Goal: Transaction & Acquisition: Purchase product/service

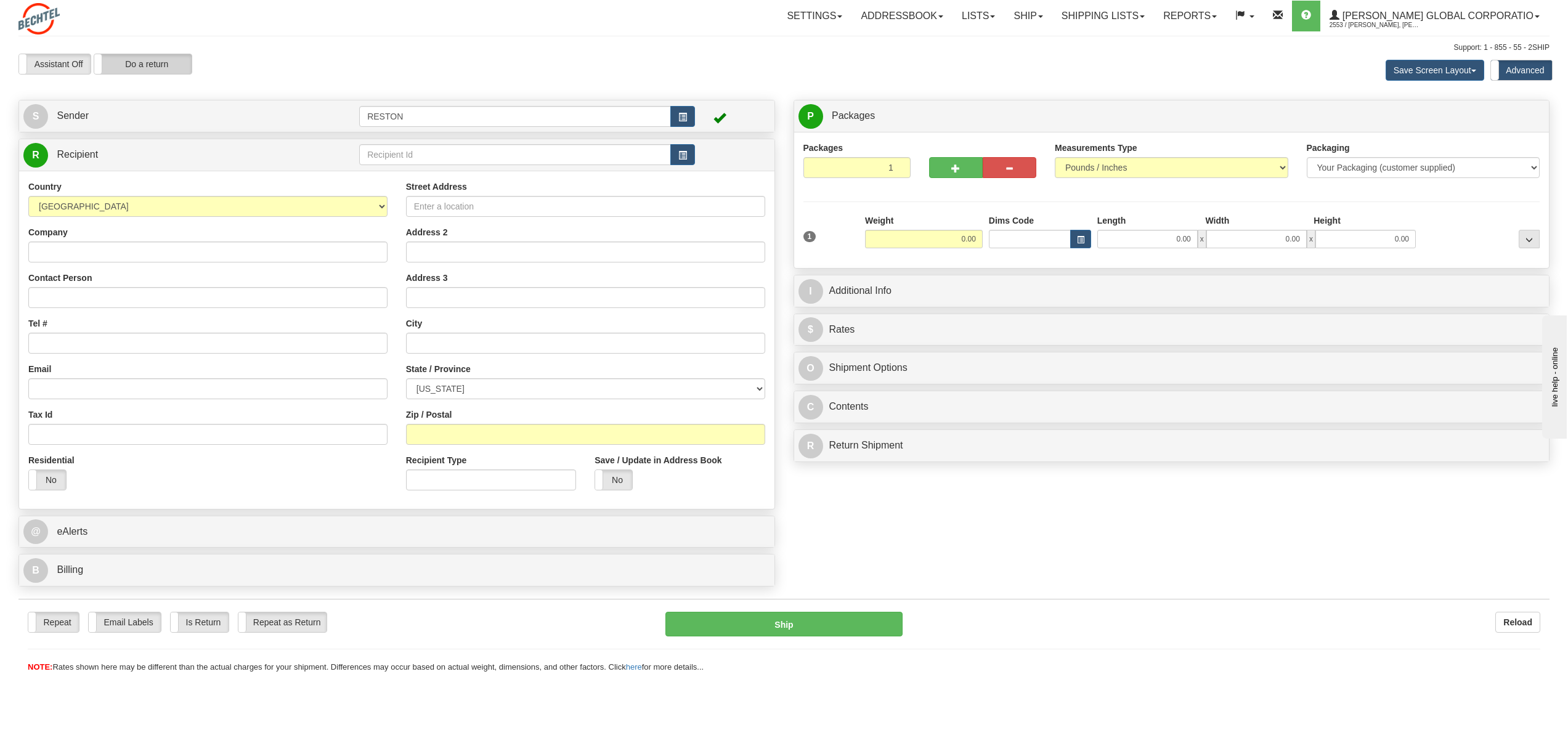
click at [163, 59] on label "Do a return" at bounding box center [143, 64] width 97 height 20
type input "RESTON"
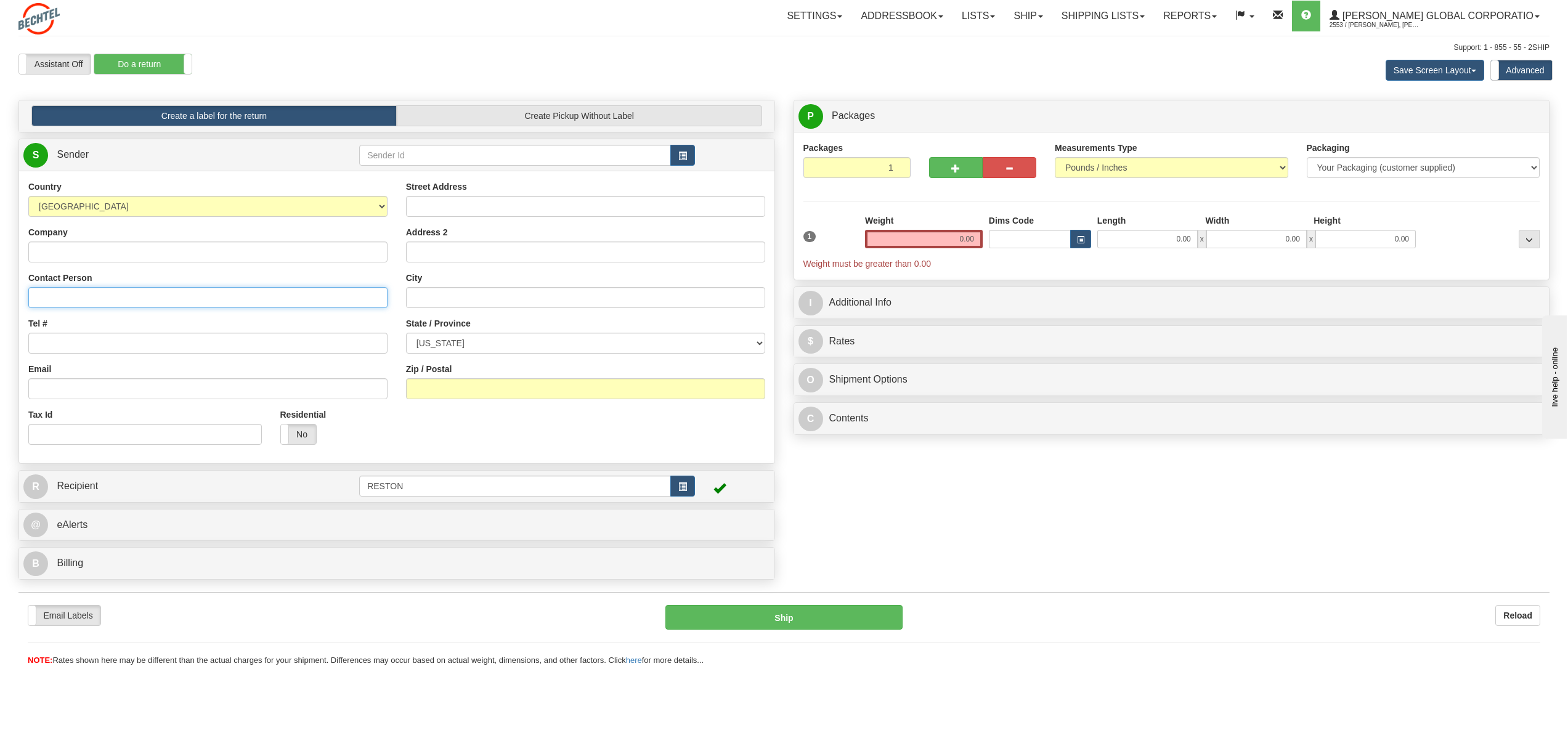
click at [49, 300] on input "Contact Person" at bounding box center [208, 297] width 359 height 21
type input "[PERSON_NAME]"
click at [60, 342] on input "Tel #" at bounding box center [208, 343] width 359 height 21
paste input "[PHONE_NUMBER]"
type input "[PHONE_NUMBER]"
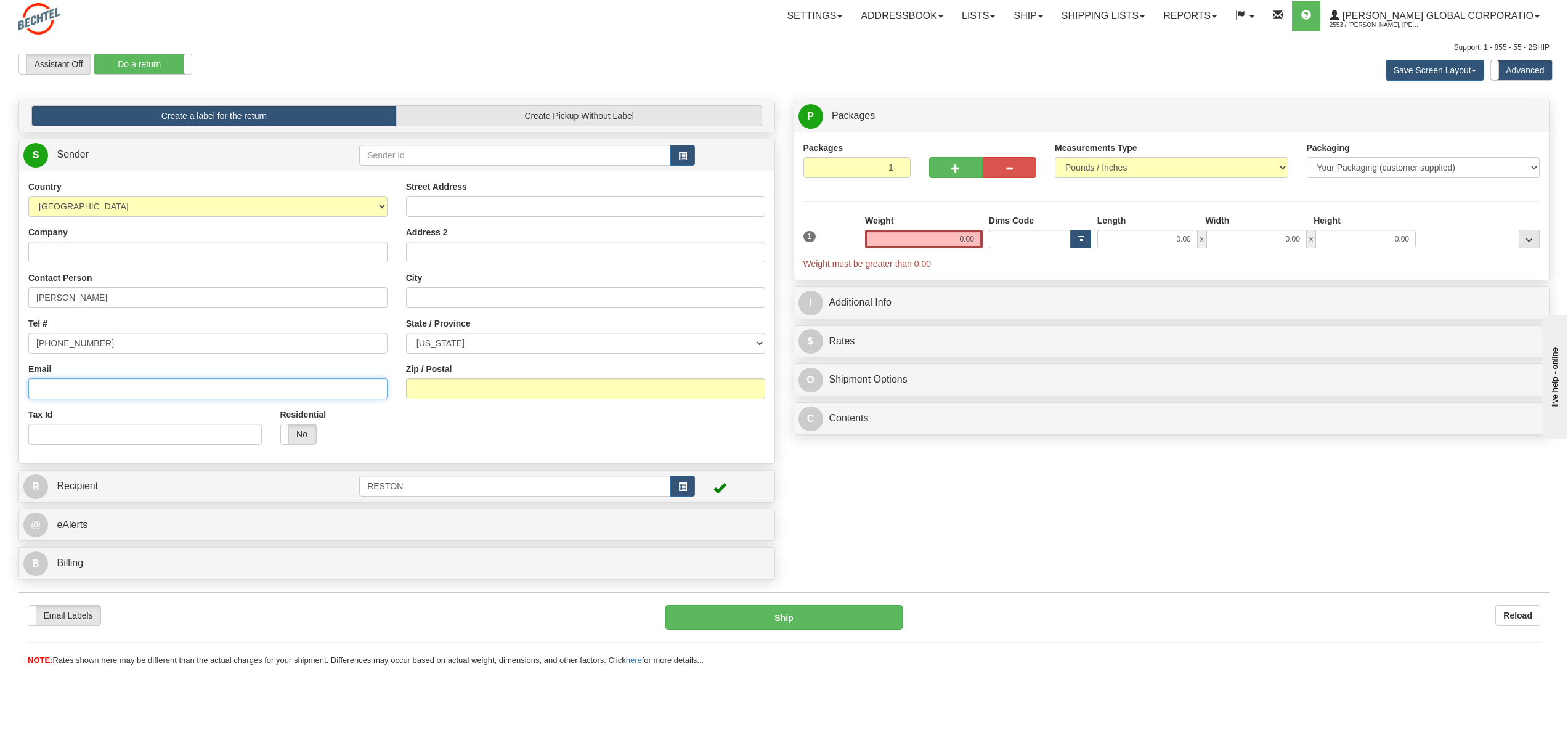
click at [56, 393] on input "Email" at bounding box center [208, 389] width 359 height 21
paste input "[PHONE_NUMBER]"
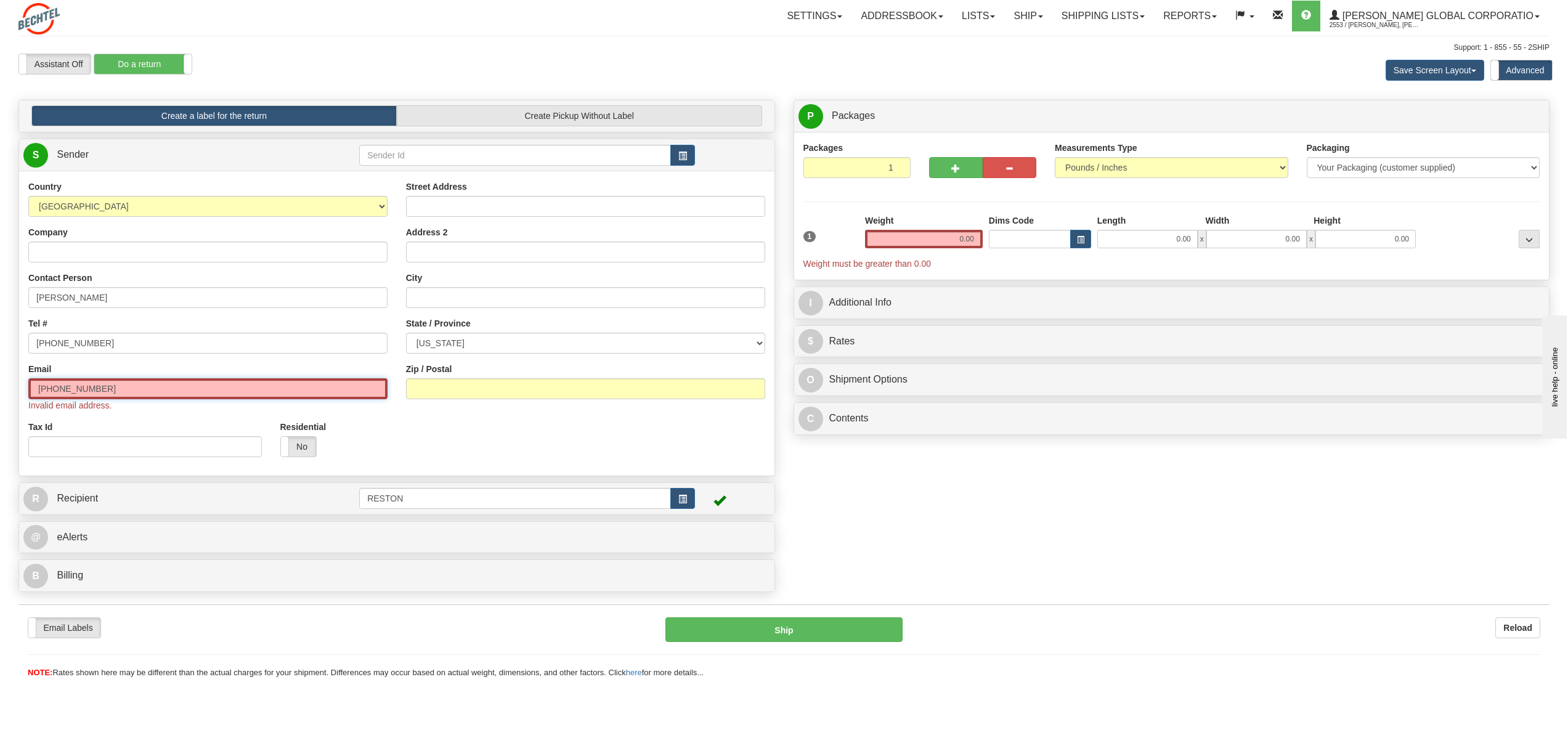
drag, startPoint x: 139, startPoint y: 392, endPoint x: -41, endPoint y: 396, distance: 180.0
click at [0, 396] on html "Training Course Close Toggle navigation Settings Shipping Preferences New Sende…" at bounding box center [784, 375] width 1568 height 751
paste input "[EMAIL_ADDRESS][PERSON_NAME][DOMAIN_NAME]"
type input "[EMAIL_ADDRESS][PERSON_NAME][DOMAIN_NAME]"
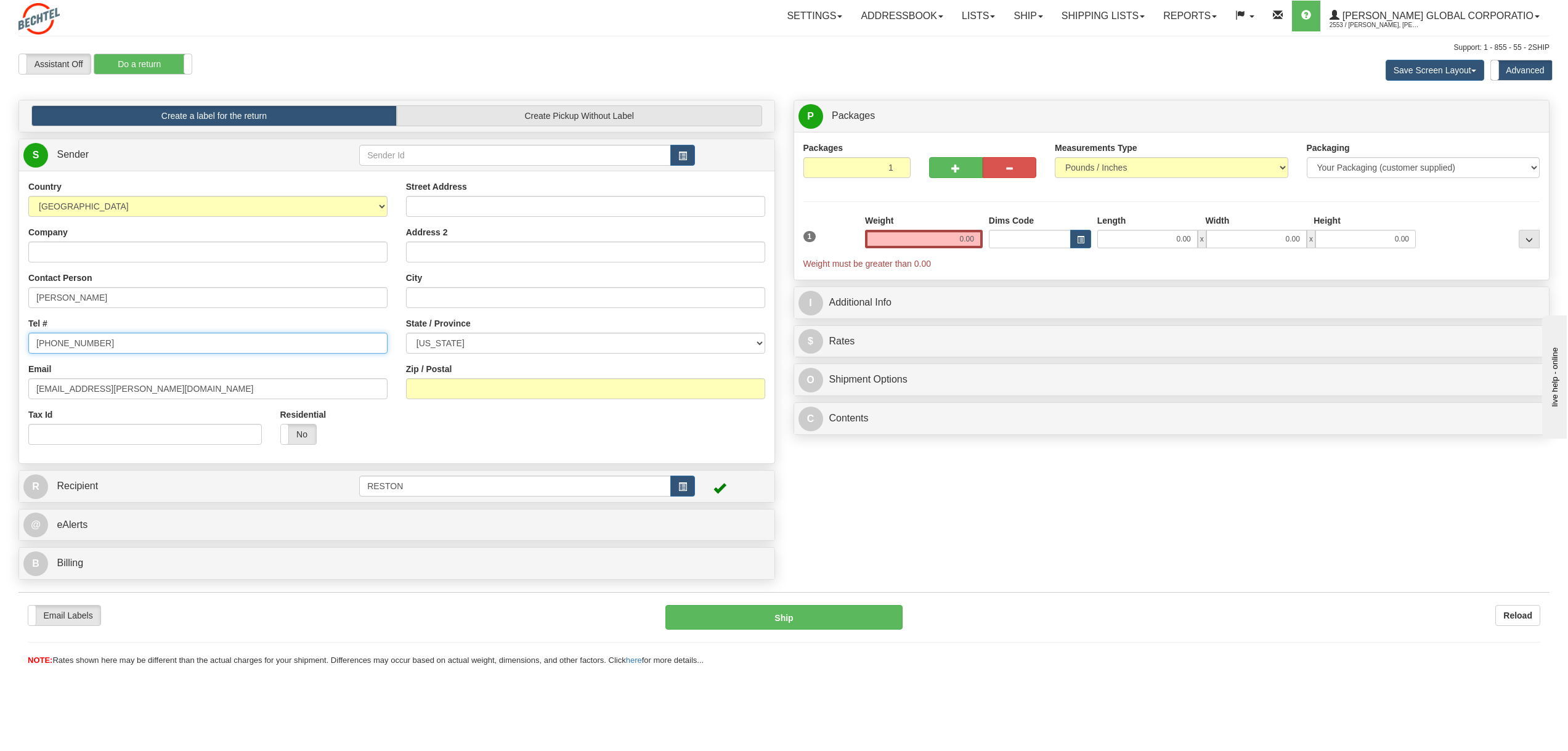
click at [41, 341] on input "[PHONE_NUMBER]" at bounding box center [208, 343] width 359 height 21
type input "15713926428"
click at [474, 208] on input "Street Address" at bounding box center [585, 206] width 359 height 21
paste input "[STREET_ADDRESS]"
type input "[STREET_ADDRESS]"
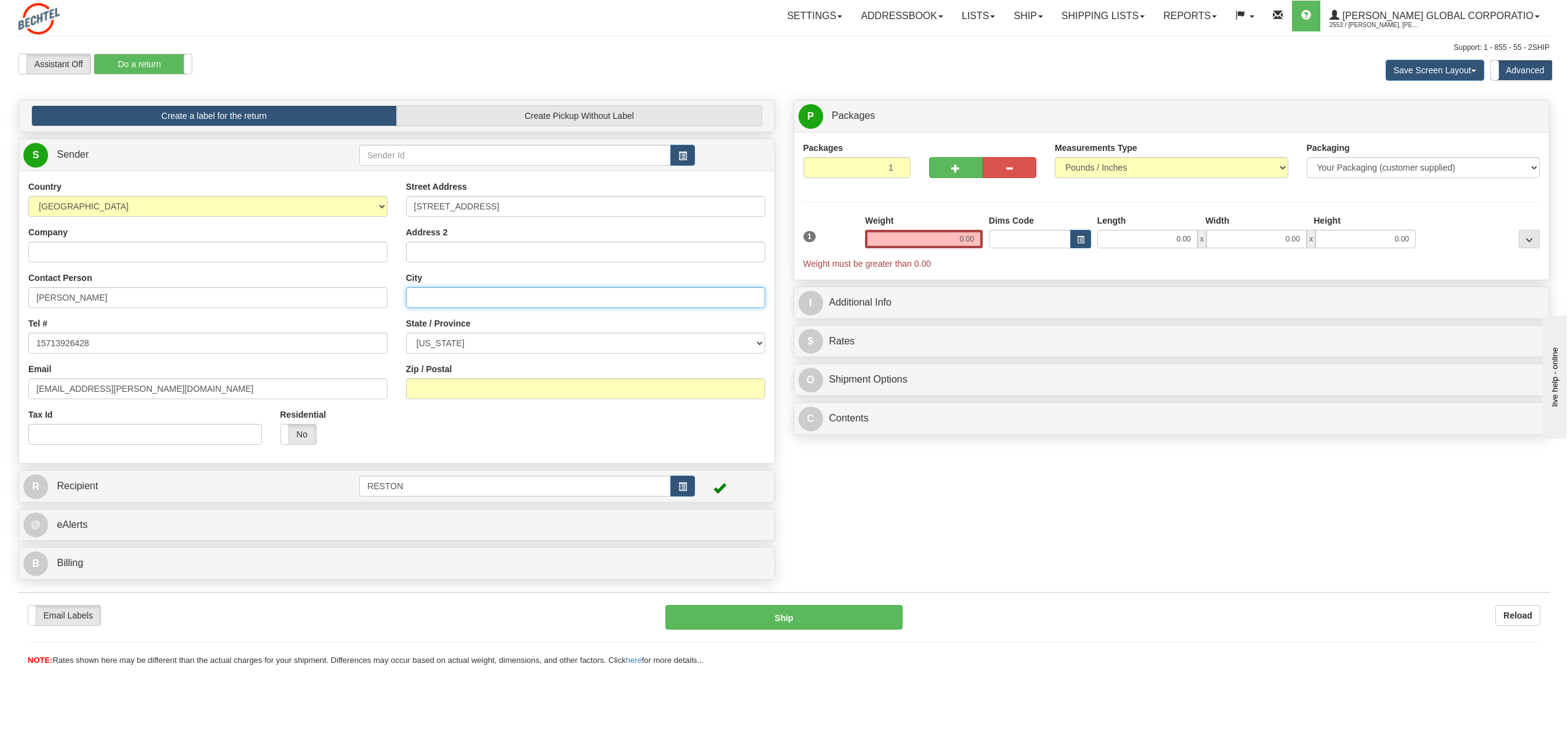
click at [437, 295] on input "City" at bounding box center [585, 297] width 359 height 21
click at [426, 302] on input "City" at bounding box center [585, 297] width 359 height 21
paste input "[GEOGRAPHIC_DATA]"
type input "[GEOGRAPHIC_DATA]"
click at [494, 344] on select "[US_STATE] [US_STATE] [US_STATE] [US_STATE] Armed Forces America Armed Forces E…" at bounding box center [585, 343] width 359 height 21
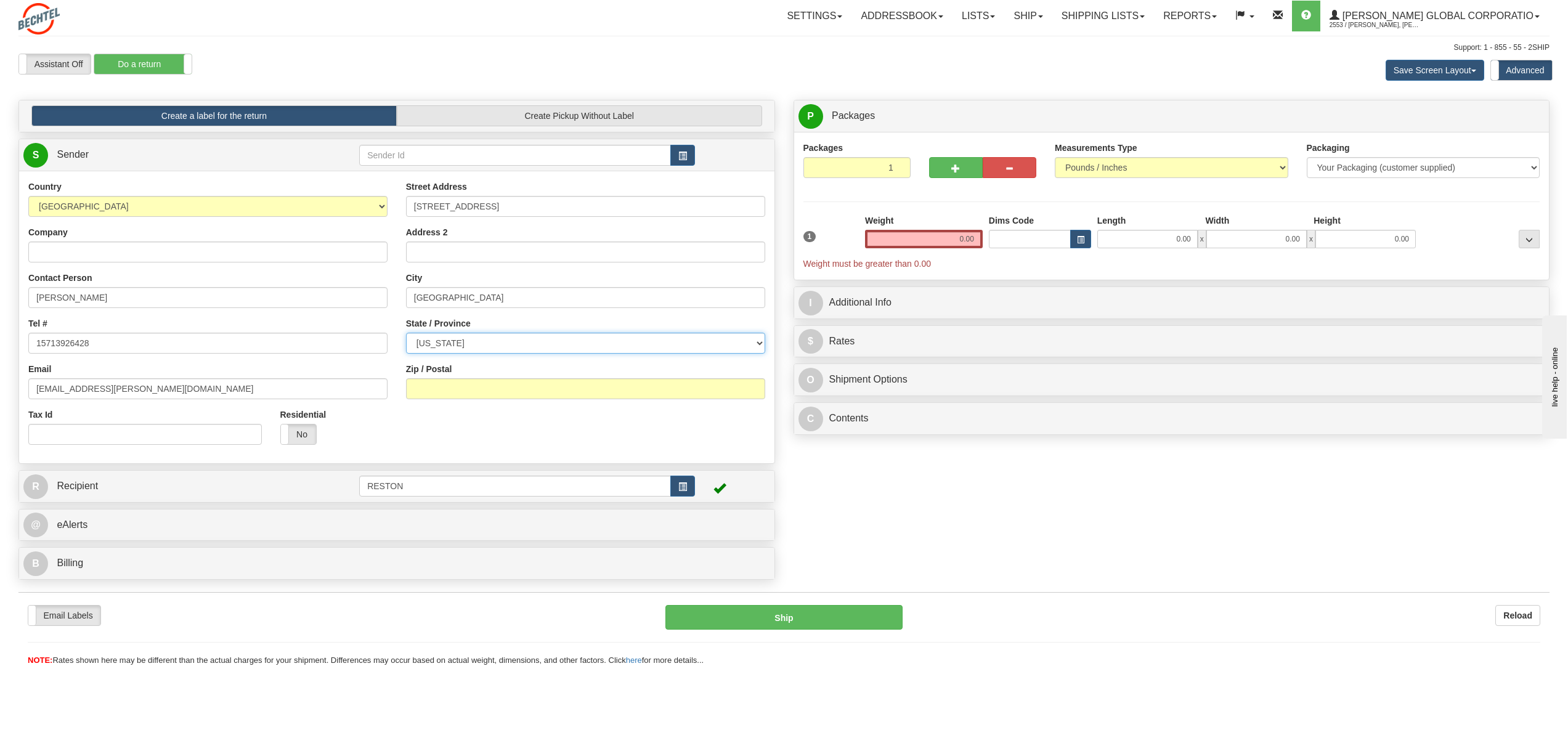
select select "PA"
click at [406, 333] on select "[US_STATE] [US_STATE] [US_STATE] [US_STATE] Armed Forces America Armed Forces E…" at bounding box center [585, 343] width 359 height 21
click at [439, 389] on input "Zip / Postal" at bounding box center [585, 389] width 359 height 21
type input "18210"
click at [309, 437] on label "No" at bounding box center [298, 434] width 35 height 20
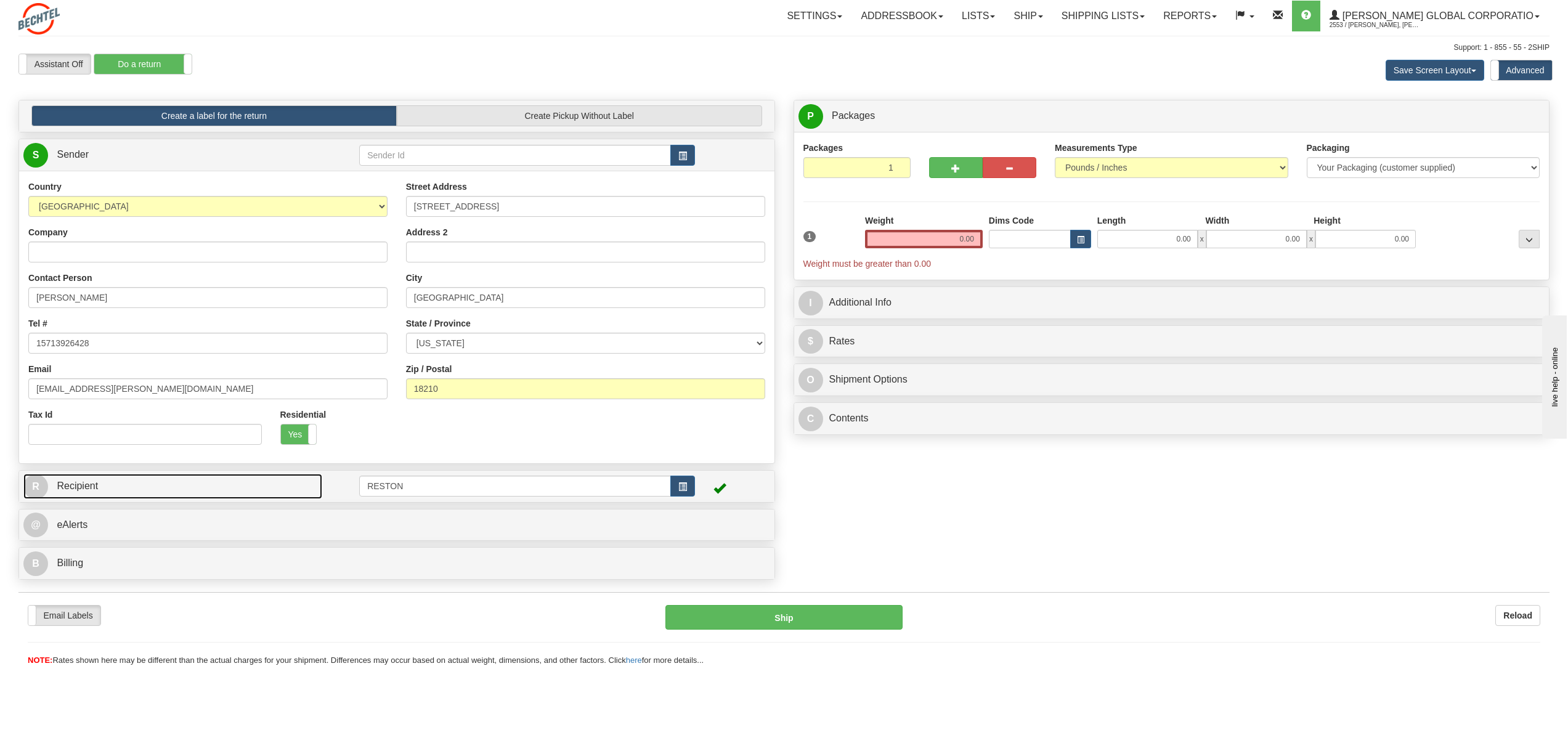
click at [260, 487] on link "R Recipient" at bounding box center [173, 487] width 299 height 25
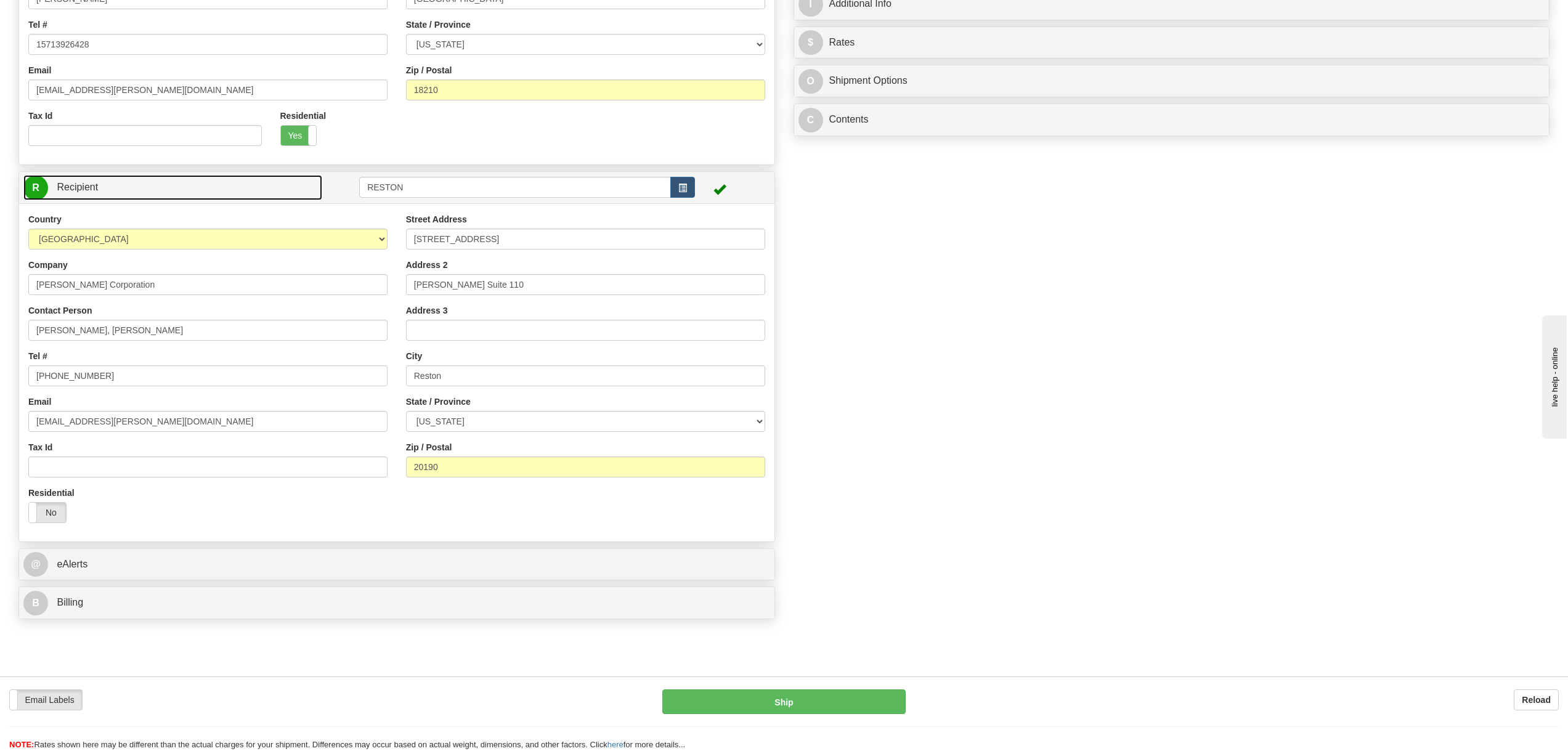
scroll to position [308, 0]
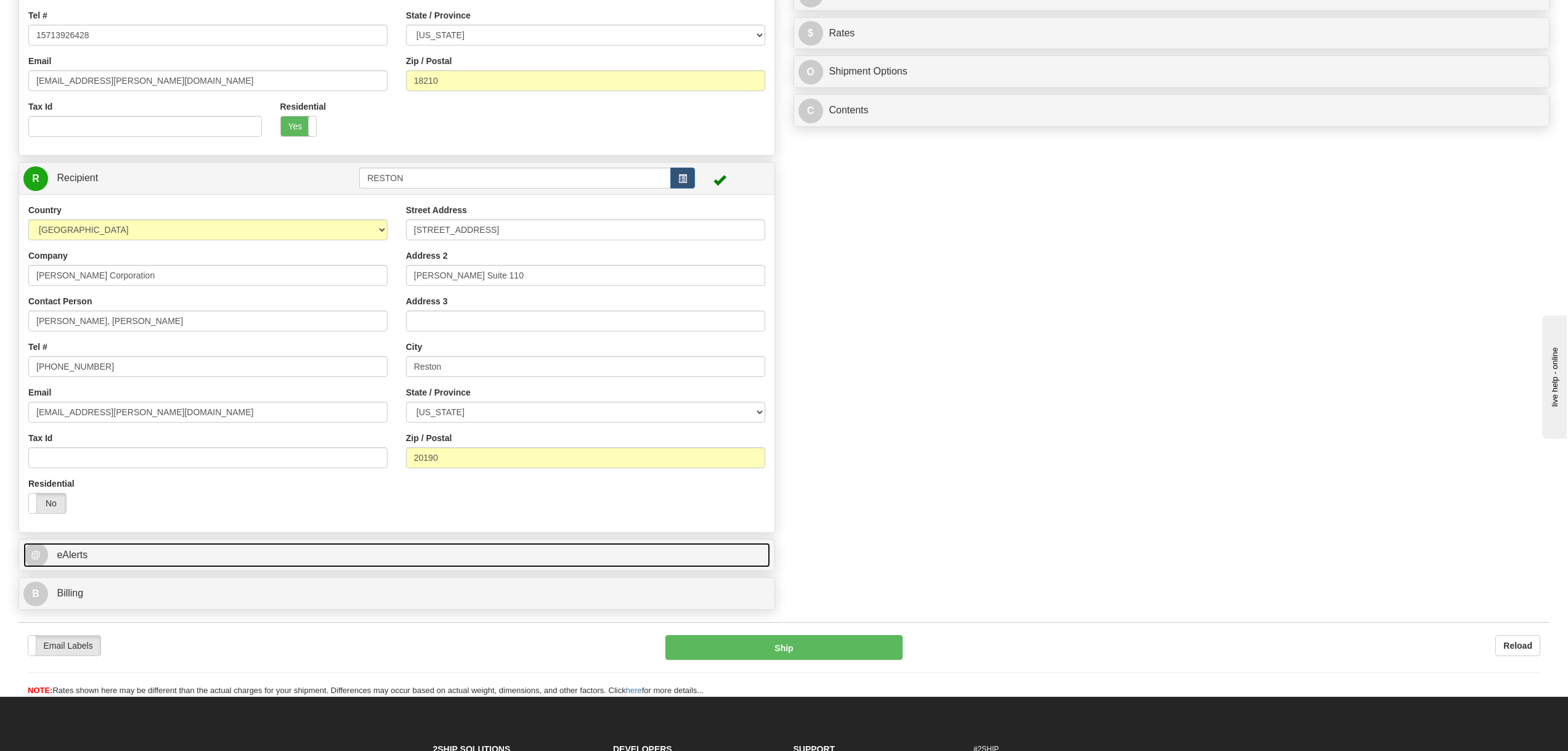
click at [202, 555] on link "@ eAlerts" at bounding box center [397, 555] width 747 height 25
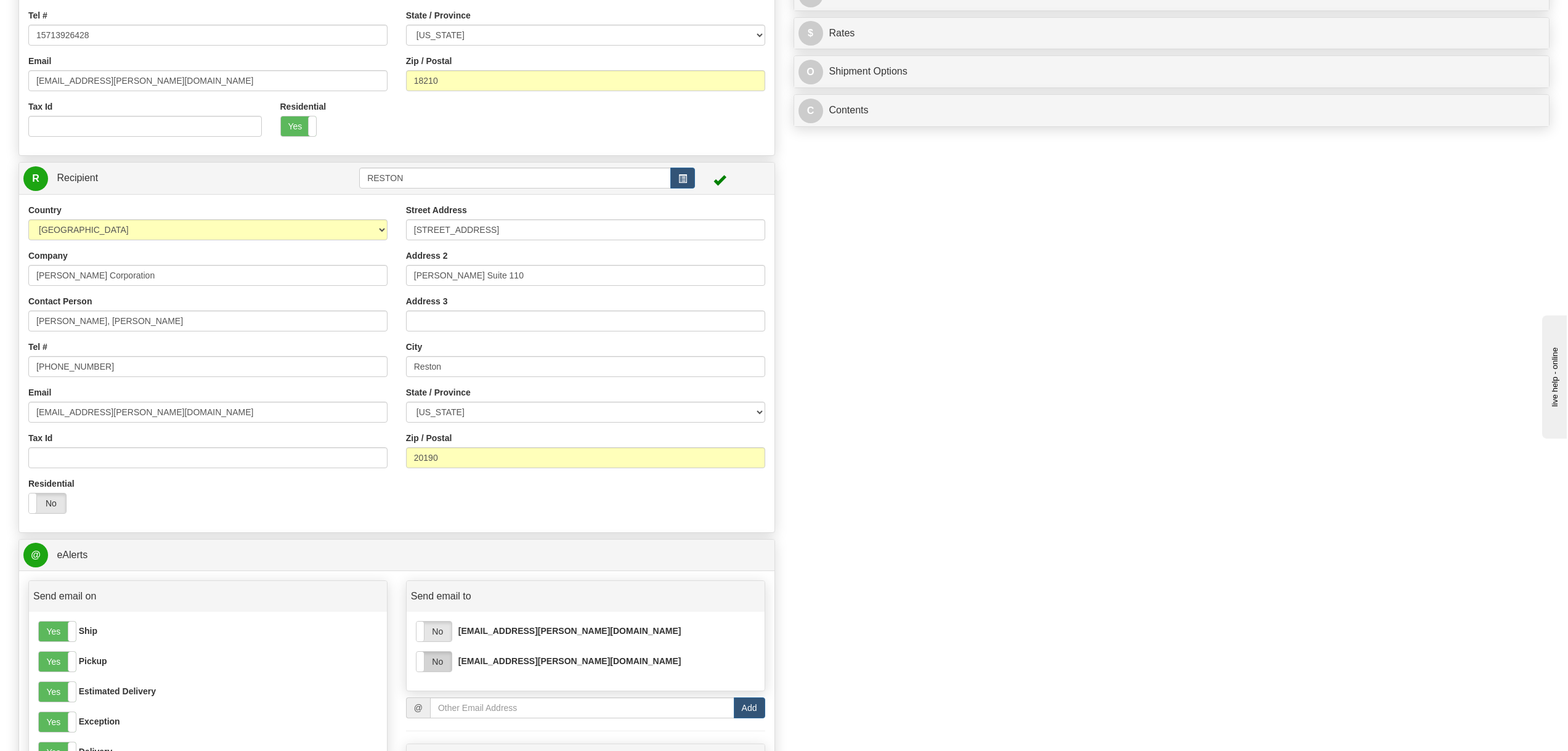
drag, startPoint x: 451, startPoint y: 627, endPoint x: 442, endPoint y: 666, distance: 40.0
click at [451, 628] on label "No" at bounding box center [434, 631] width 35 height 20
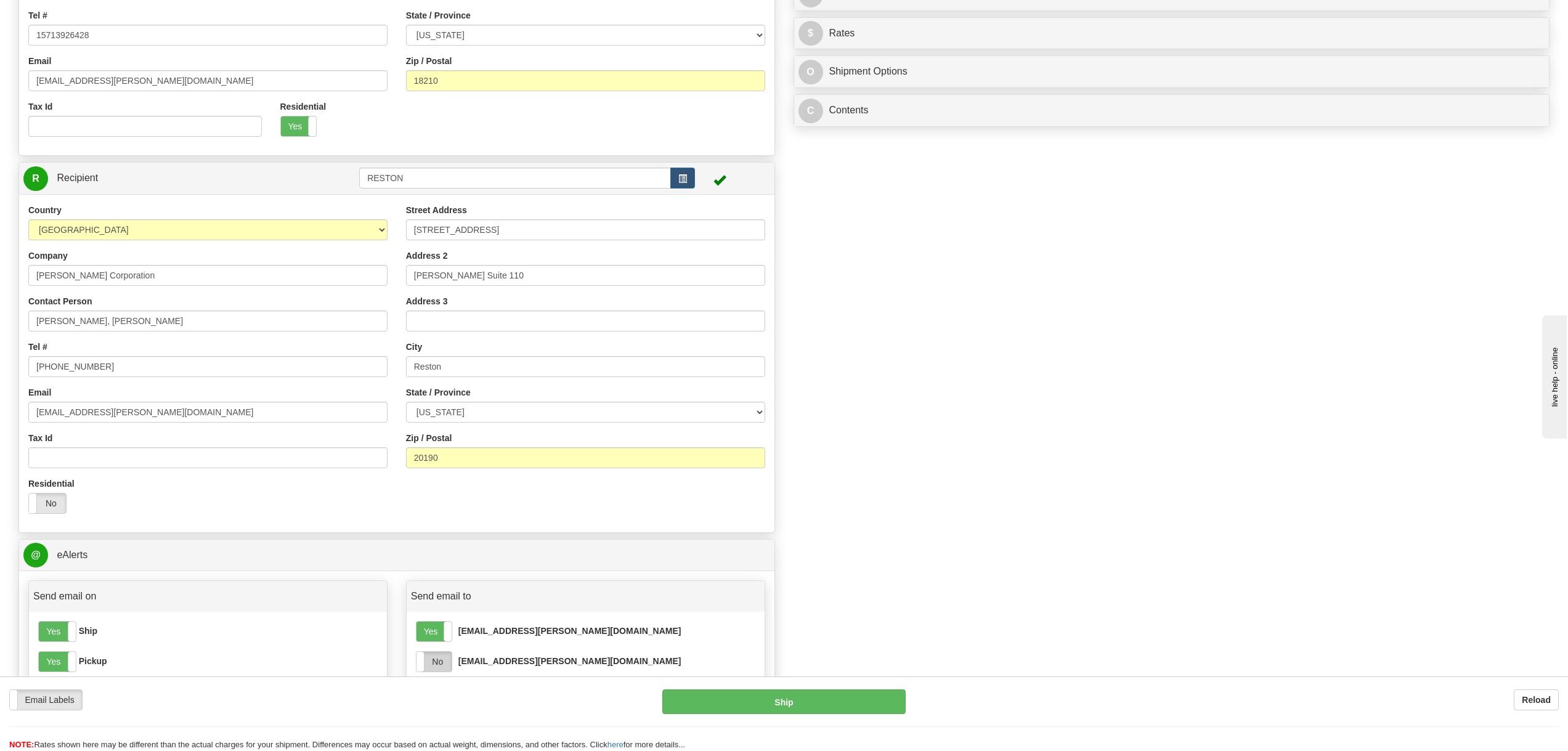
click at [443, 668] on label "No" at bounding box center [434, 662] width 35 height 20
click at [237, 175] on link "R Recipient" at bounding box center [173, 178] width 299 height 25
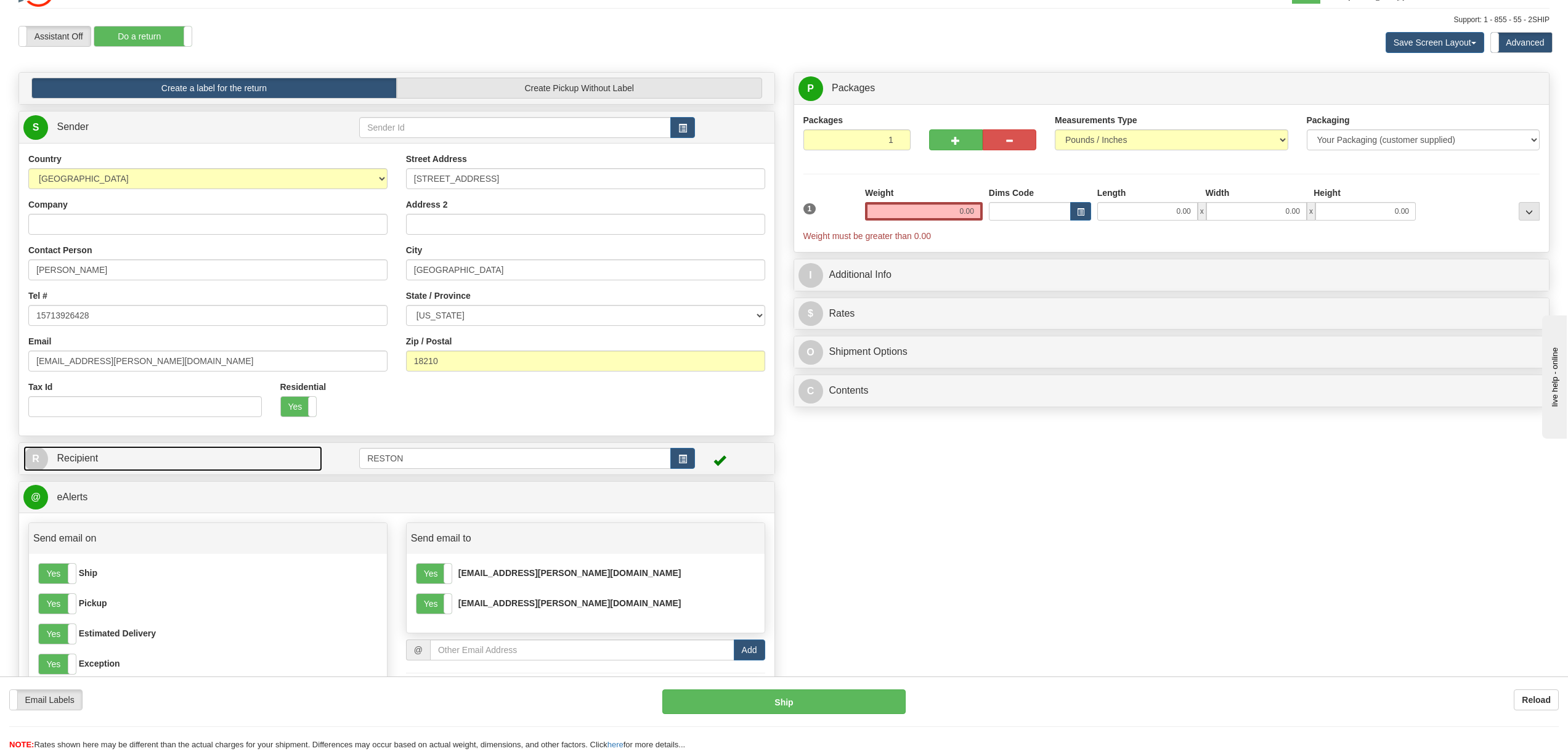
scroll to position [0, 0]
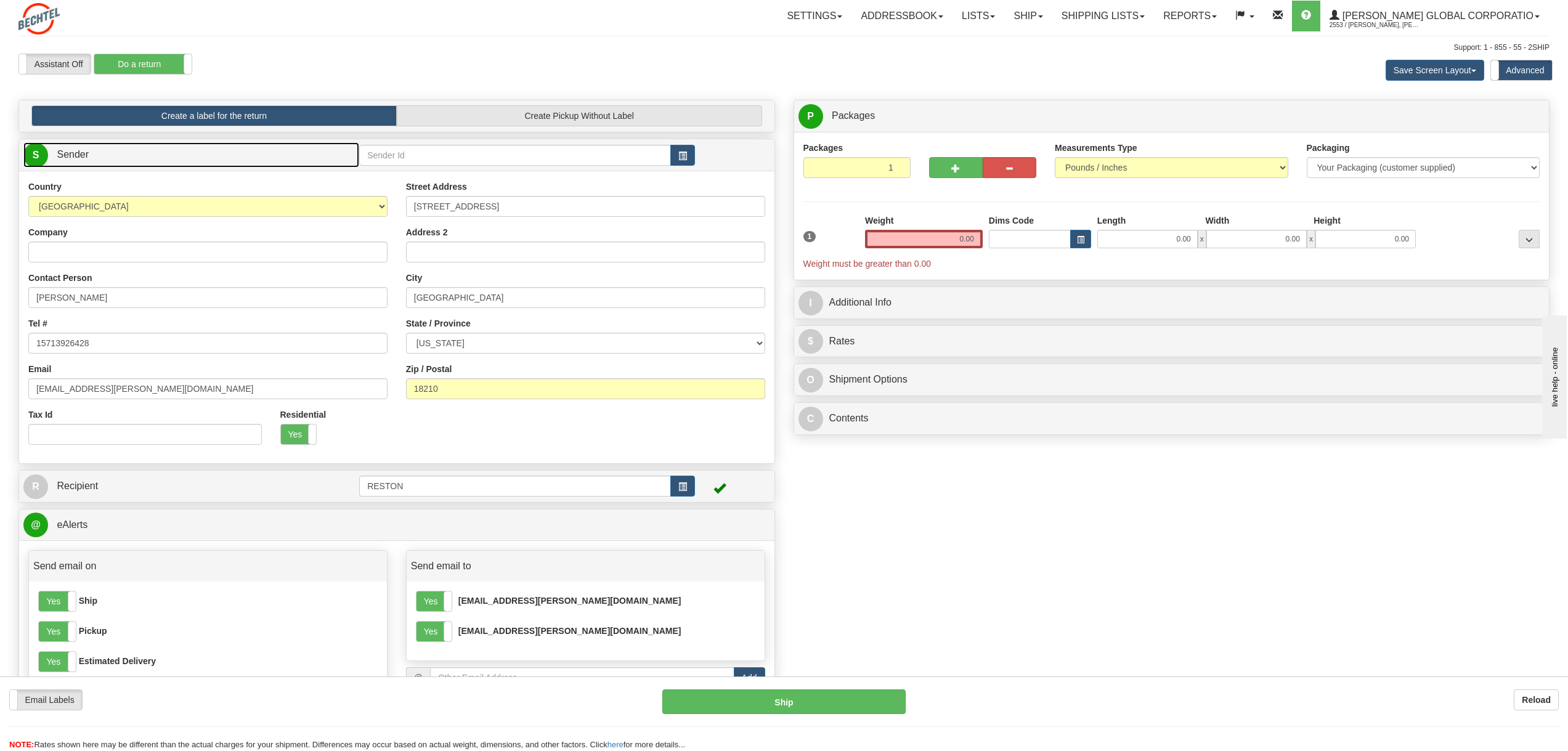
click at [265, 156] on link "S Sender" at bounding box center [191, 155] width 336 height 25
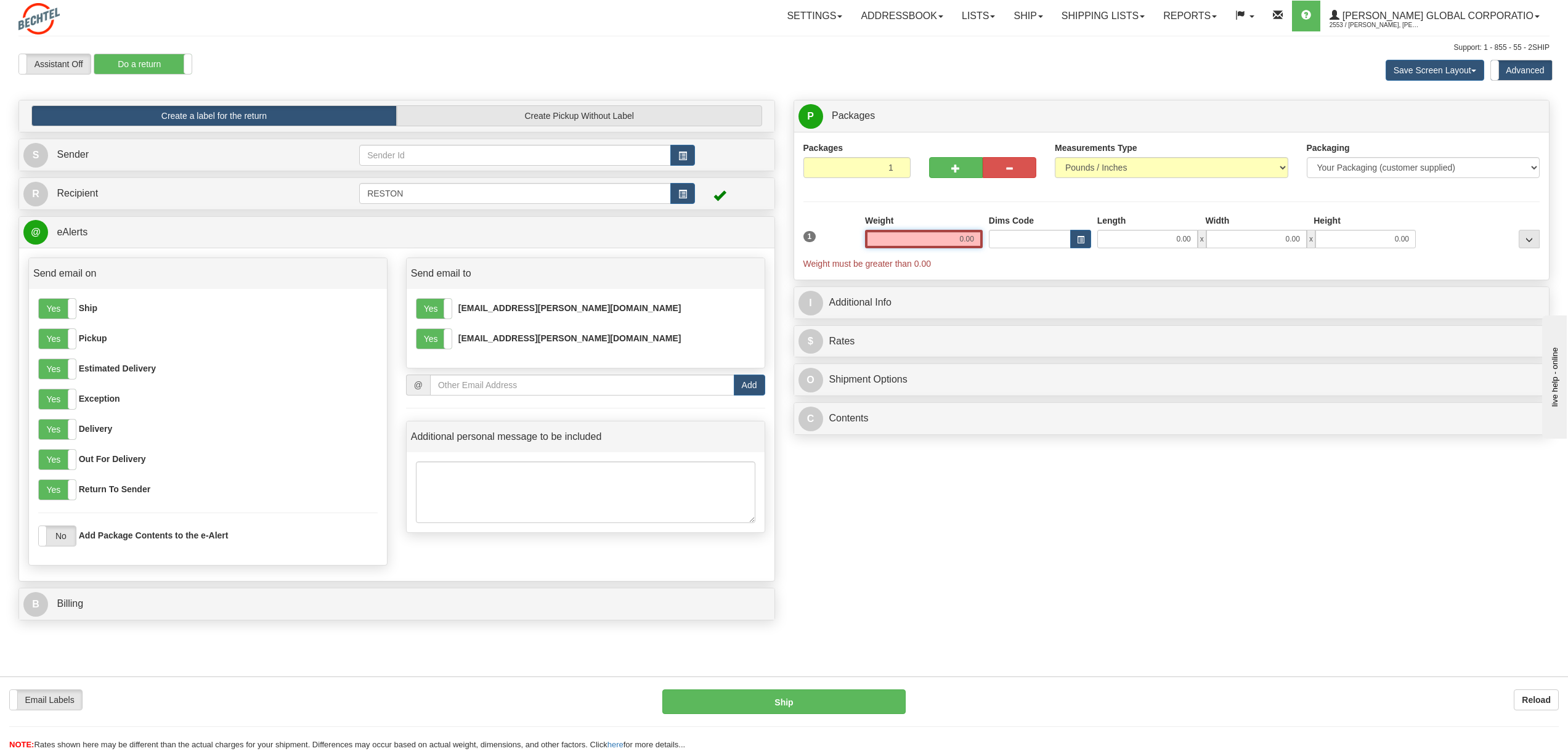
drag, startPoint x: 945, startPoint y: 242, endPoint x: 1133, endPoint y: 232, distance: 188.3
click at [1130, 231] on div "1 Weight 0.00 Dims Code 0.00" at bounding box center [1172, 242] width 743 height 56
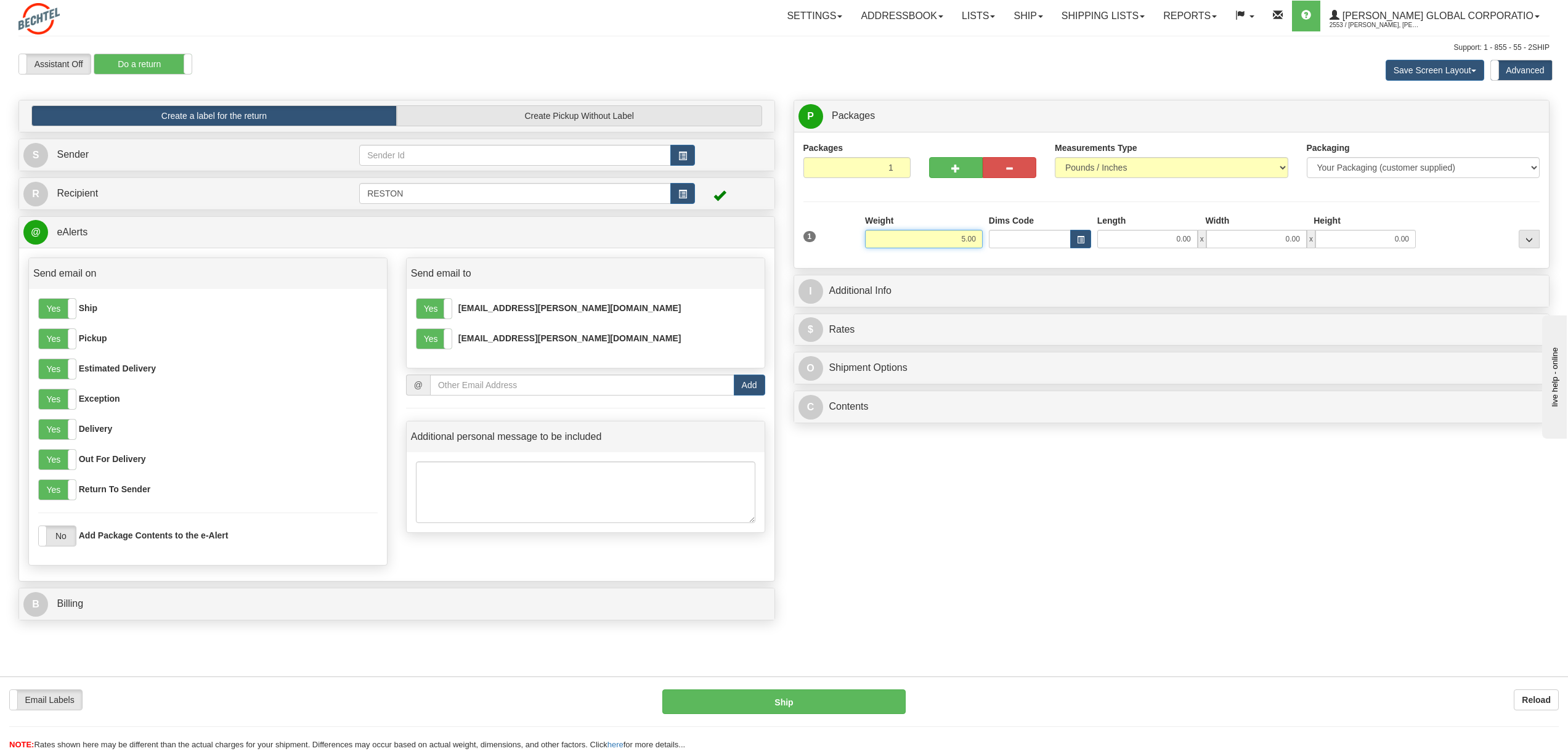
type input "5.00"
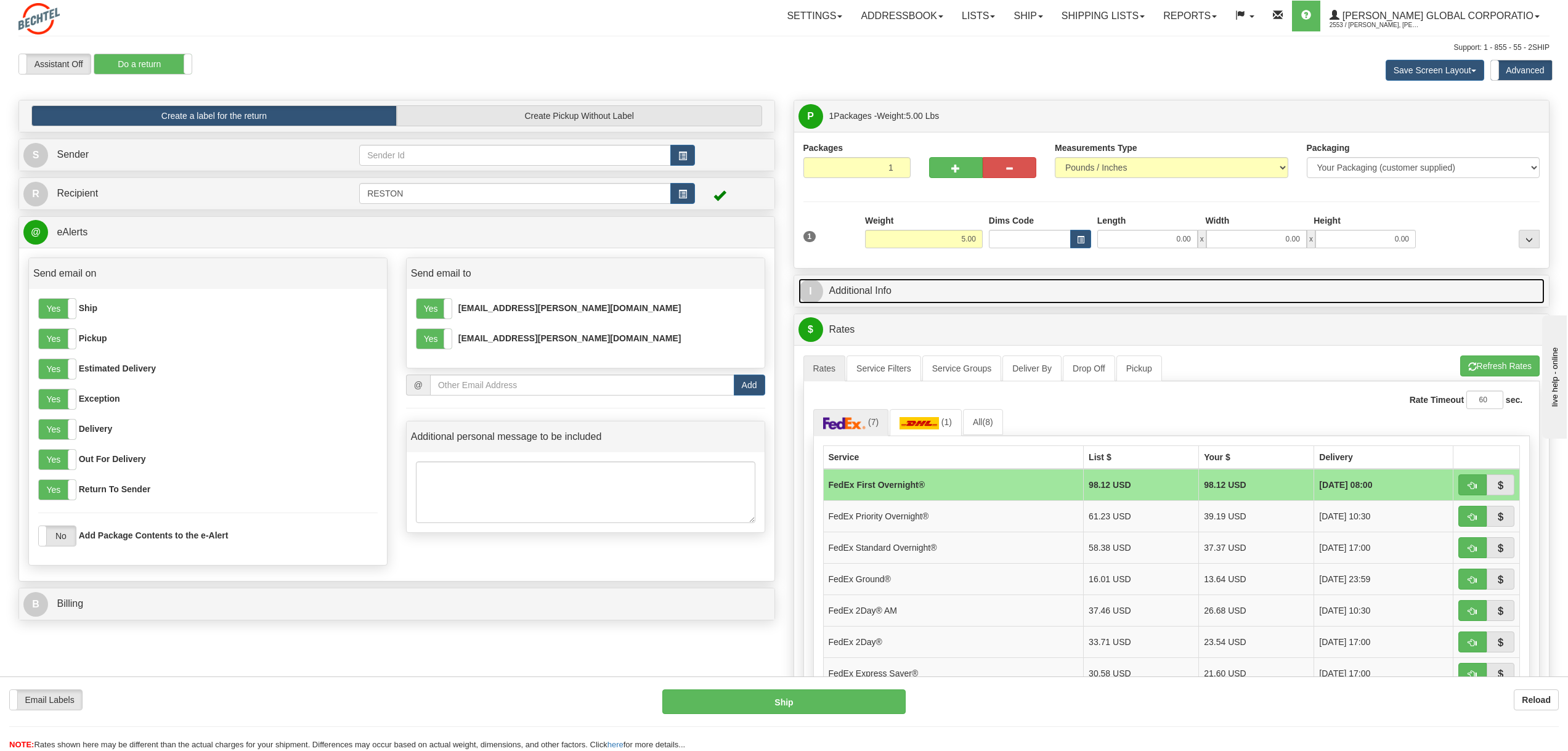
click at [924, 296] on link "I Additional Info" at bounding box center [1172, 291] width 747 height 25
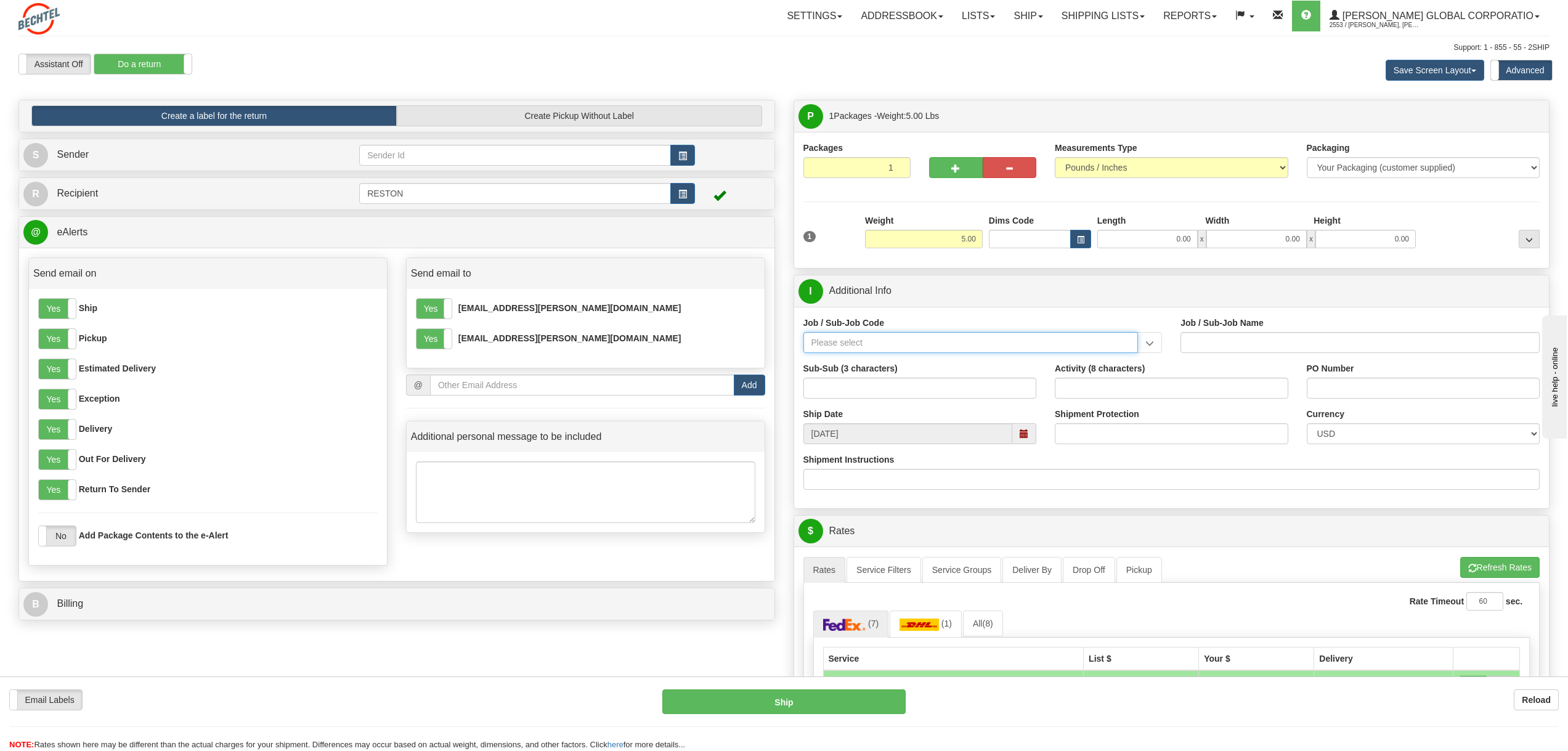
click at [833, 347] on input "Job / Sub-Job Code" at bounding box center [971, 342] width 336 height 21
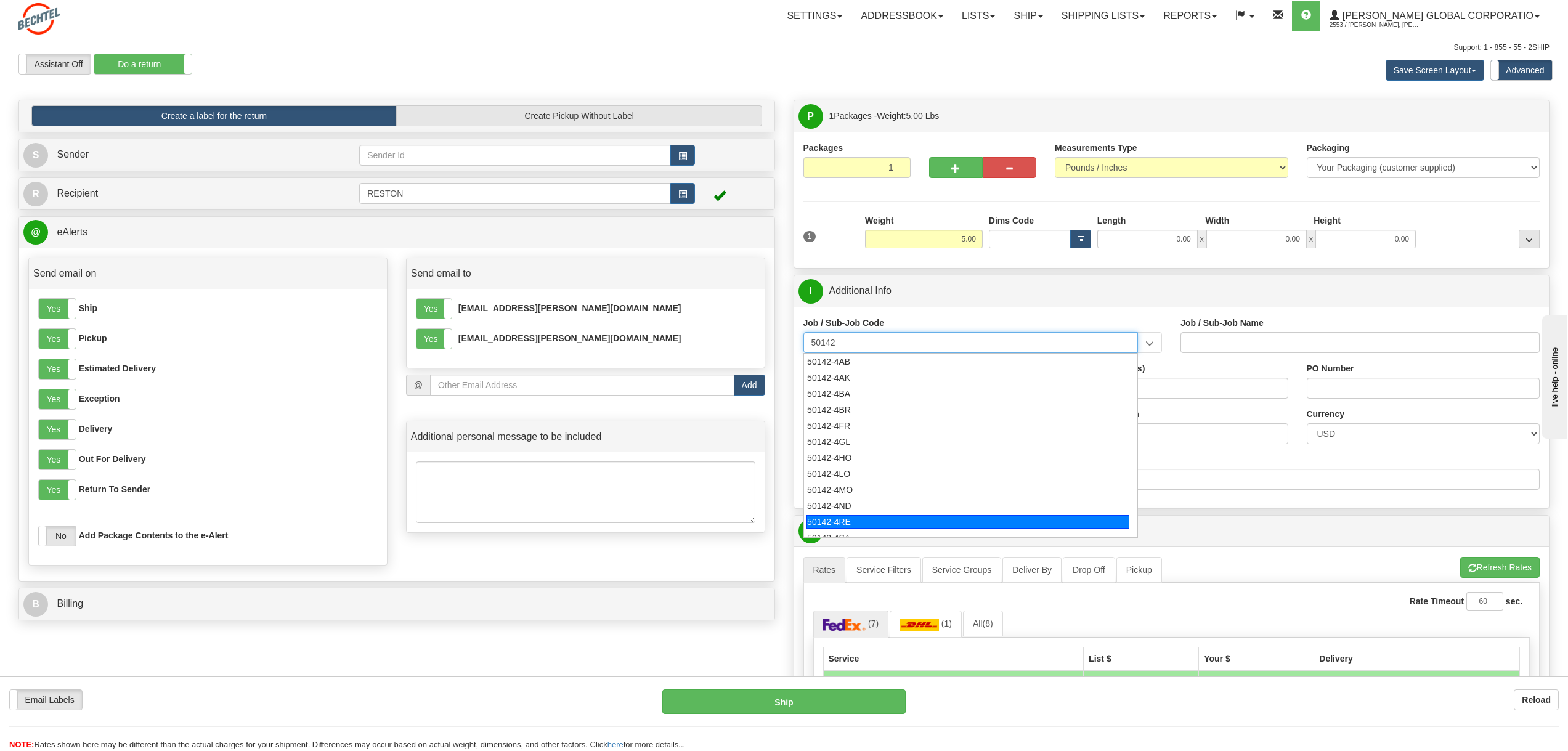
click at [825, 519] on div "50142-4RE" at bounding box center [968, 522] width 323 height 13
type input "50142-4RE"
type input "GLOBAL DESKSIDE OPERATIONS - RESTON OFFICE"
type input "50142-4RE"
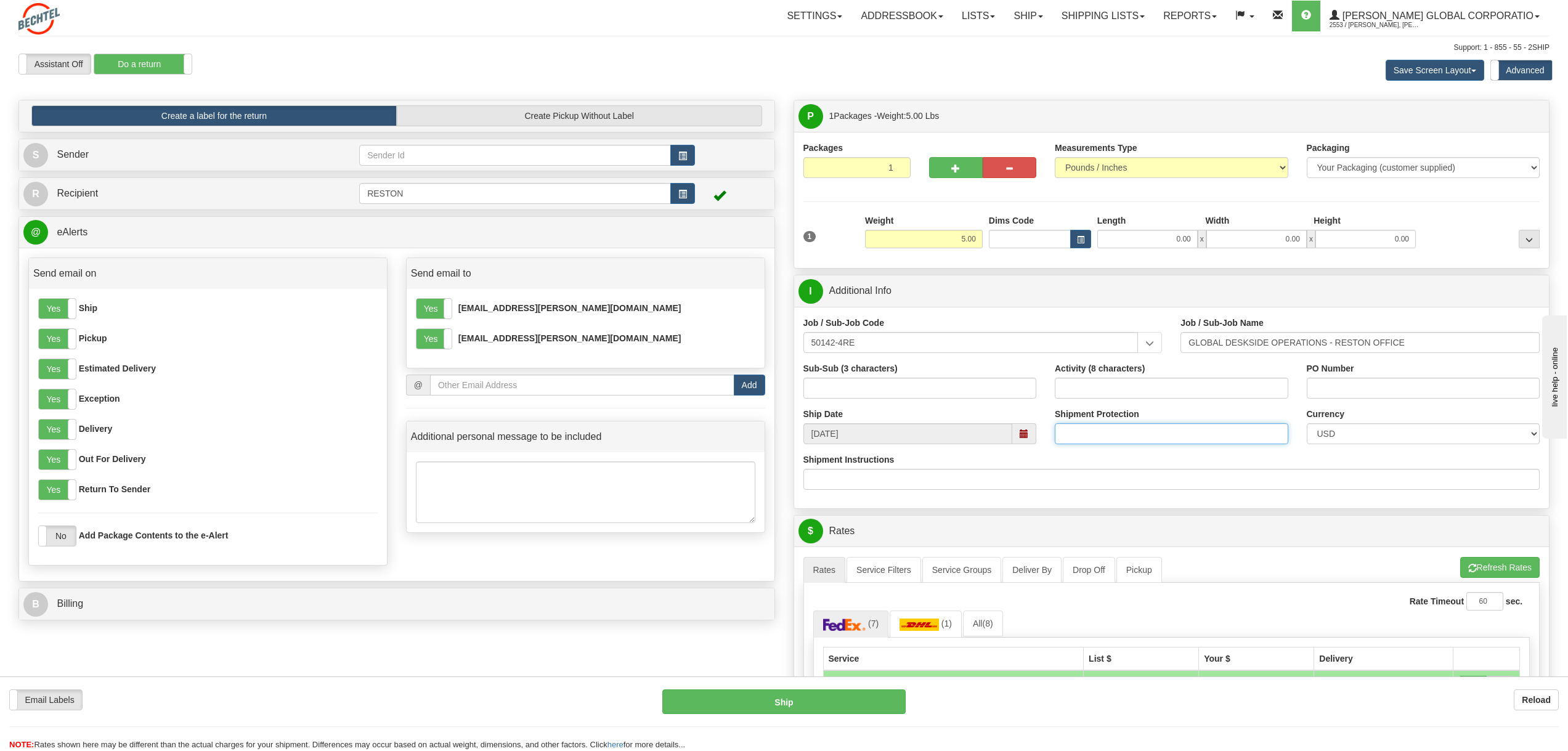
drag, startPoint x: 1098, startPoint y: 437, endPoint x: 1124, endPoint y: 425, distance: 28.6
click at [1098, 435] on input "Shipment Protection" at bounding box center [1172, 434] width 234 height 21
click at [1266, 433] on input "600.00" at bounding box center [1172, 434] width 234 height 21
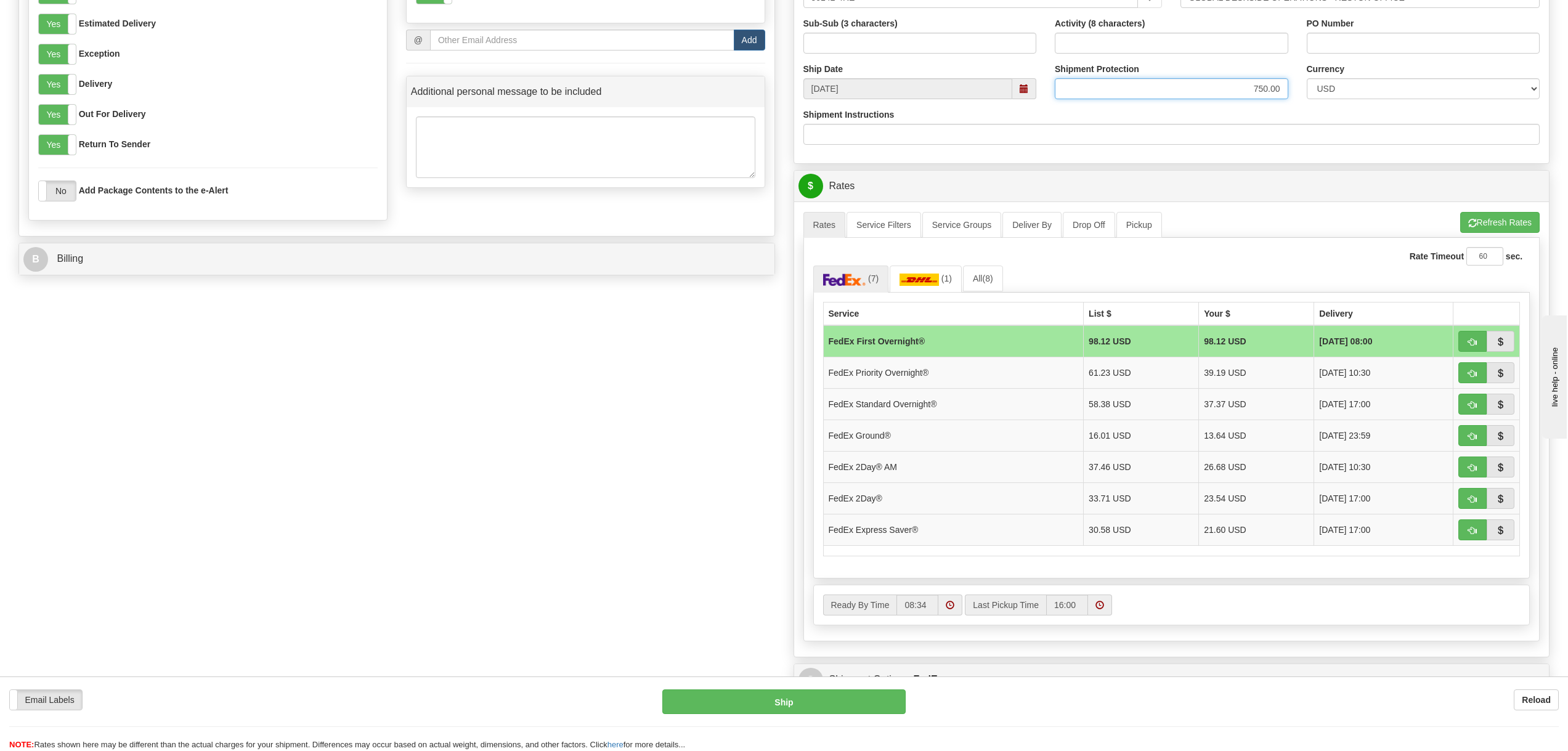
scroll to position [370, 0]
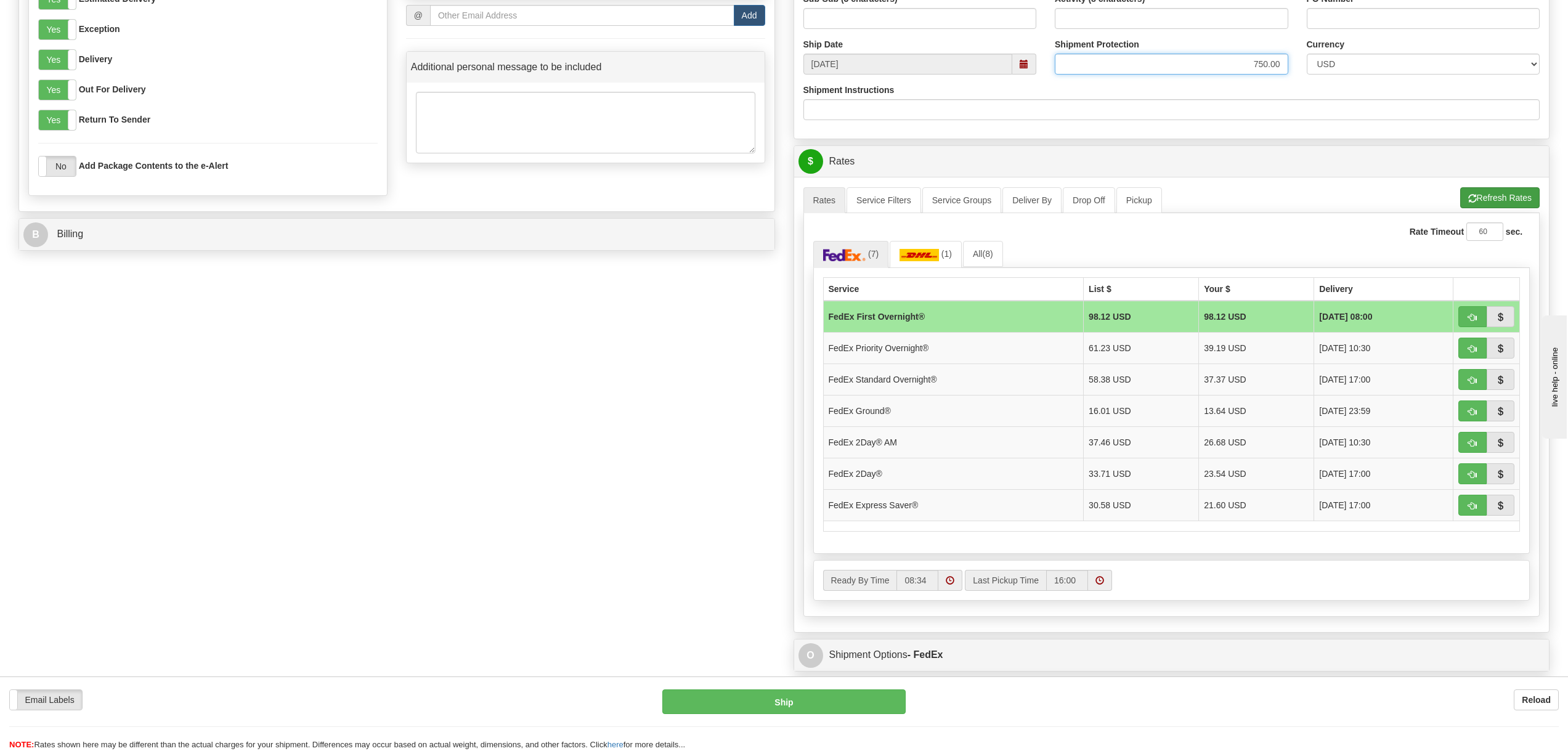
type input "750.00"
click at [1503, 201] on button "Refresh Rates" at bounding box center [1500, 197] width 79 height 21
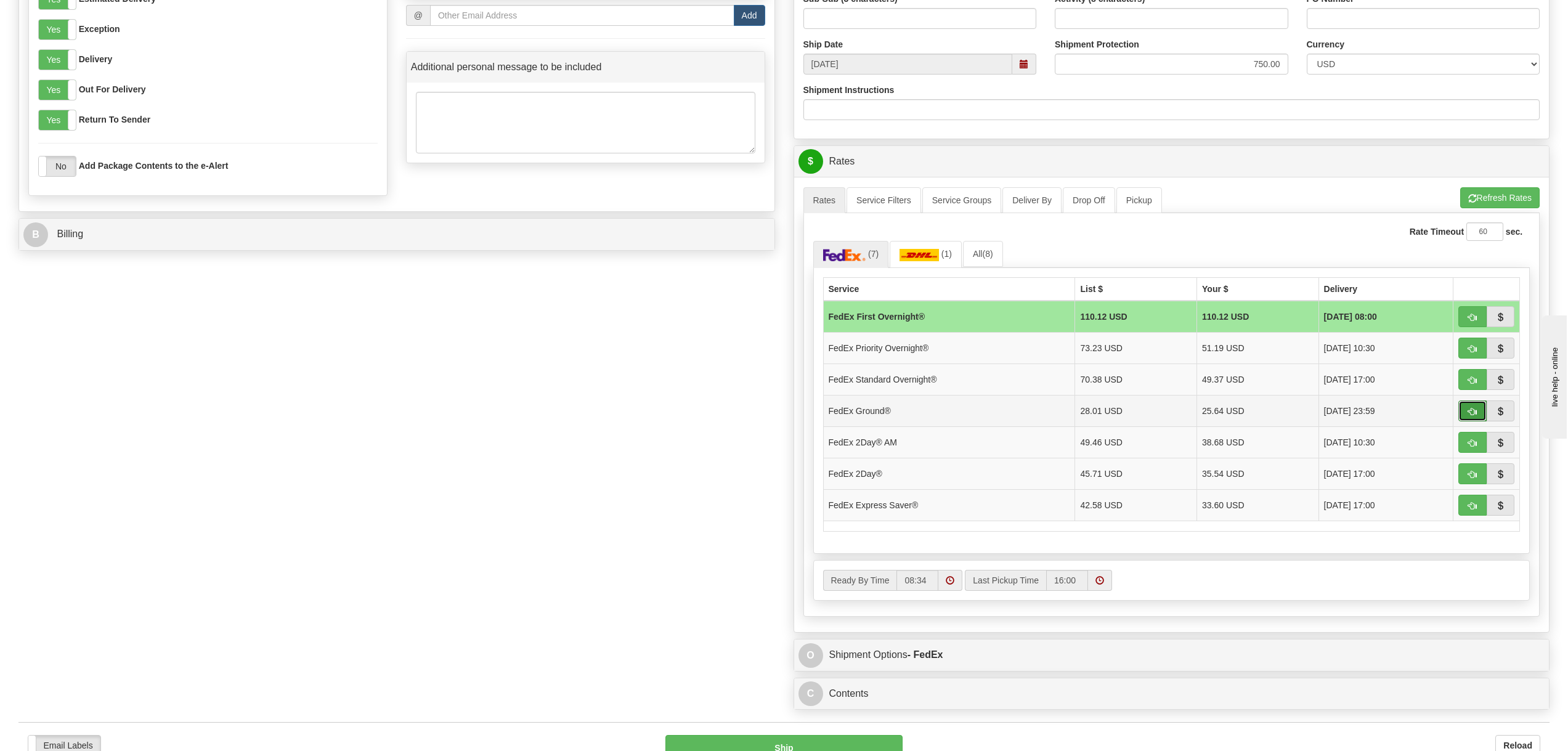
click at [1474, 407] on span "button" at bounding box center [1473, 411] width 9 height 8
type input "92"
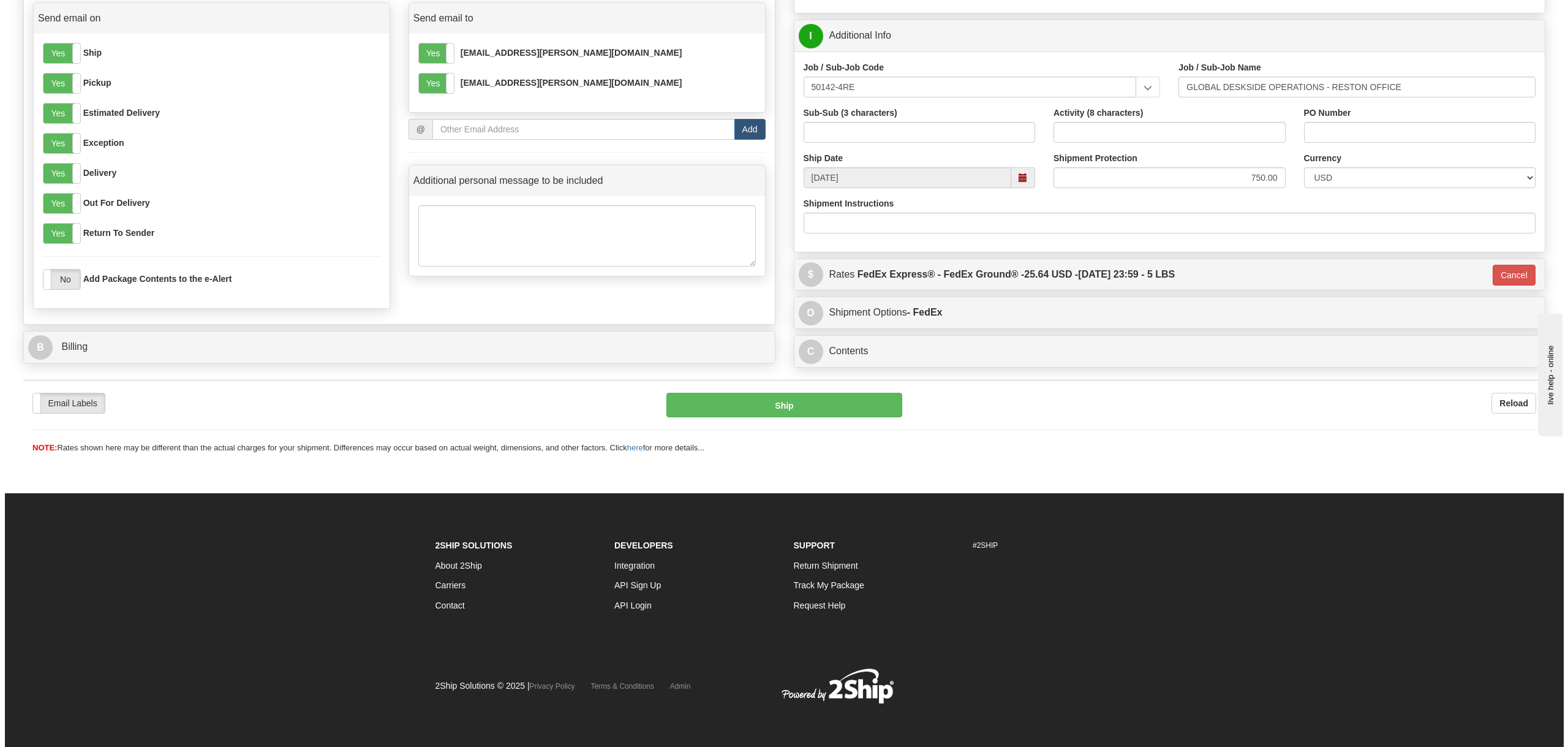
scroll to position [254, 0]
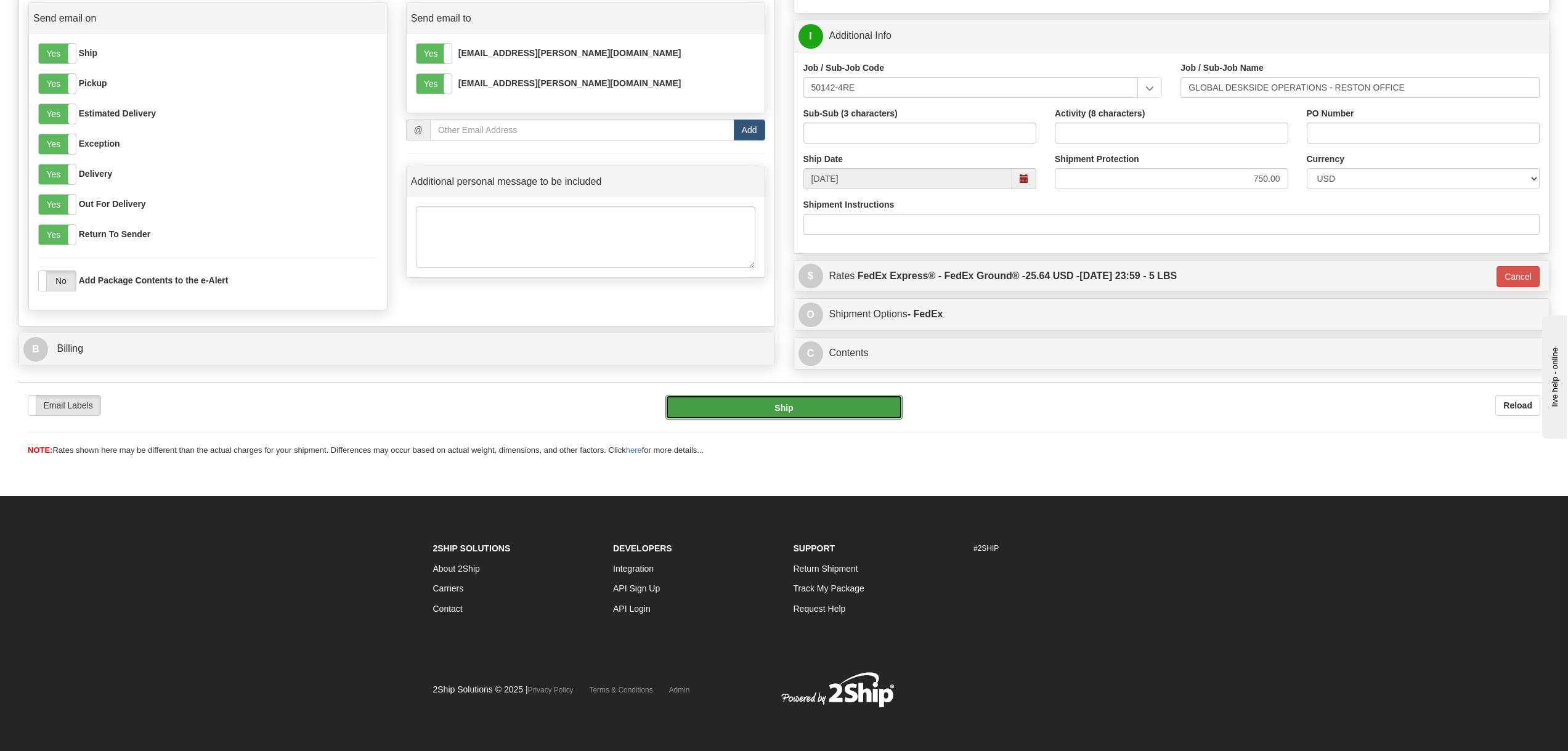
click at [791, 407] on button "Ship" at bounding box center [784, 407] width 237 height 24
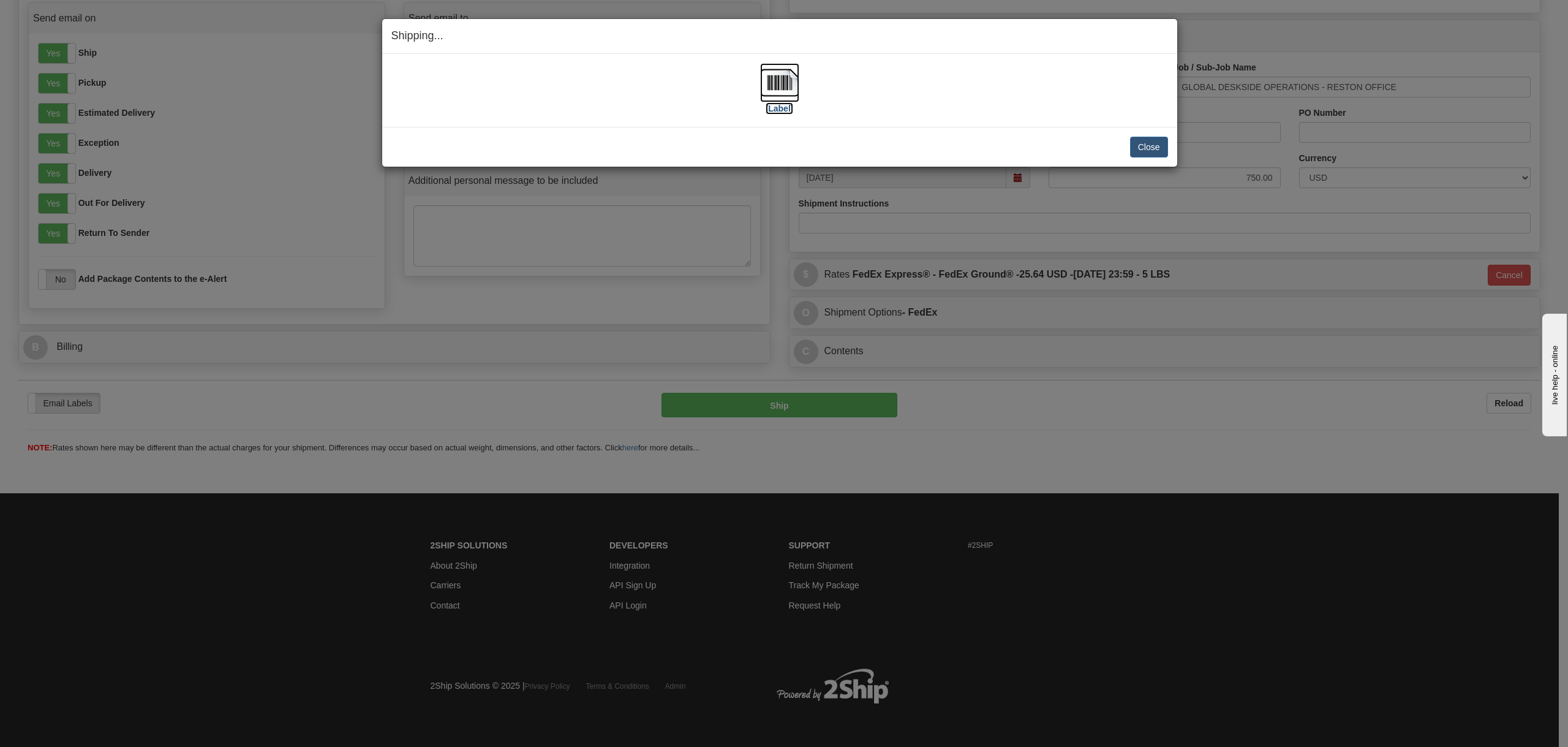
click at [789, 92] on img at bounding box center [780, 83] width 39 height 39
click at [1147, 145] on button "Close" at bounding box center [1149, 147] width 38 height 21
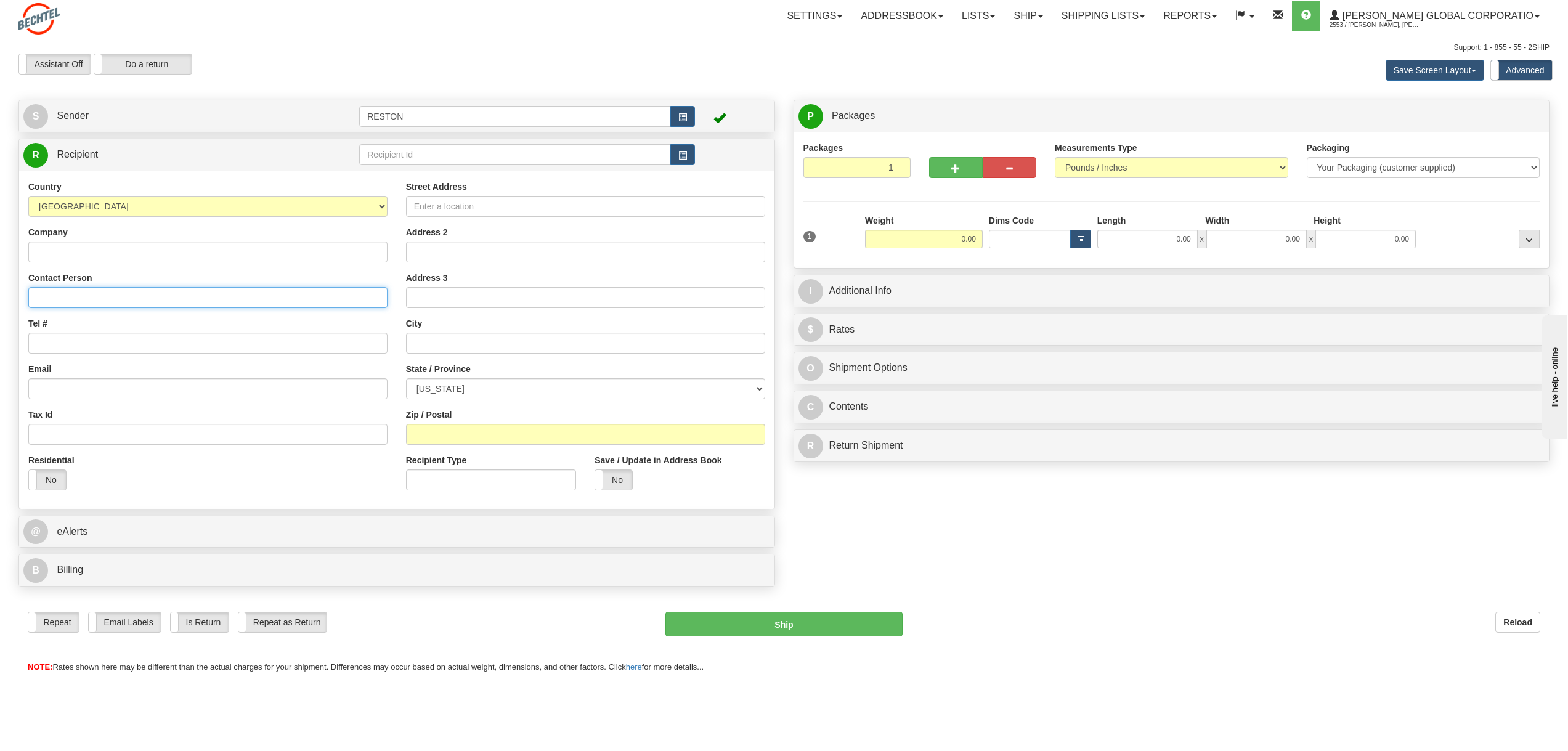
click at [89, 306] on input "Contact Person" at bounding box center [208, 297] width 359 height 21
paste input "Cameron L Pearson"
type input "Cameron L Pearson"
click at [445, 208] on input "Street Address" at bounding box center [585, 206] width 359 height 21
paste input "7003 1/2 West Manchester Ave S."
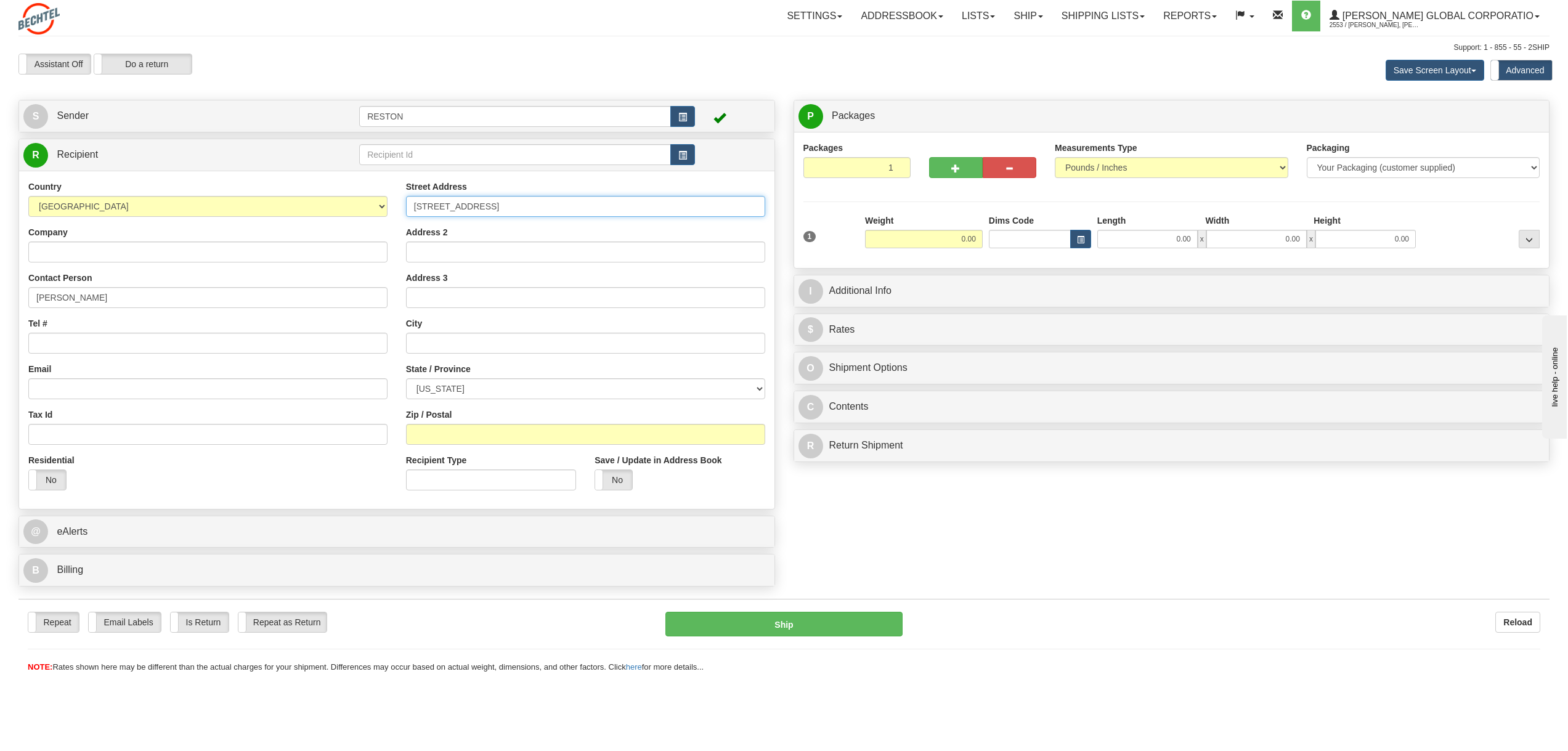
type input "7003 1/2 West Manchester Ave S."
click at [430, 339] on input "text" at bounding box center [585, 343] width 359 height 21
paste input "Playa Del Rey"
type input "Playa Del Rey"
click at [52, 481] on label "No" at bounding box center [47, 480] width 37 height 20
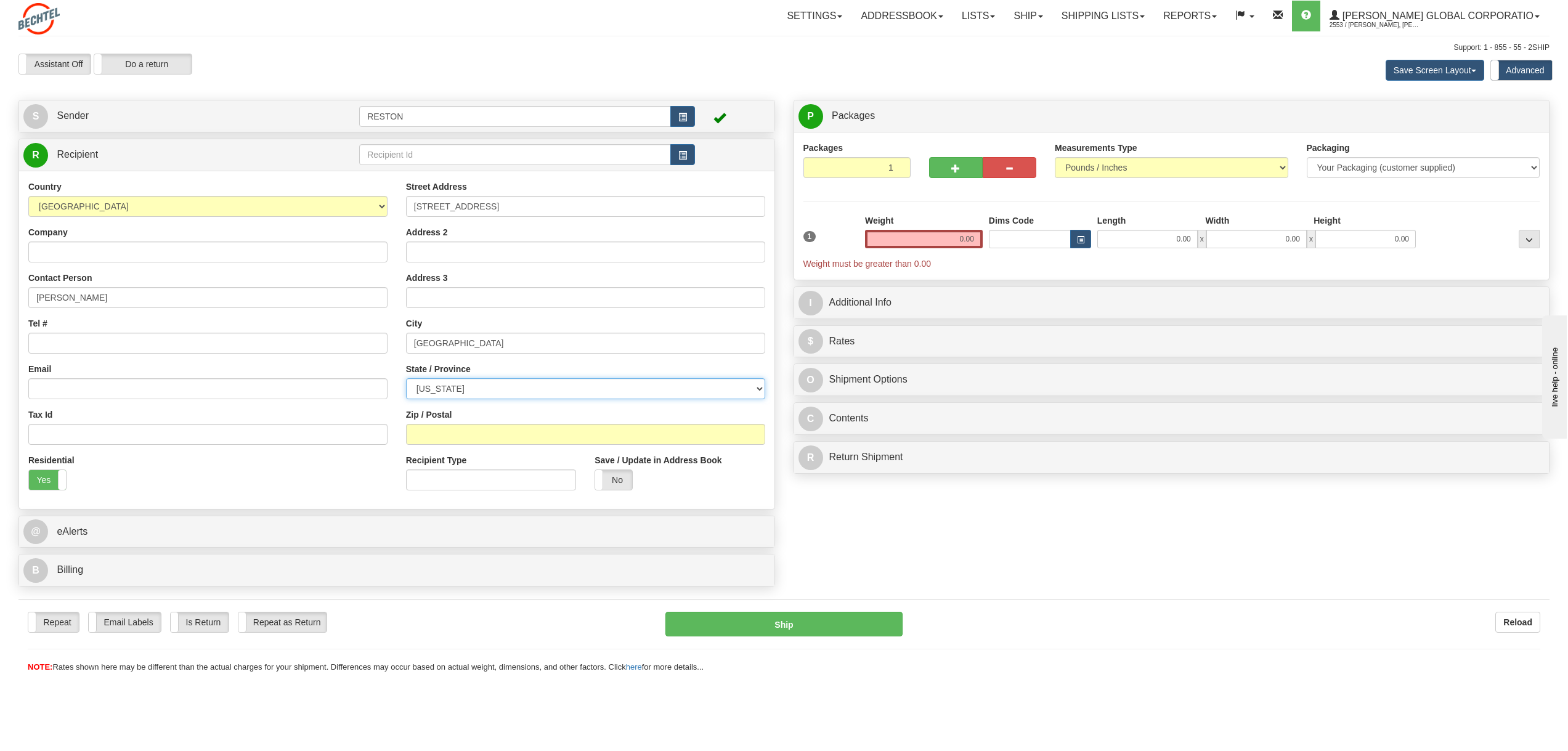
click at [469, 389] on select "[US_STATE] [US_STATE] [US_STATE] [US_STATE] Armed Forces America Armed Forces E…" at bounding box center [585, 389] width 359 height 21
select select "CA"
click at [406, 379] on select "[US_STATE] [US_STATE] [US_STATE] [US_STATE] Armed Forces America Armed Forces E…" at bounding box center [585, 389] width 359 height 21
click at [429, 439] on input "Zip / Postal" at bounding box center [585, 434] width 359 height 21
type input "90293"
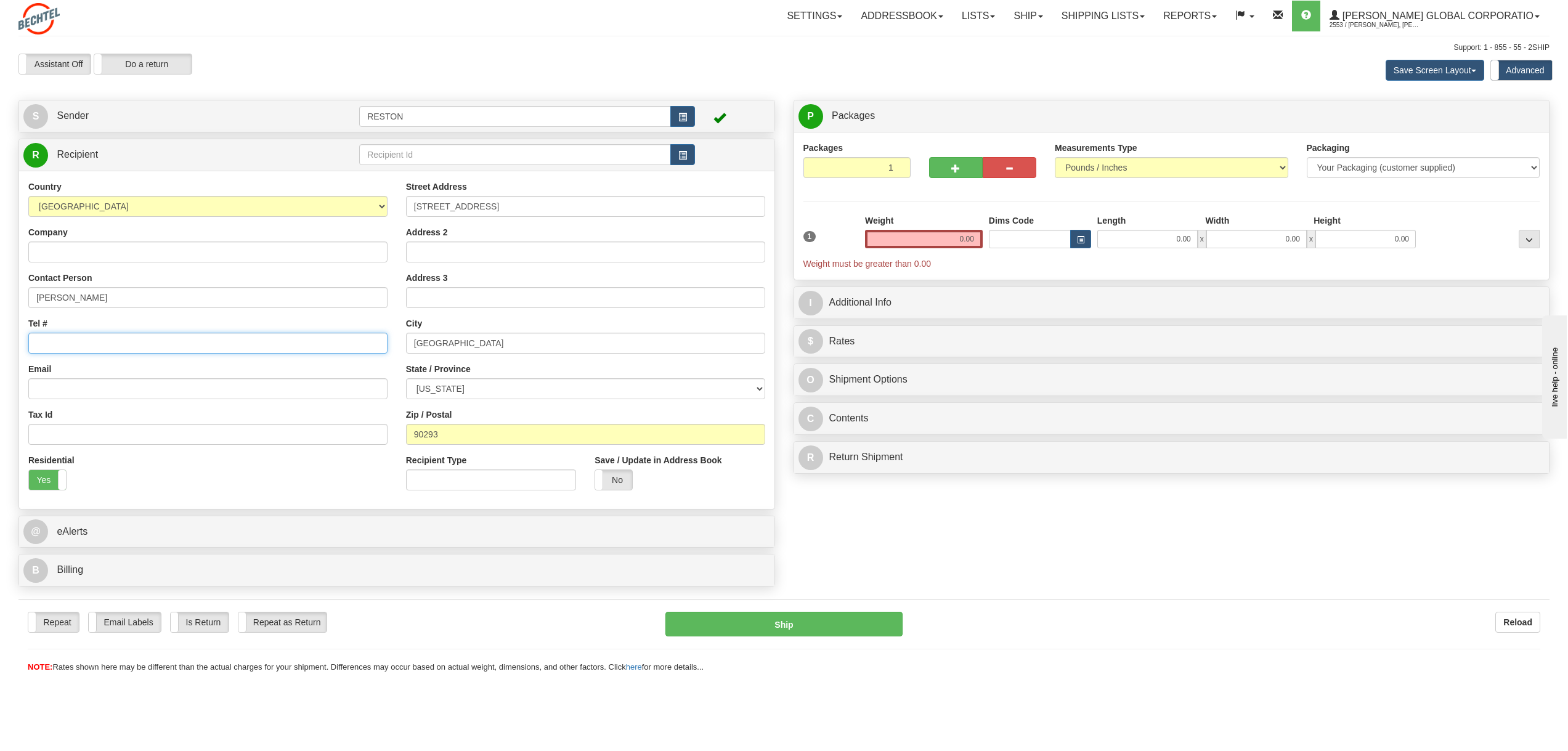
click at [76, 345] on input "Tel #" at bounding box center [208, 343] width 359 height 21
paste input "949-278-2547"
type input "949-278-2547"
click at [71, 393] on input "Email" at bounding box center [208, 389] width 359 height 21
paste input "Cameron.pearson.90@gmail.com"
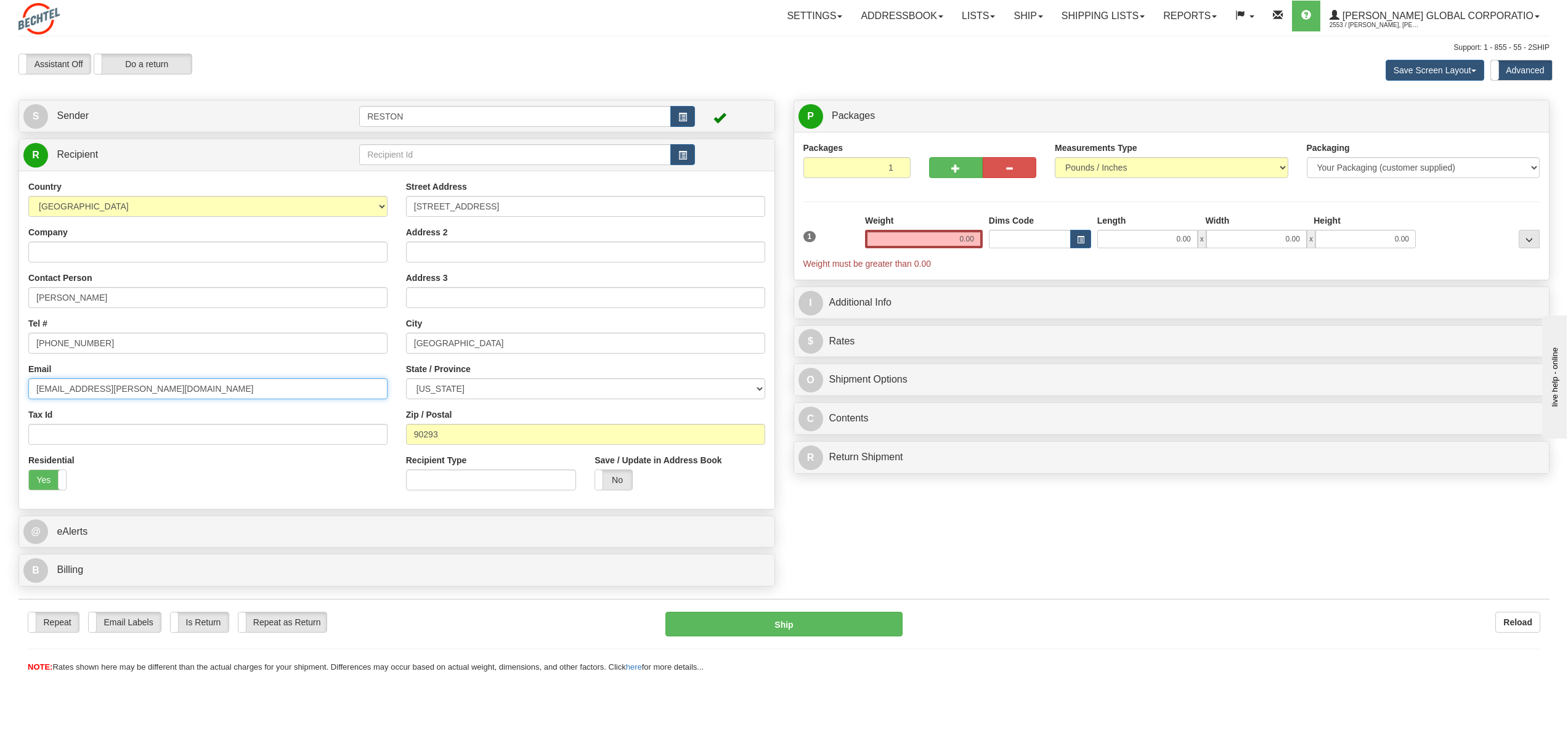
type input "Cameron.pearson.90@gmail.com"
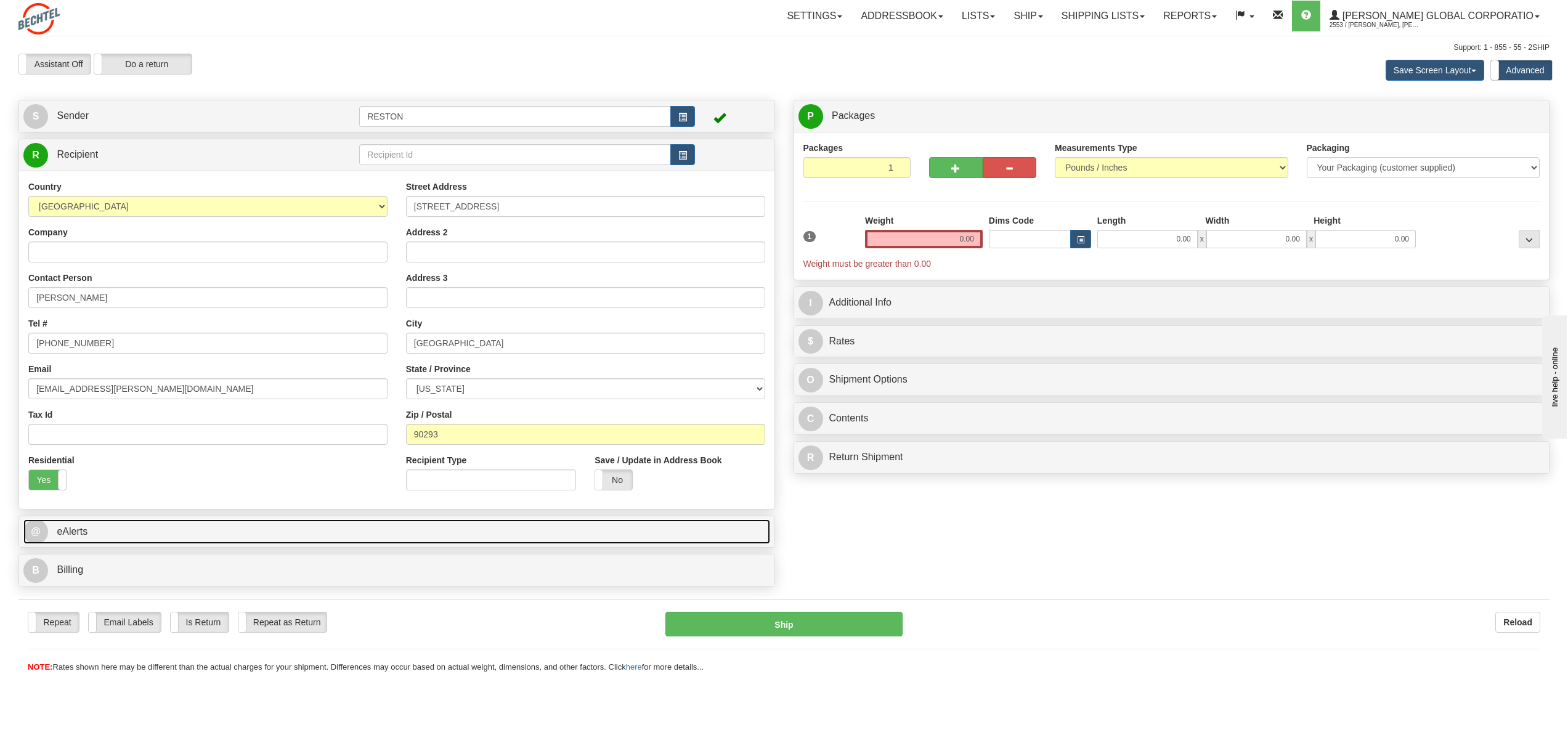
click at [170, 526] on link "@ eAlerts" at bounding box center [397, 532] width 747 height 25
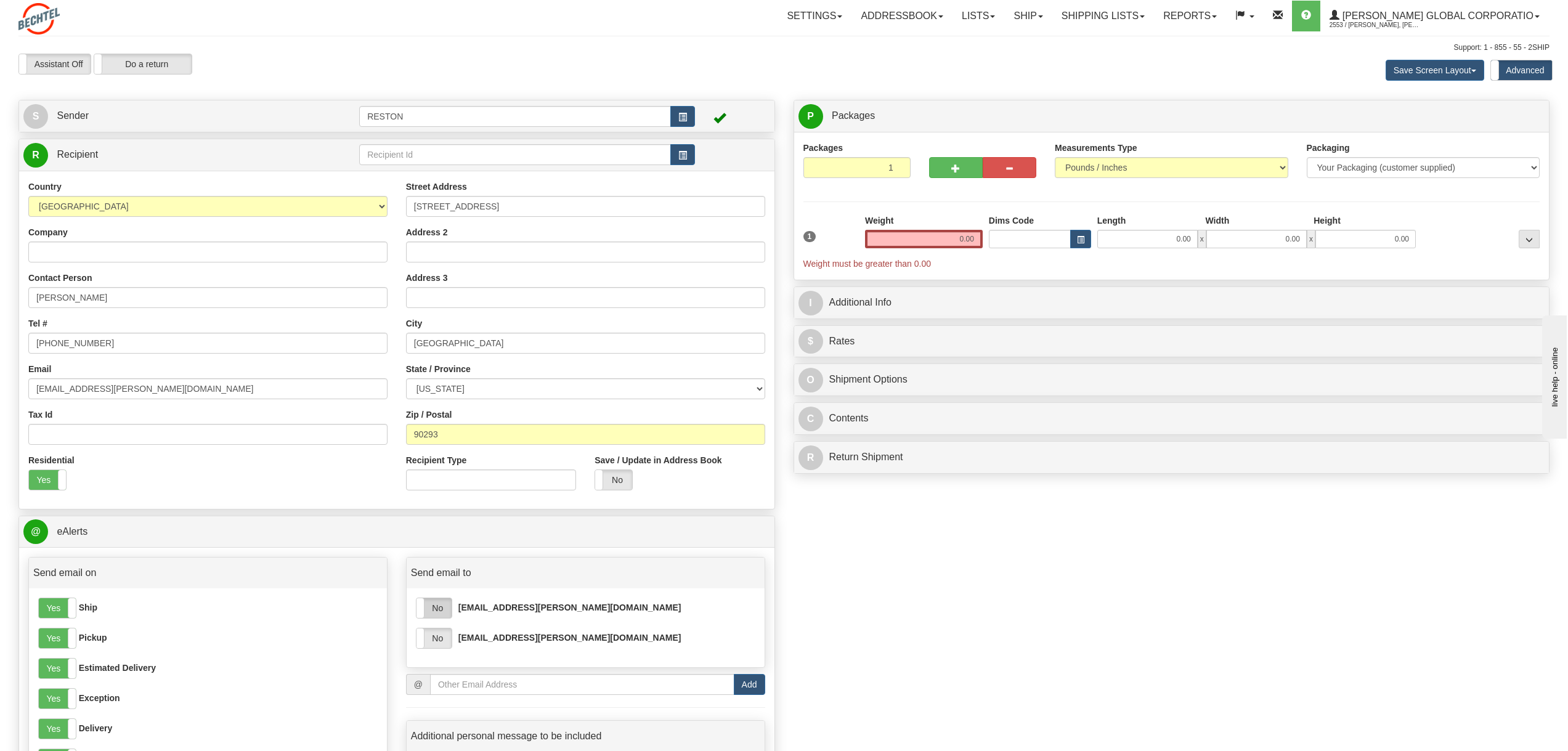
click at [438, 613] on label "No" at bounding box center [434, 608] width 35 height 20
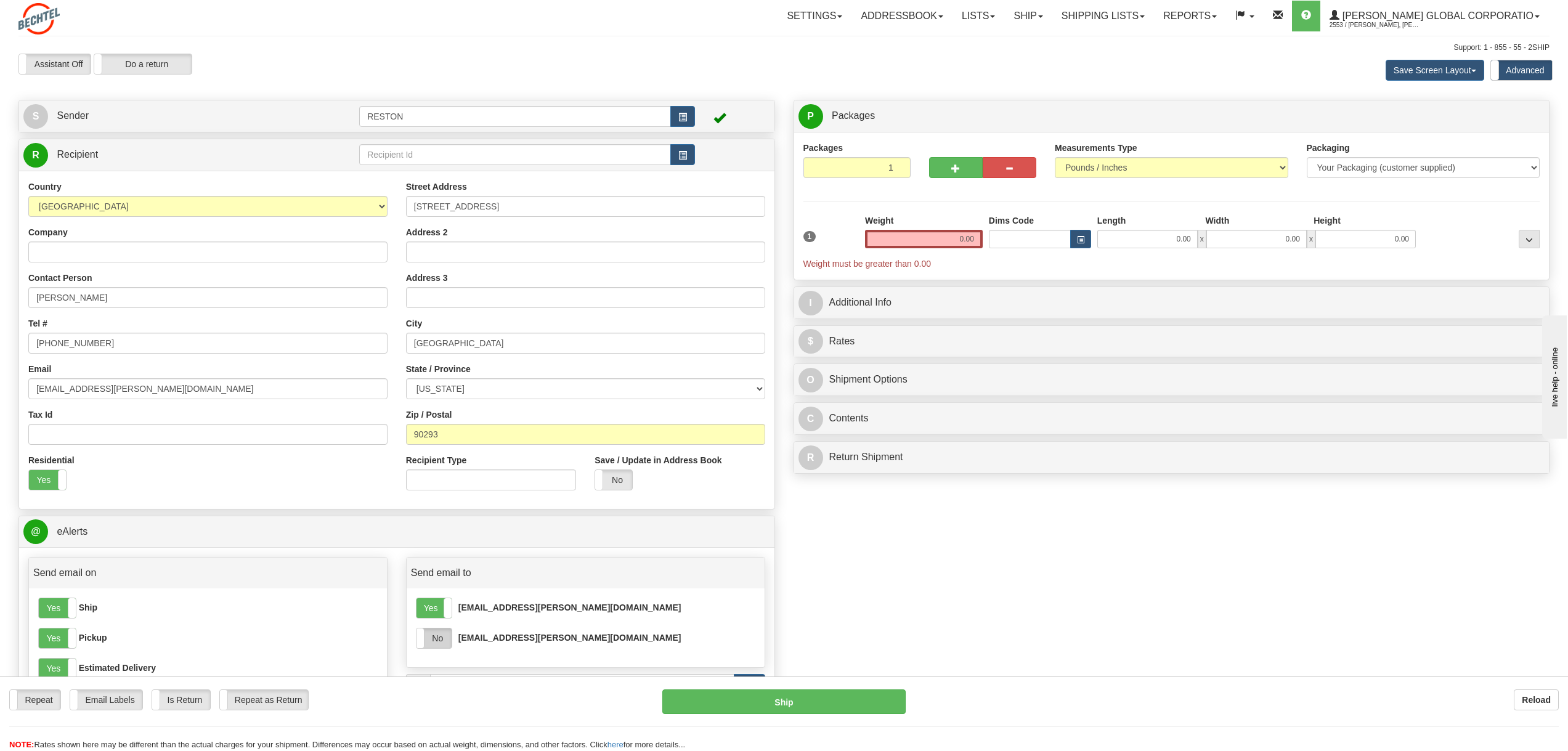
click at [437, 640] on label "No" at bounding box center [434, 639] width 35 height 20
click at [938, 239] on input "0.00" at bounding box center [924, 238] width 118 height 19
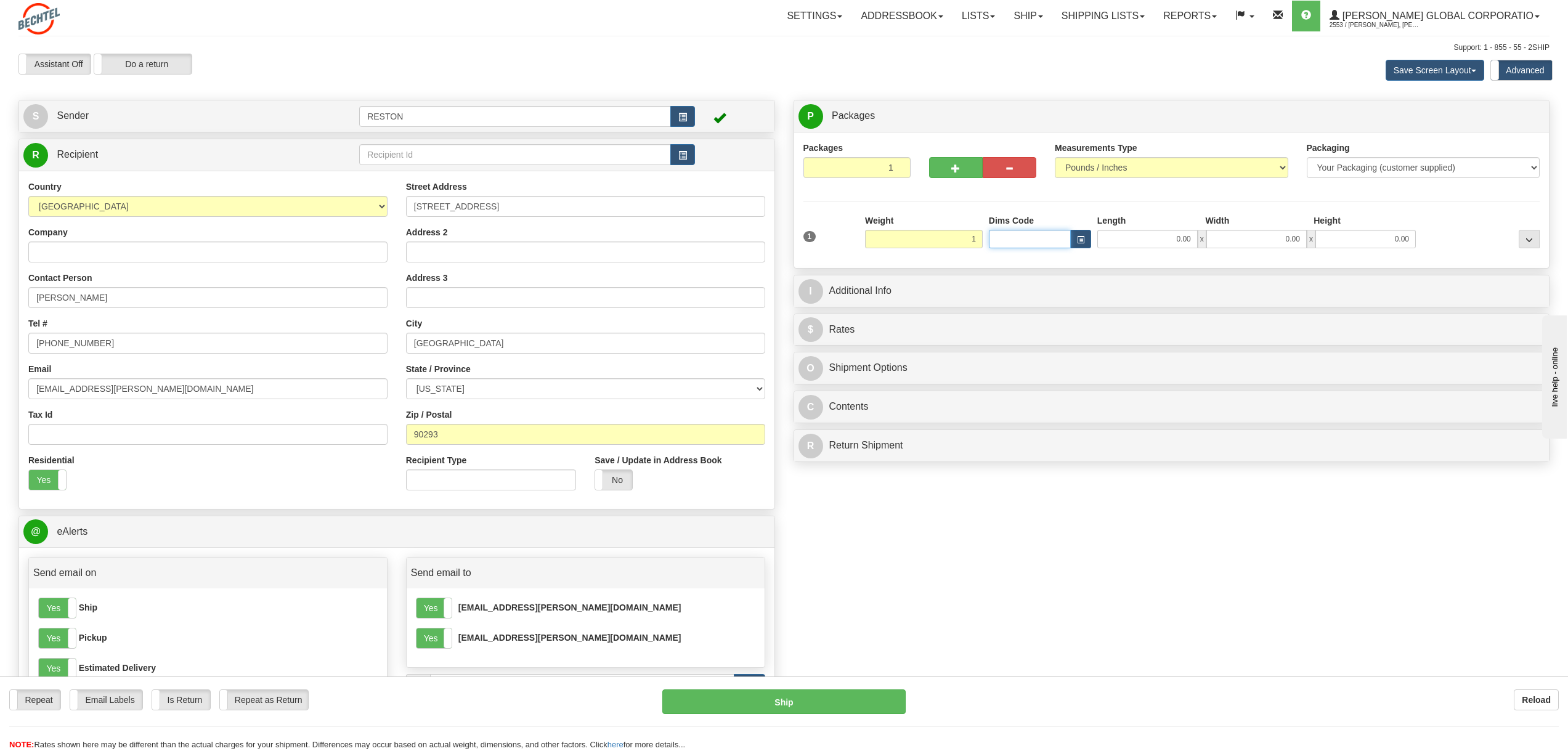
type input "1.00"
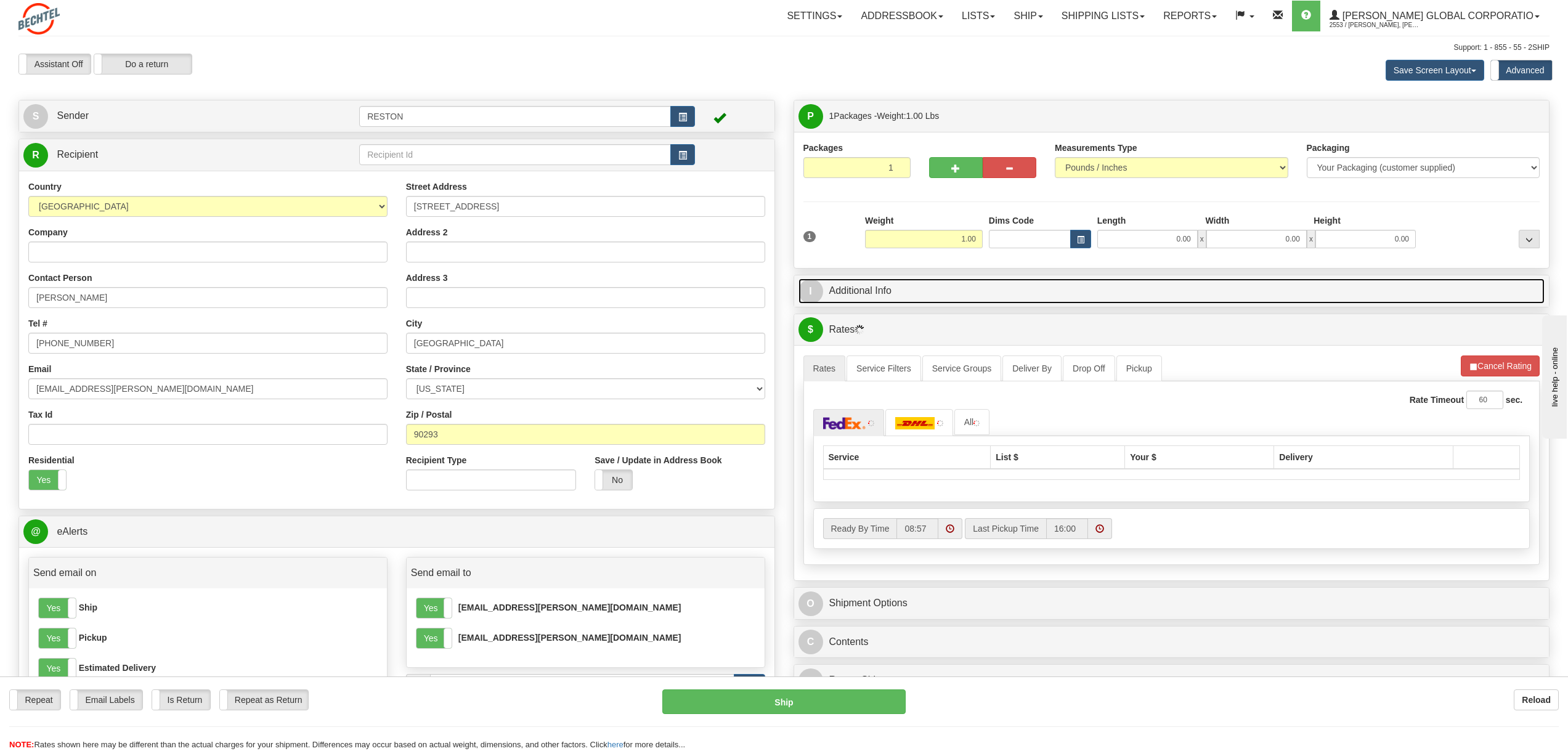
click at [957, 299] on link "I Additional Info" at bounding box center [1172, 291] width 747 height 25
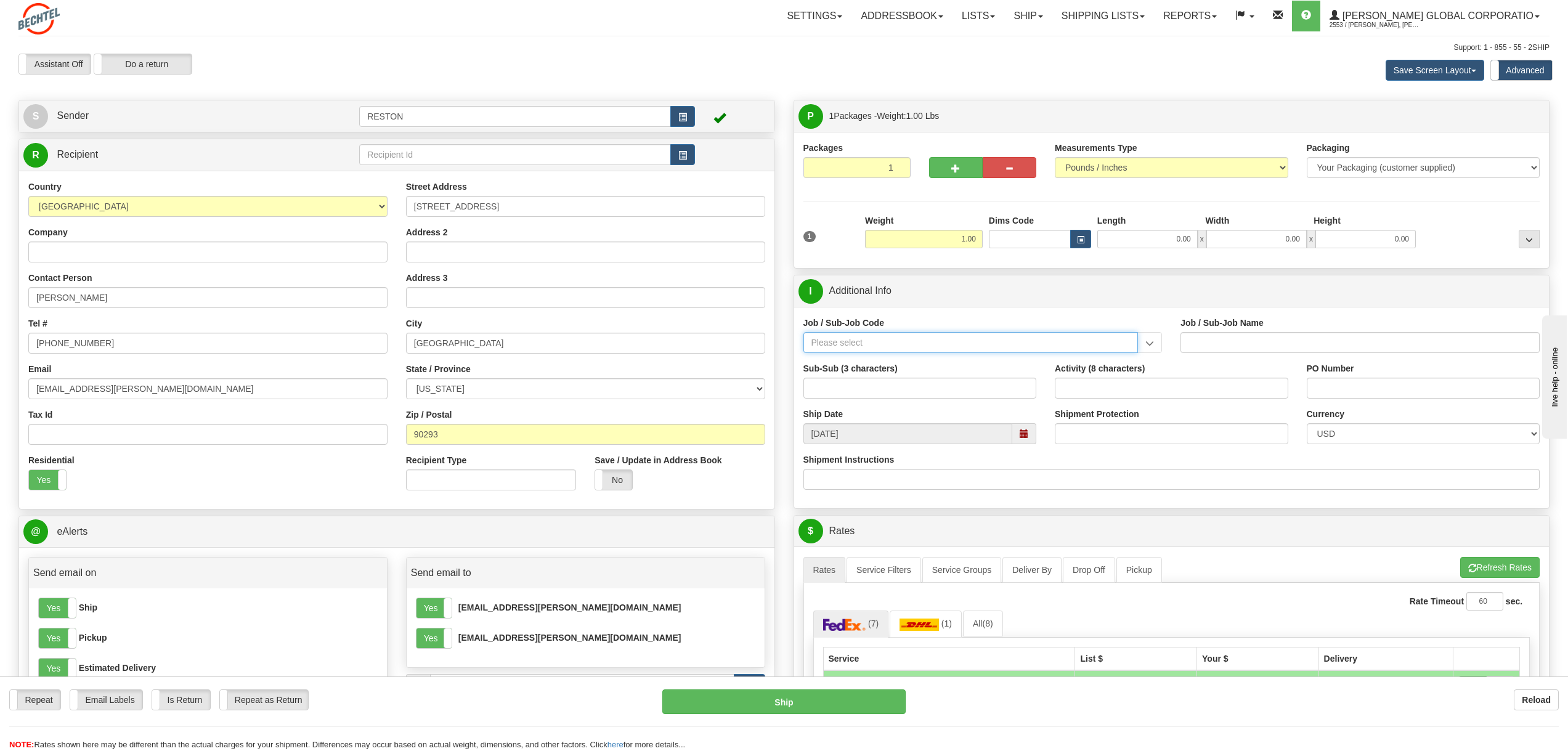
click at [897, 345] on input "Job / Sub-Job Code" at bounding box center [971, 342] width 336 height 21
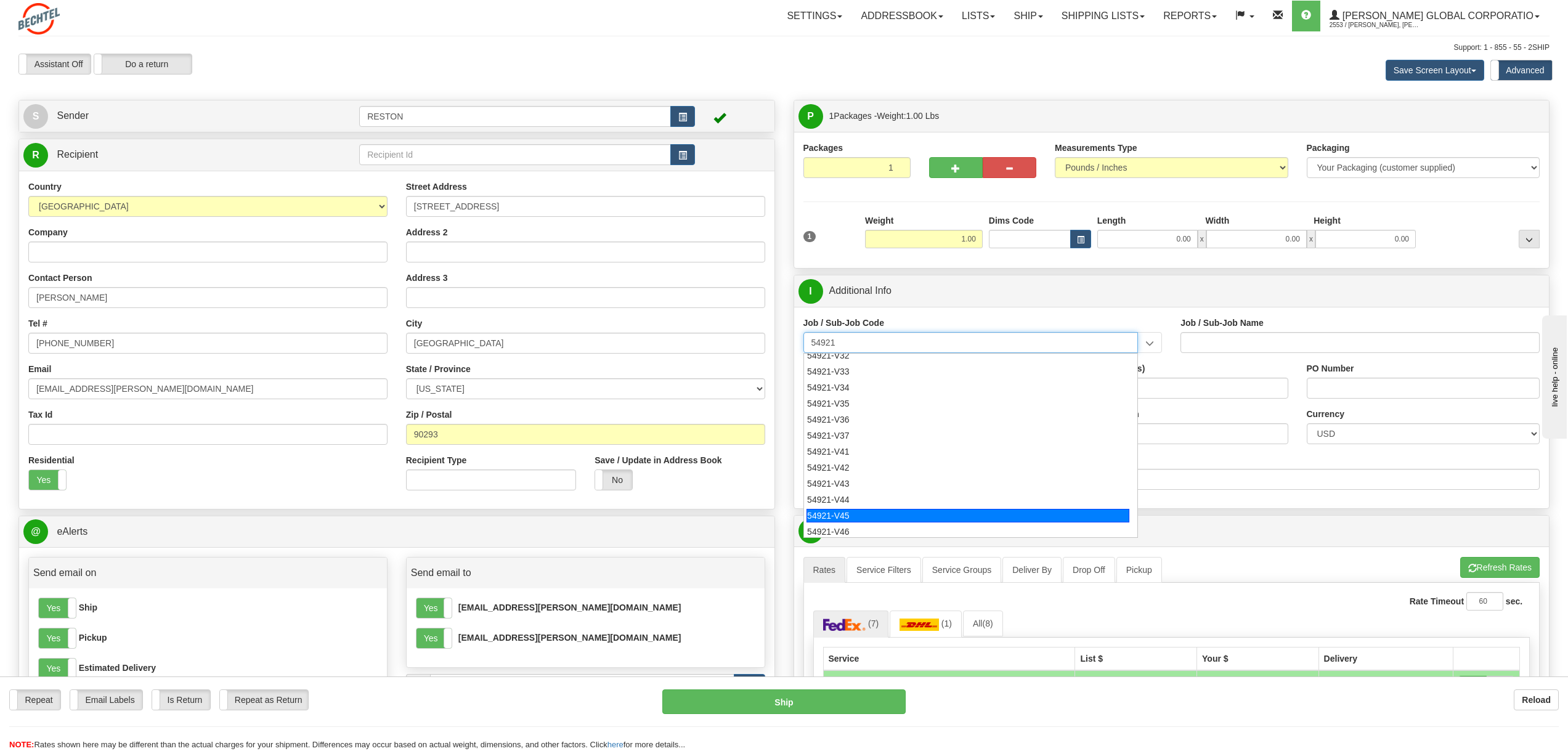
scroll to position [793, 0]
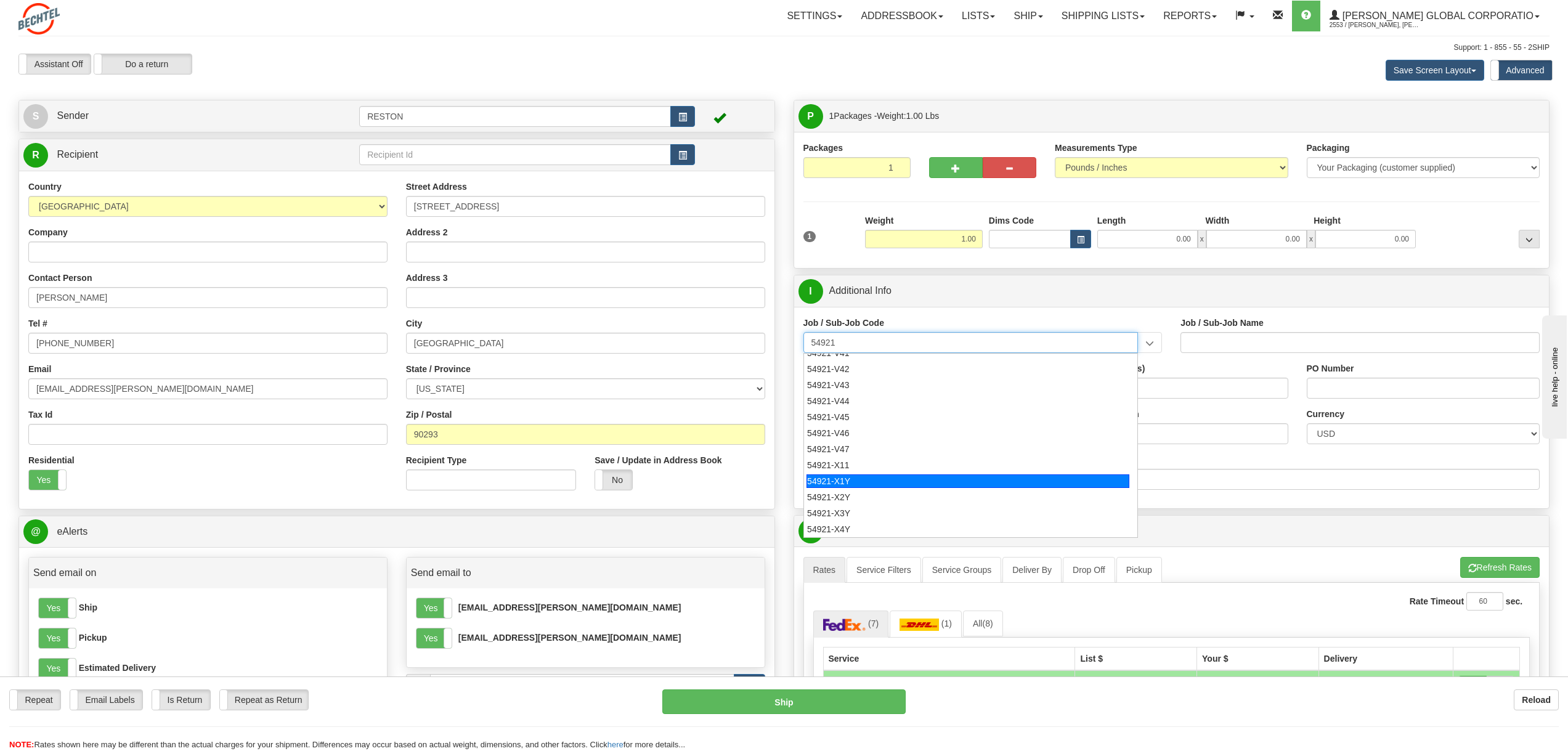
click at [847, 482] on div "54921-X1Y" at bounding box center [968, 480] width 323 height 13
type input "54921-X1Y"
type input "ENGINEERING BSAP SUPPORT - GIS MGMT & ADMIN"
type input "54921-X1Y"
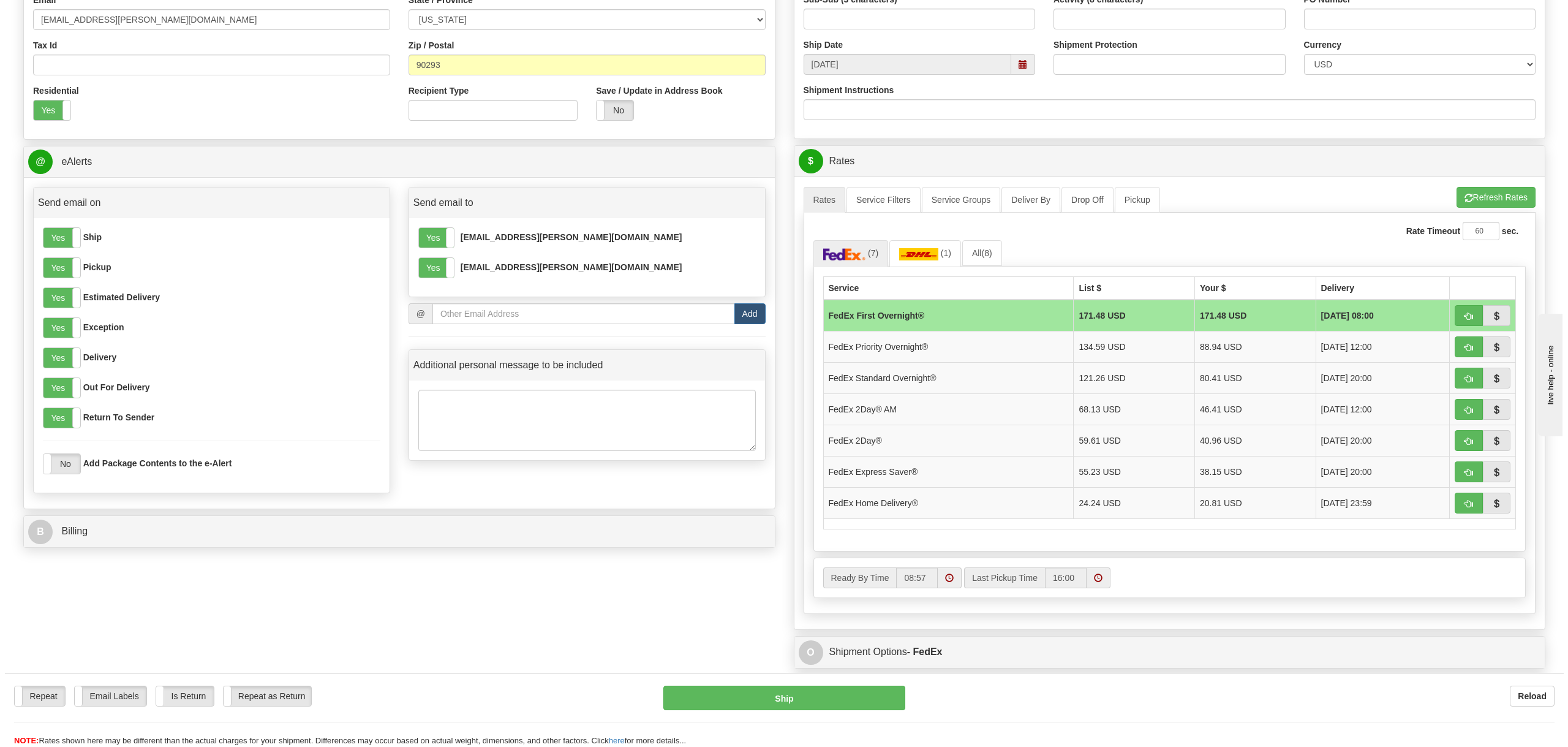
scroll to position [368, 0]
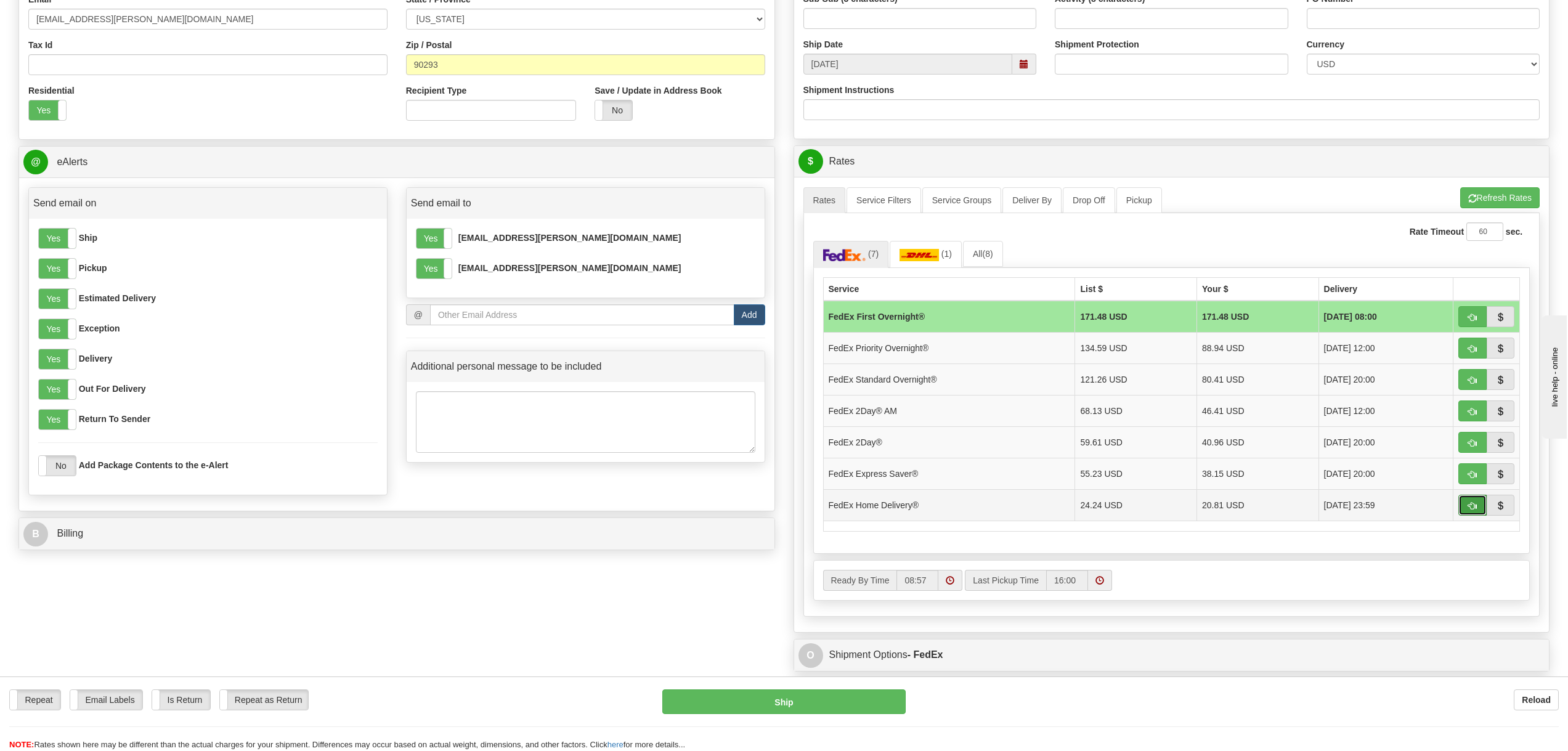
click at [1465, 507] on button "button" at bounding box center [1473, 505] width 29 height 21
type input "90"
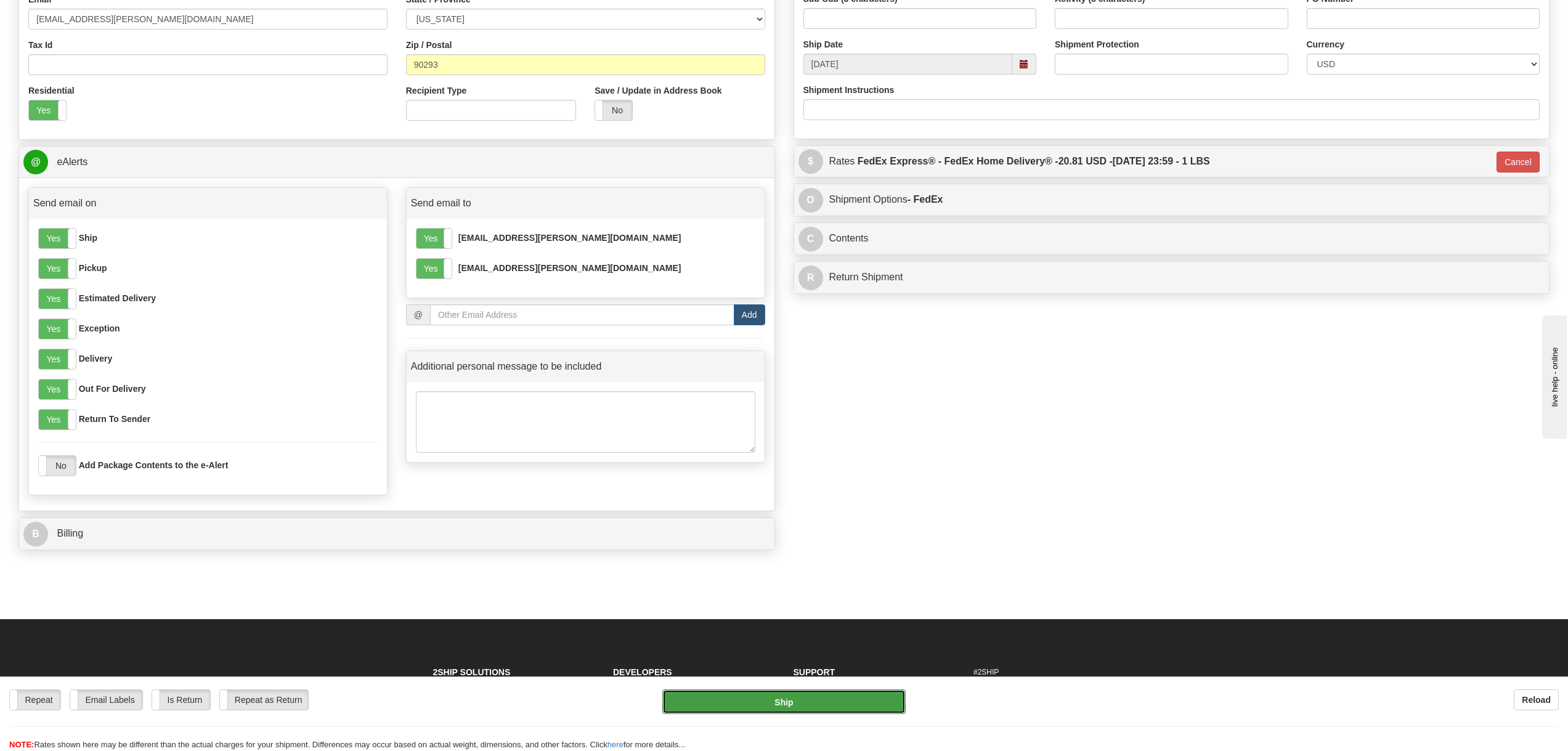
click at [816, 703] on button "Ship" at bounding box center [784, 701] width 243 height 24
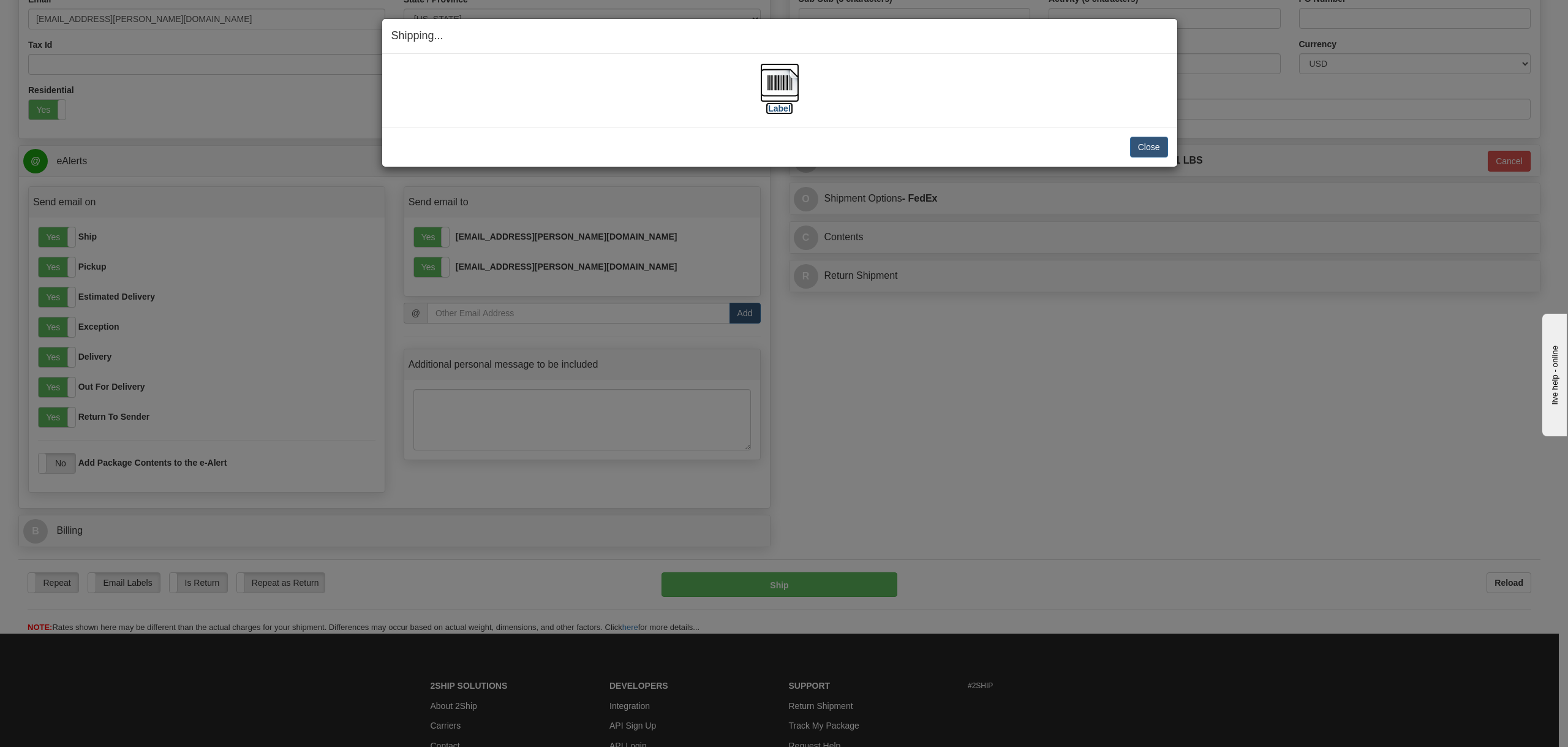
click at [785, 90] on img at bounding box center [780, 83] width 39 height 39
drag, startPoint x: 1092, startPoint y: 38, endPoint x: 1098, endPoint y: 55, distance: 18.0
click at [1092, 38] on h4 "Shipping... Your SHIPMENT will EXPIRE in" at bounding box center [780, 37] width 777 height 16
click at [1155, 143] on button "Close" at bounding box center [1149, 147] width 38 height 21
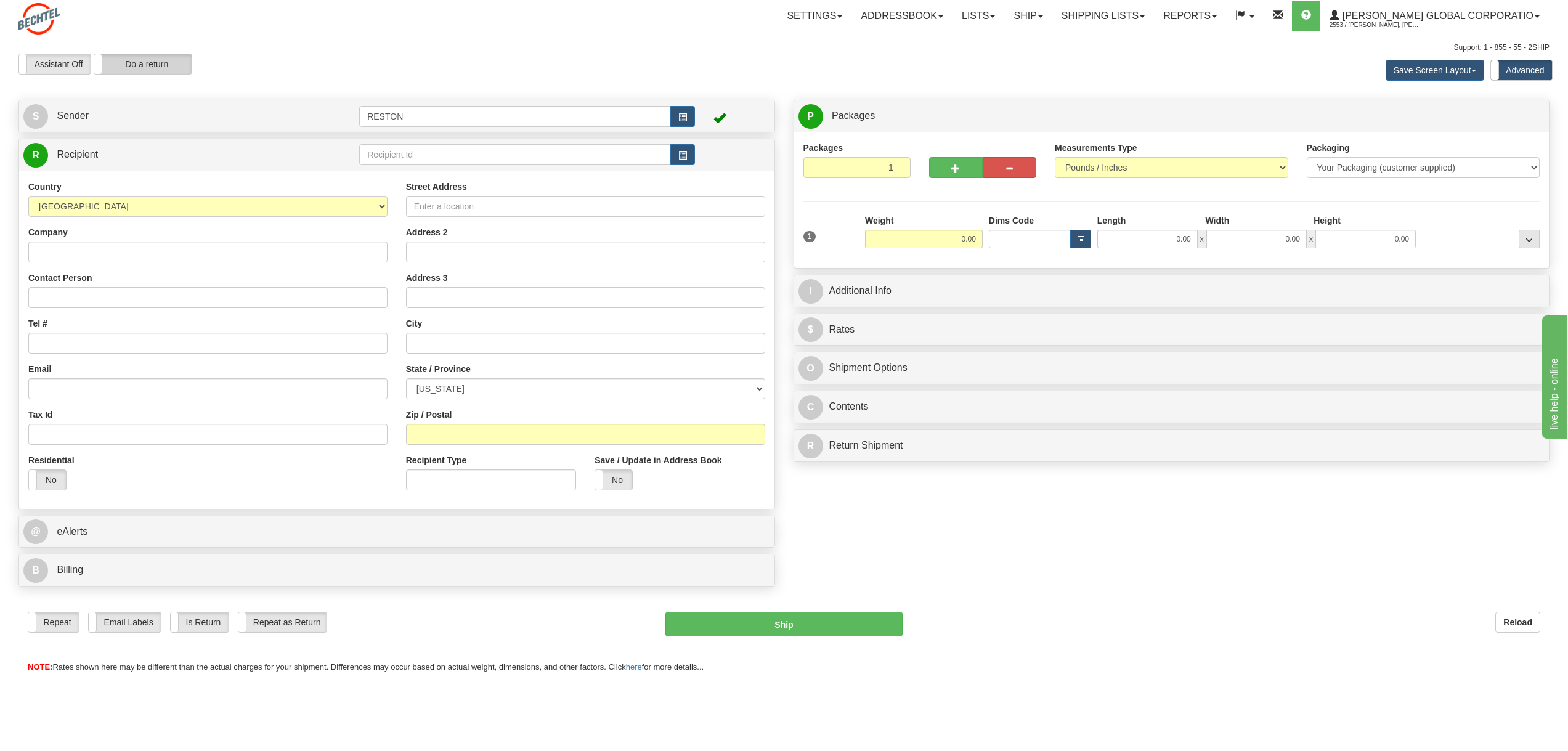
click at [184, 64] on label "Do a return" at bounding box center [143, 64] width 97 height 20
type input "RESTON"
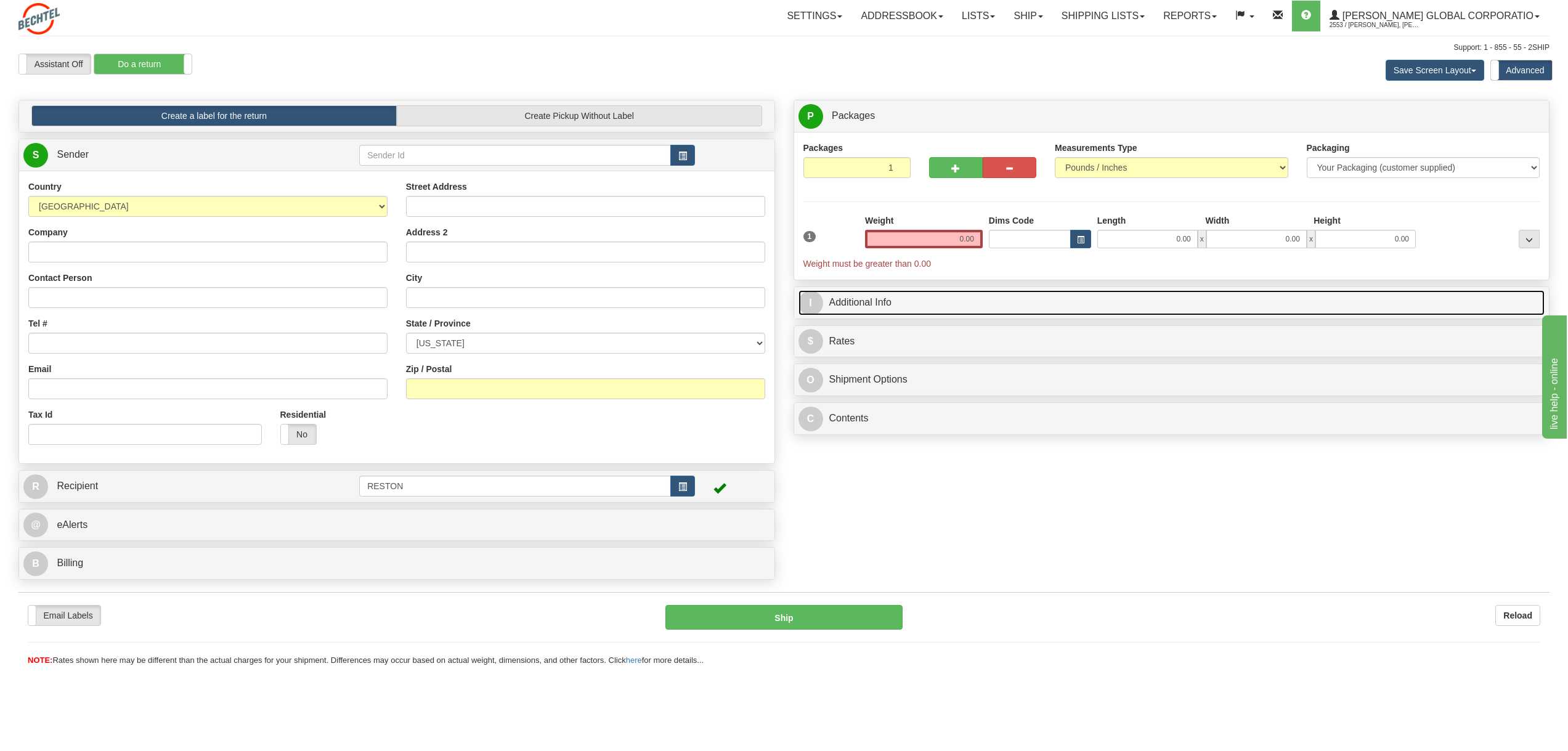
click at [898, 300] on link "I Additional Info" at bounding box center [1172, 303] width 747 height 25
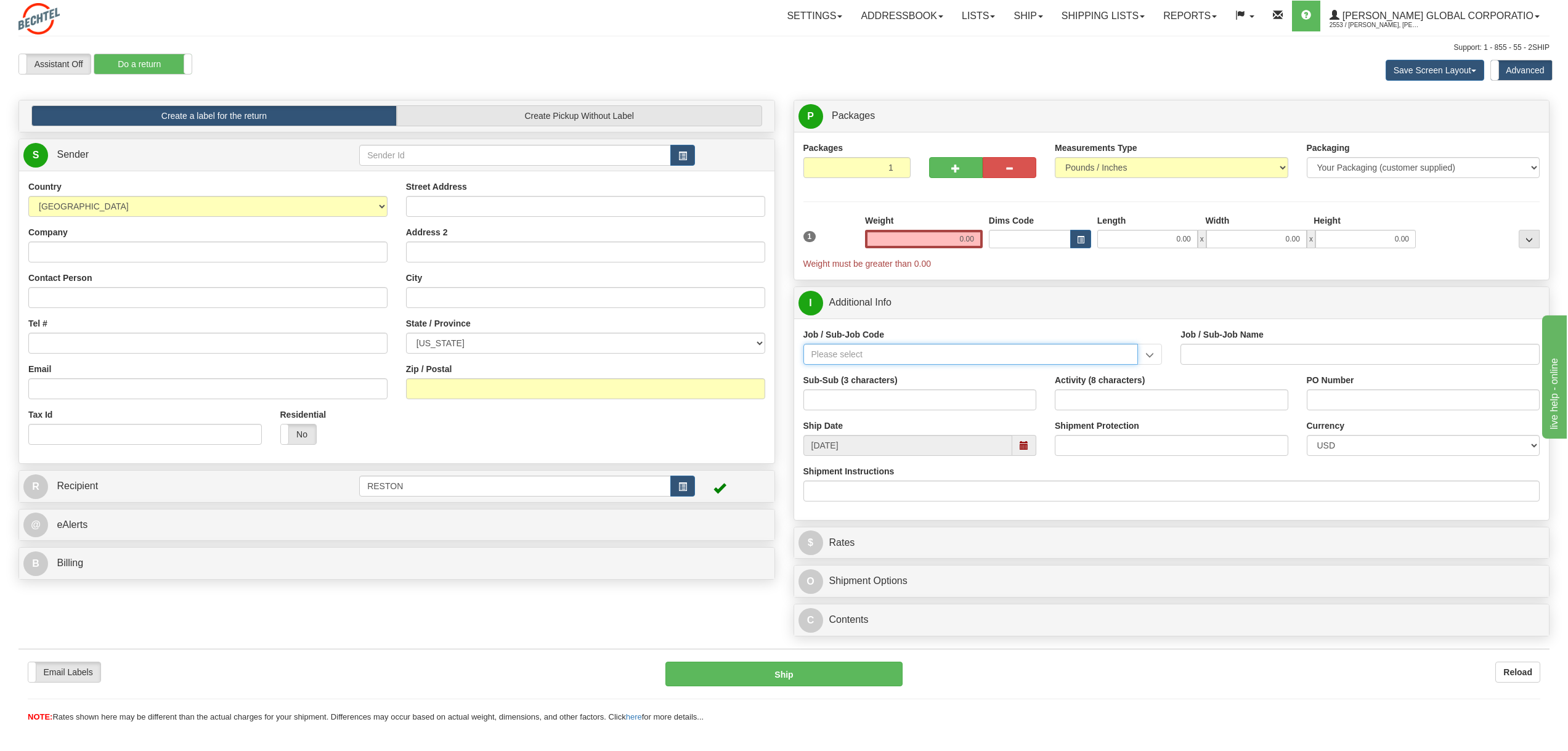
click at [841, 355] on input "Job / Sub-Job Code" at bounding box center [971, 353] width 336 height 21
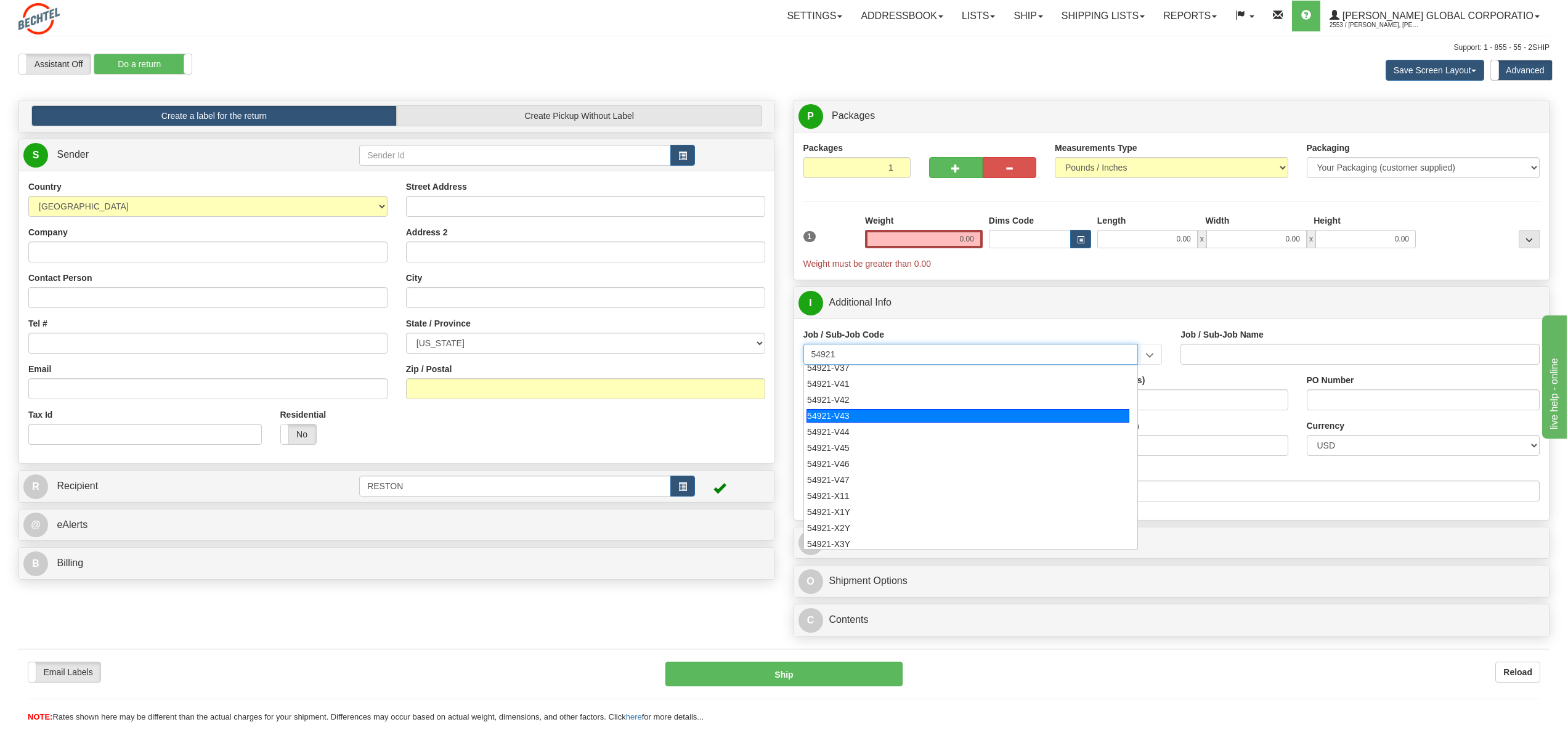
scroll to position [793, 0]
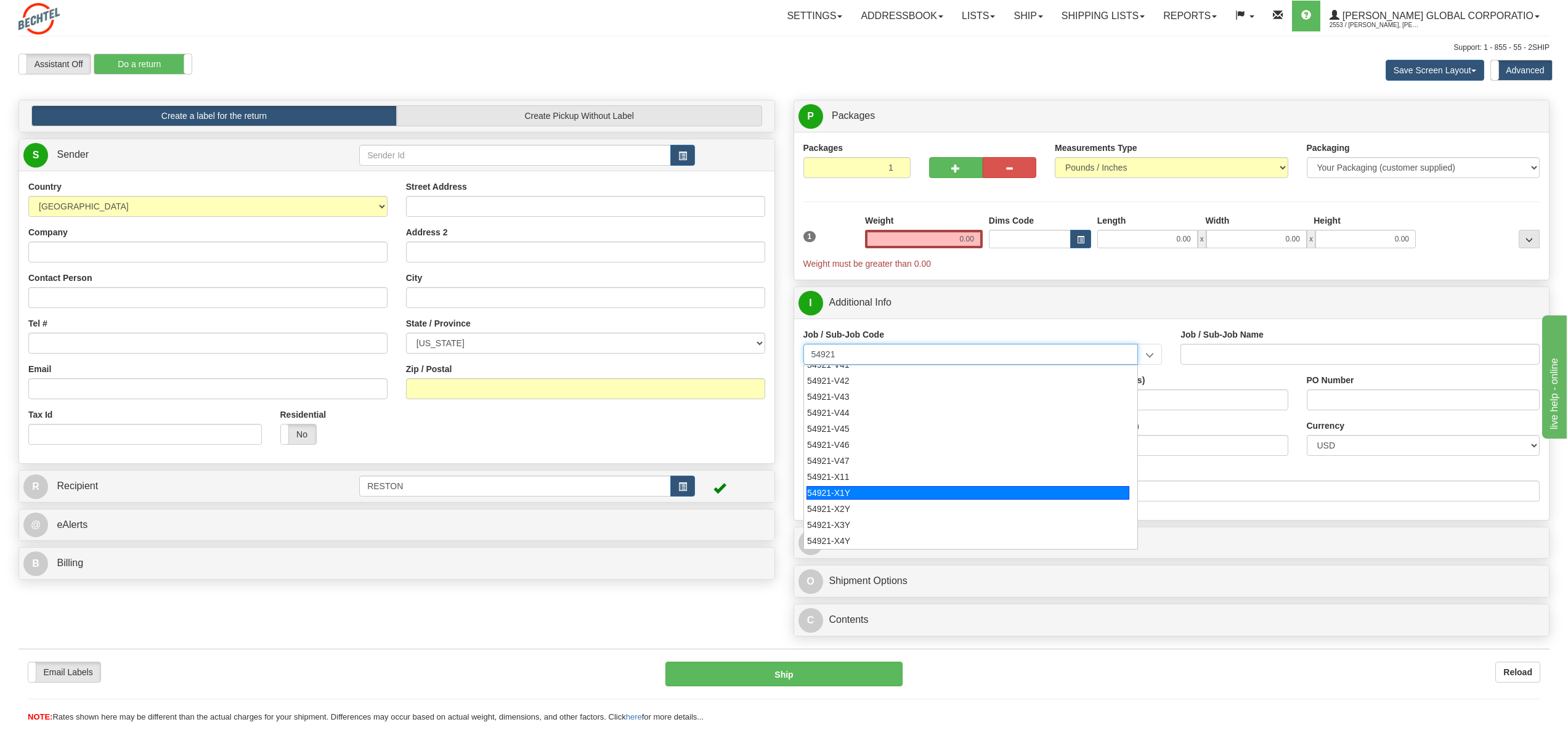
click at [850, 493] on div "54921-X1Y" at bounding box center [968, 492] width 323 height 13
type input "54921-X1Y"
type input "ENGINEERING BSAP SUPPORT - GIS MGMT & ADMIN"
type input "54921-X1Y"
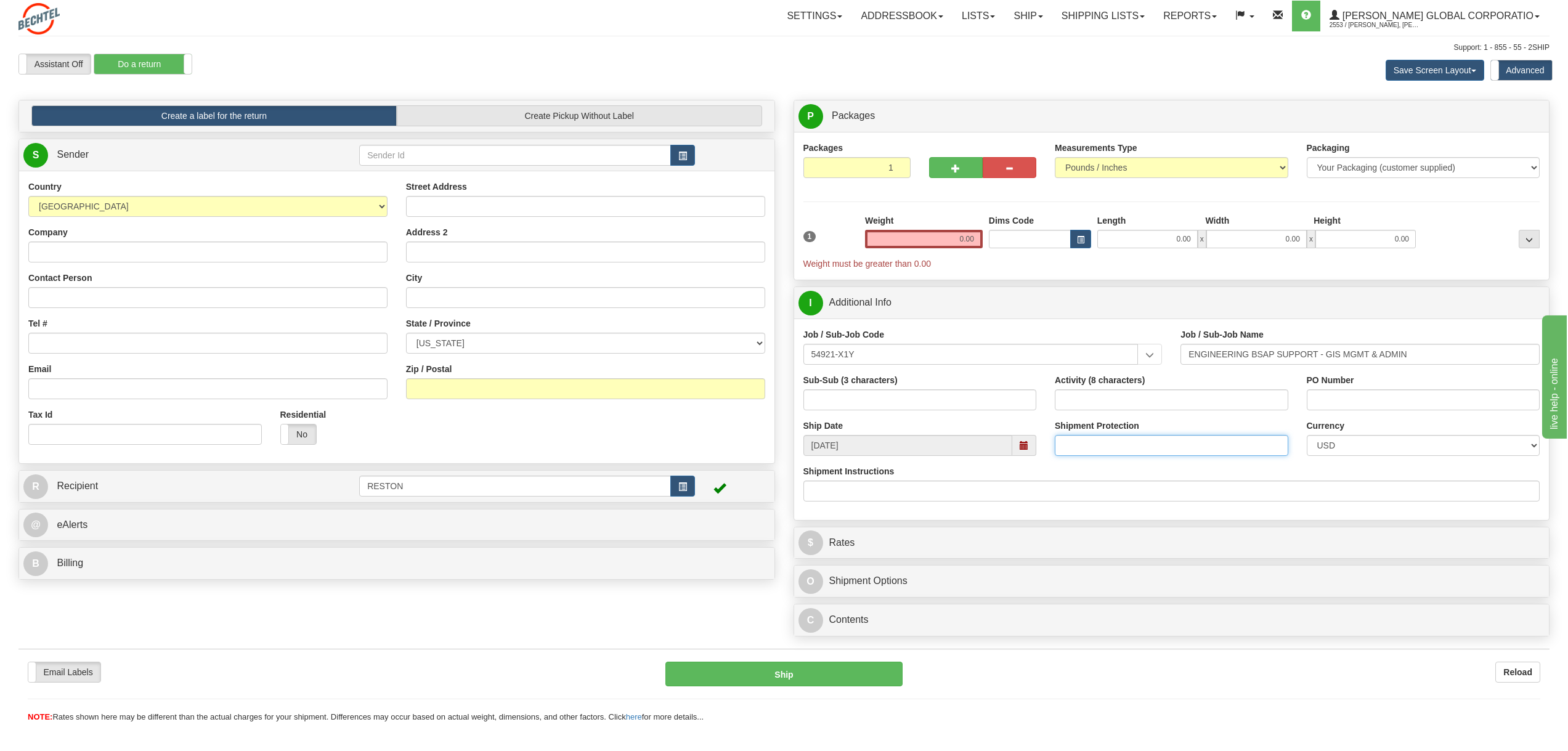
drag, startPoint x: 1072, startPoint y: 446, endPoint x: 1080, endPoint y: 444, distance: 8.2
click at [1072, 445] on input "Shipment Protection" at bounding box center [1172, 445] width 234 height 21
click at [1259, 444] on input "1500.00" at bounding box center [1172, 445] width 234 height 21
type input "1000.00"
drag, startPoint x: 936, startPoint y: 244, endPoint x: 964, endPoint y: 232, distance: 30.5
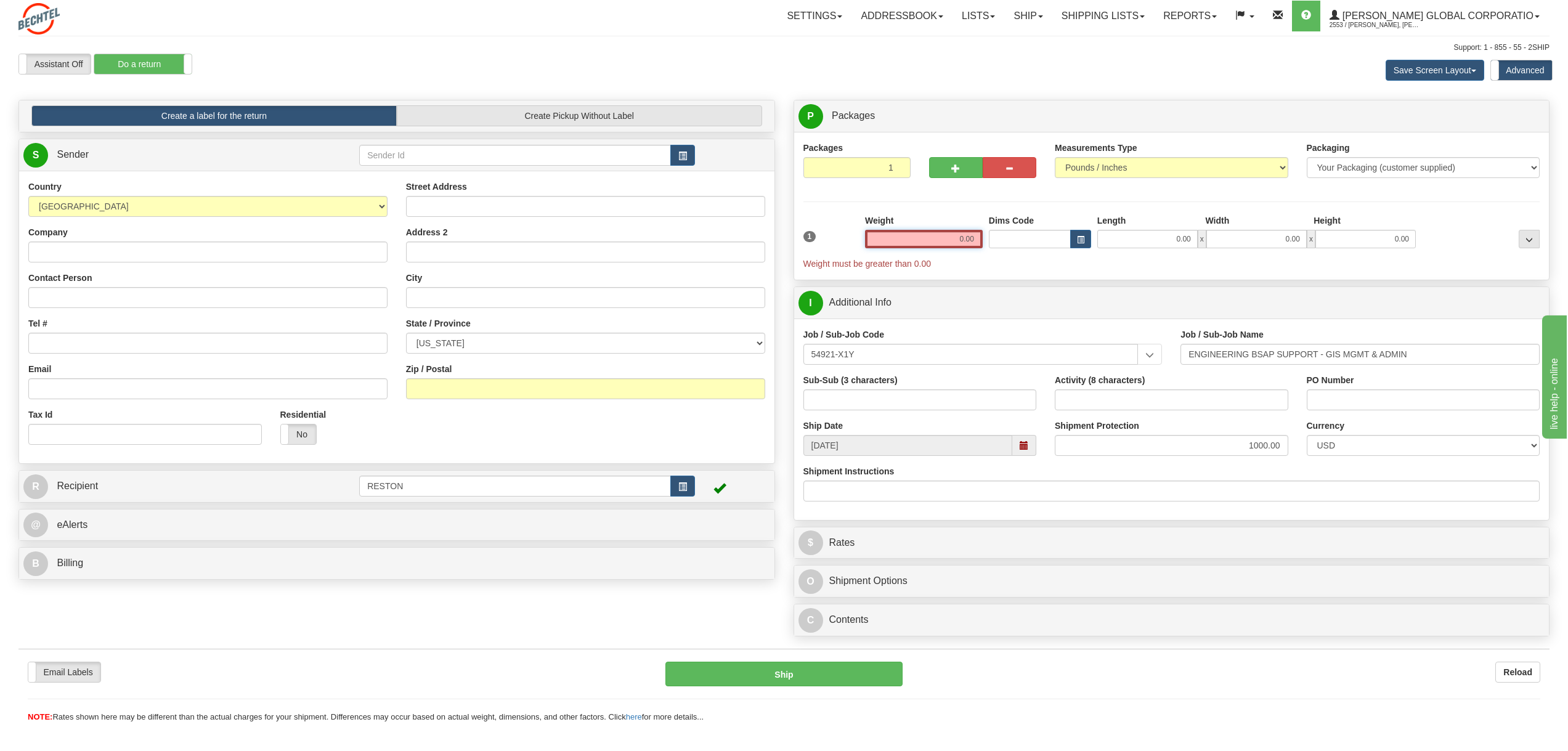
click at [964, 232] on input "0.00" at bounding box center [924, 238] width 118 height 19
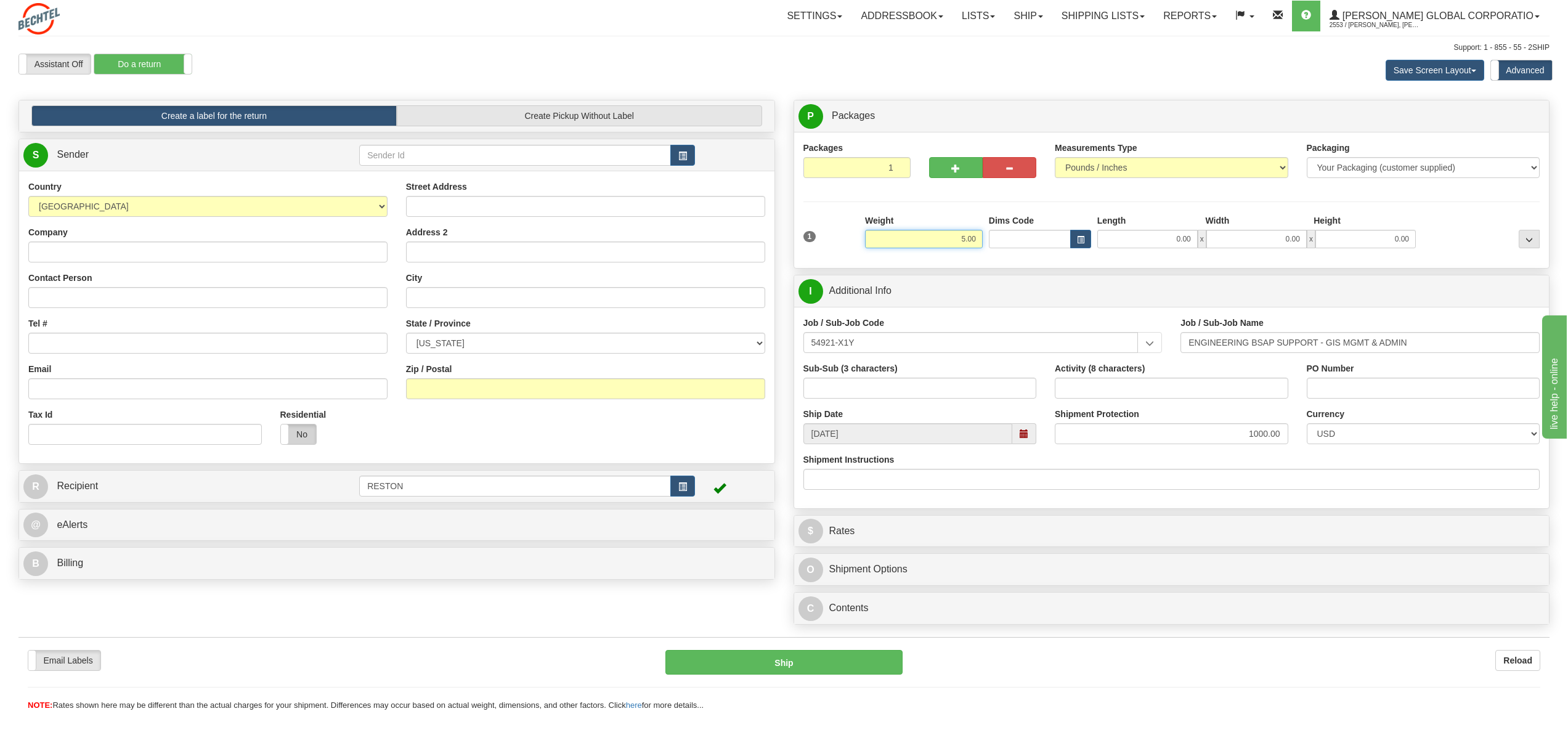
type input "5.00"
click at [300, 438] on label "No" at bounding box center [298, 434] width 35 height 20
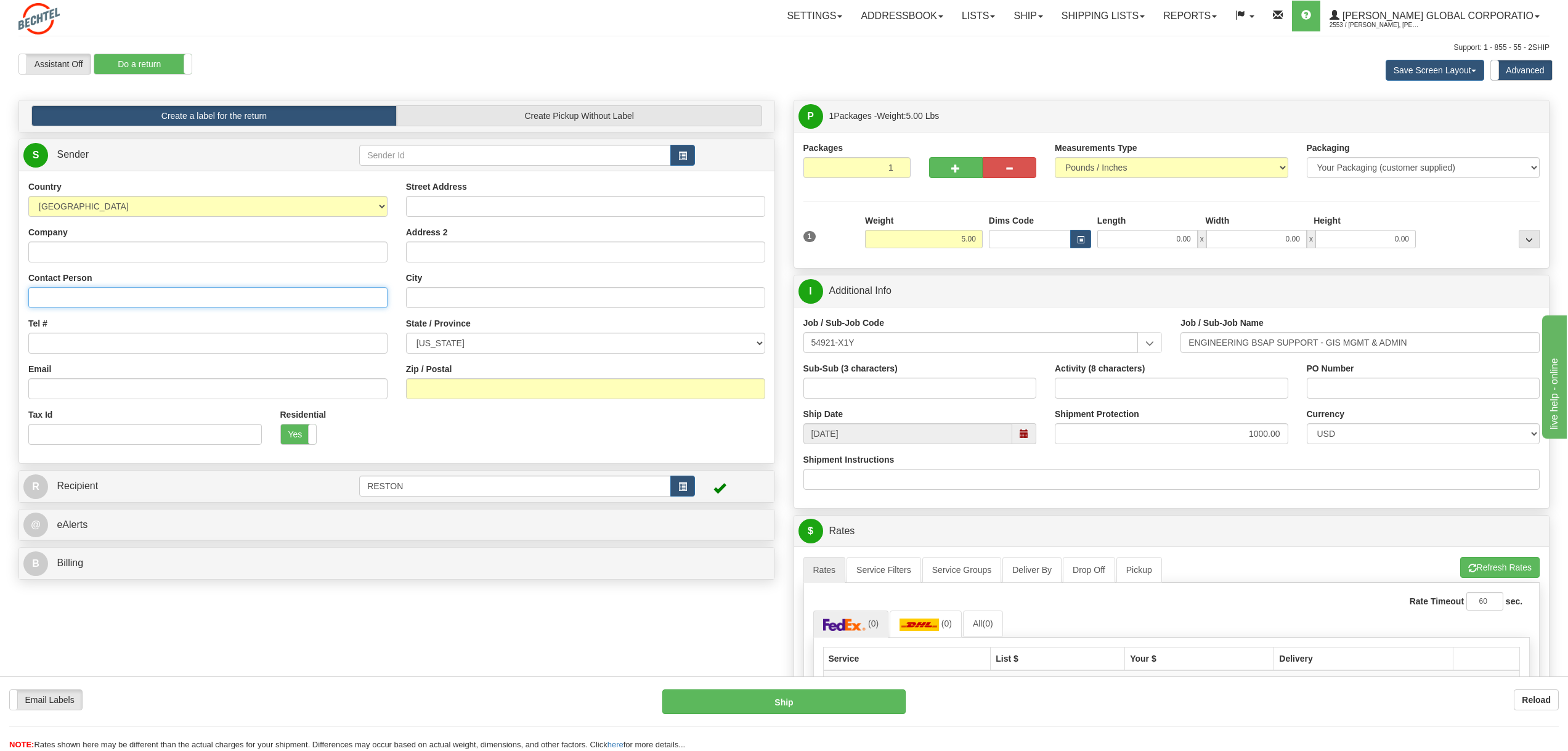
click at [114, 296] on input "Contact Person" at bounding box center [208, 297] width 359 height 21
paste input "Cameron L Pearson"
type input "Cameron L Pearson"
click at [69, 339] on input "Tel #" at bounding box center [208, 343] width 359 height 21
click at [68, 347] on input "Tel #" at bounding box center [208, 343] width 359 height 21
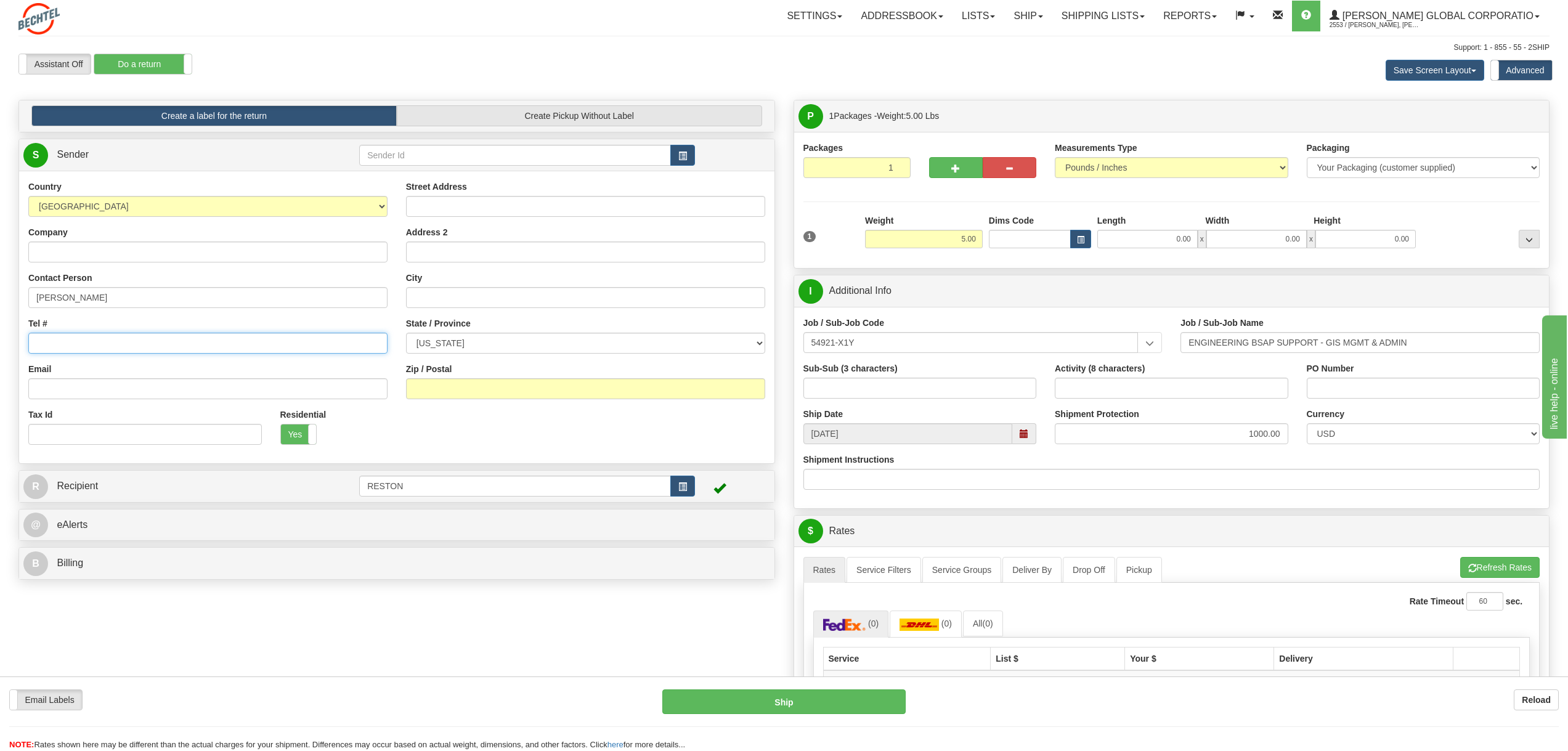
paste input "949-278-2547"
type input "949-278-2547"
click at [80, 390] on input "Email" at bounding box center [208, 389] width 359 height 21
paste input "Cameron.pearson.90@gmail.com"
type input "Cameron.pearson.90@gmail.com"
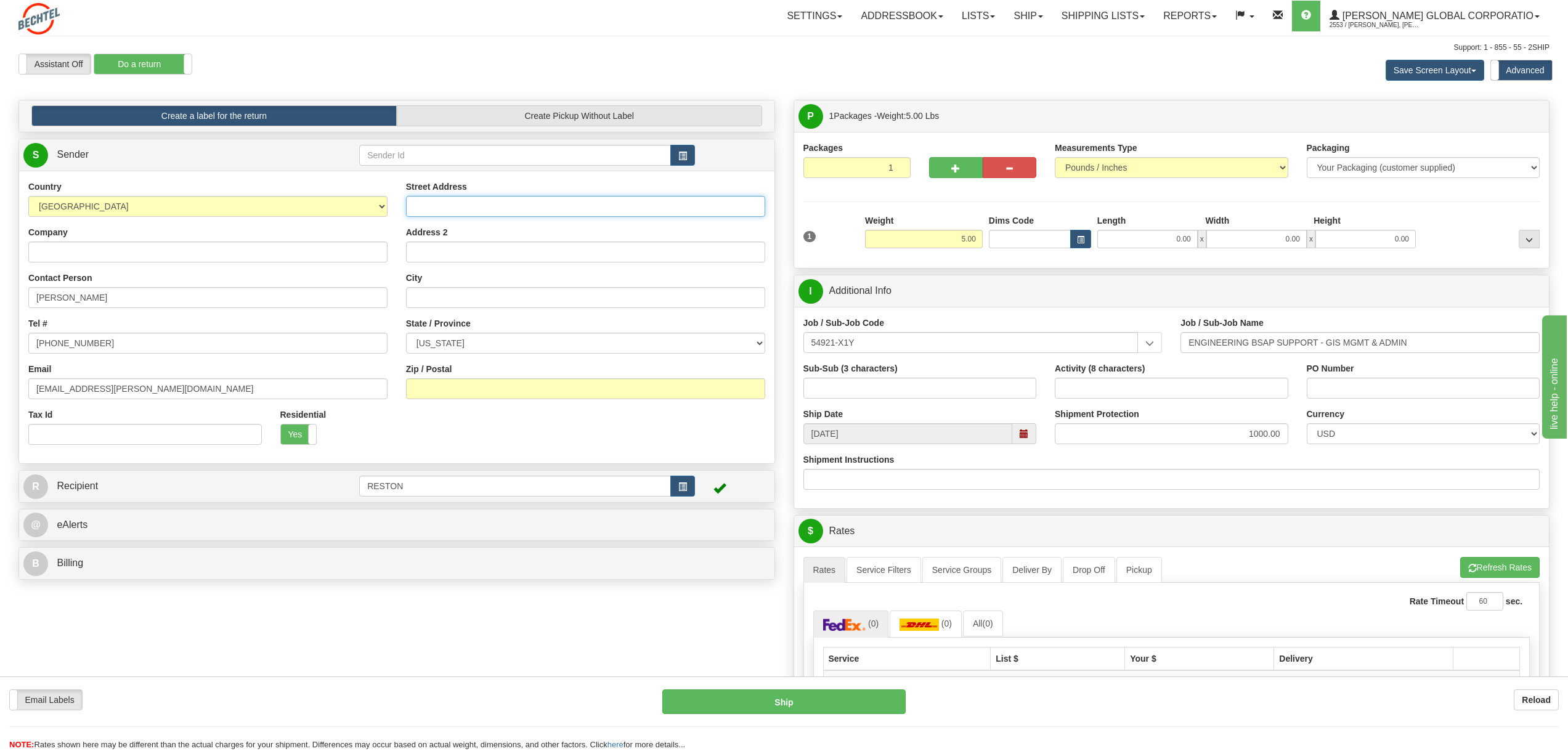
click at [426, 209] on input "Street Address" at bounding box center [585, 206] width 359 height 21
click at [439, 204] on input "Street Address" at bounding box center [585, 206] width 359 height 21
paste input "7003 1/2 West Manchester Ave S.,"
type input "7003 1/2 West Manchester Ave S."
click at [432, 301] on input "City" at bounding box center [585, 297] width 359 height 21
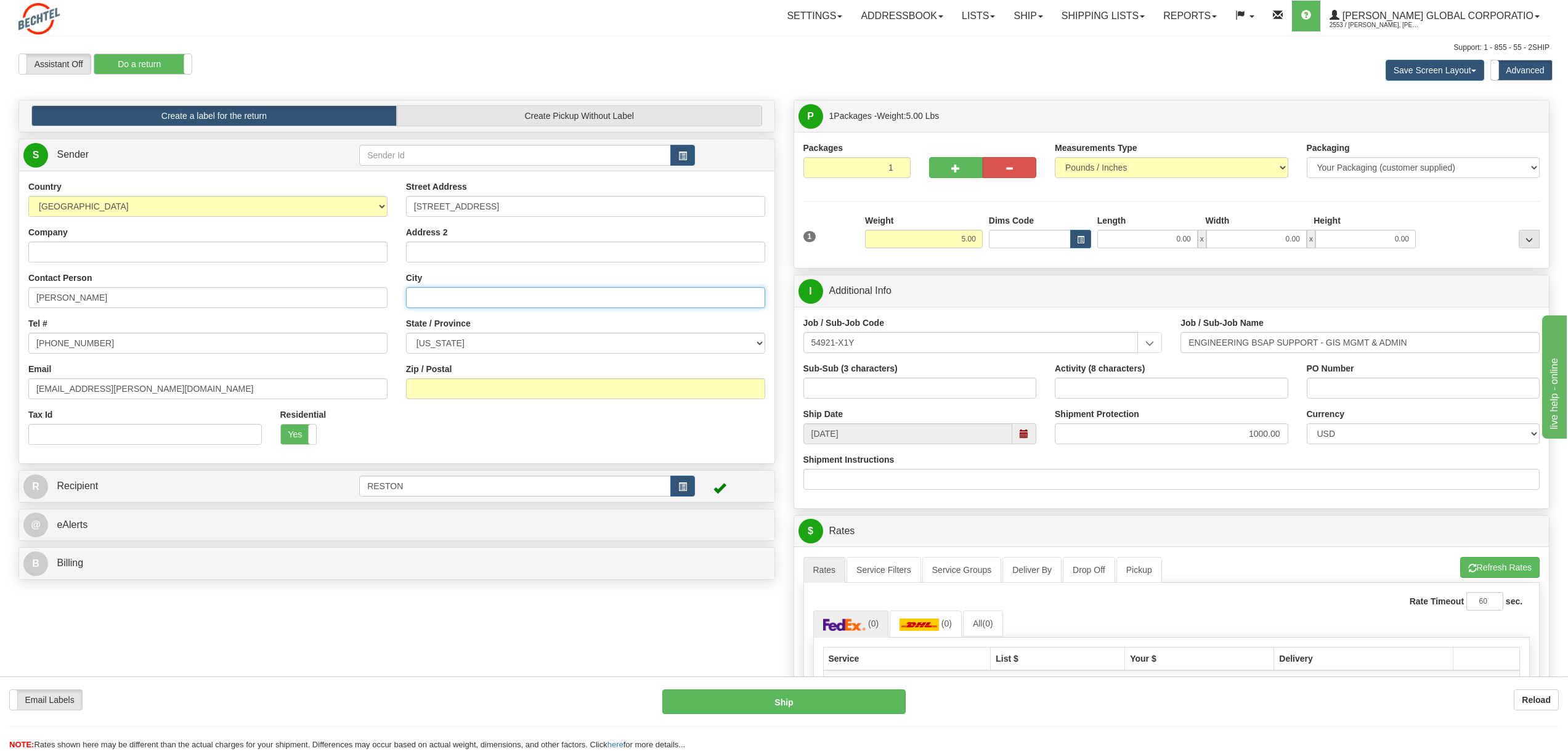
paste input "Playa Del Rey"
type input "Playa Del Rey"
click at [449, 347] on select "[US_STATE] [US_STATE] [US_STATE] [US_STATE] Armed Forces America Armed Forces E…" at bounding box center [585, 343] width 359 height 21
select select "CA"
click at [406, 333] on select "[US_STATE] [US_STATE] [US_STATE] [US_STATE] Armed Forces America Armed Forces E…" at bounding box center [585, 343] width 359 height 21
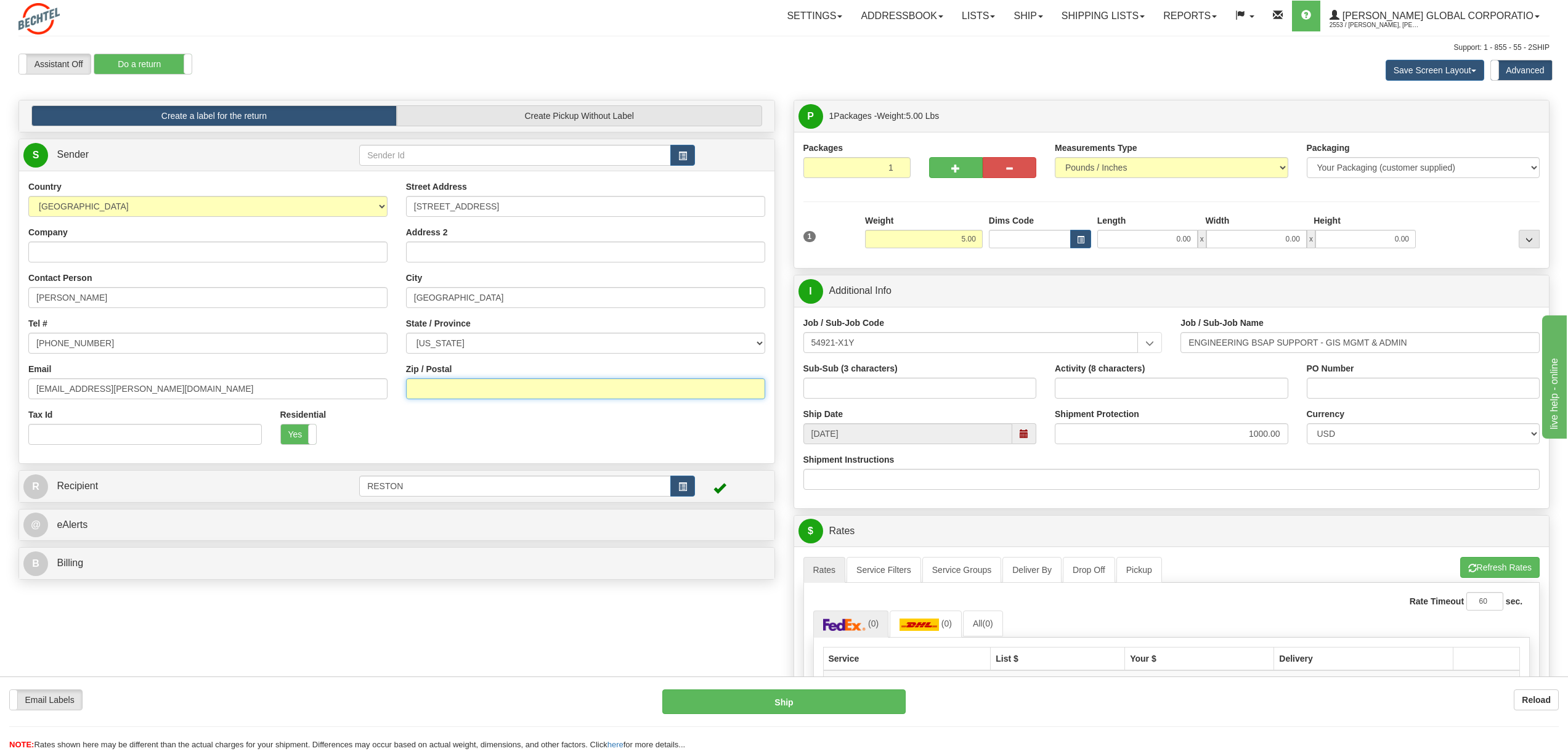
click at [440, 390] on input "Zip / Postal" at bounding box center [585, 389] width 359 height 21
type input "90293"
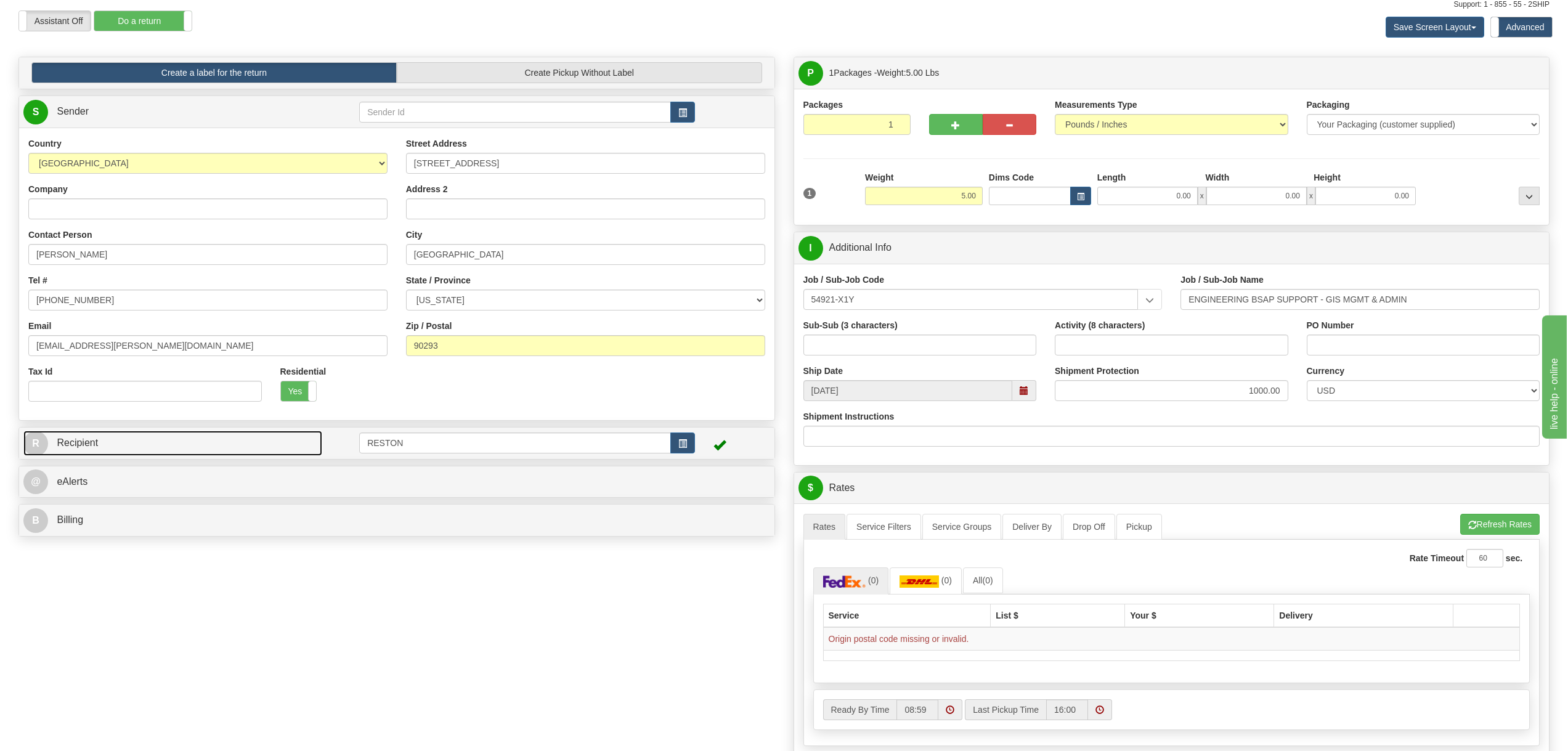
scroll to position [308, 0]
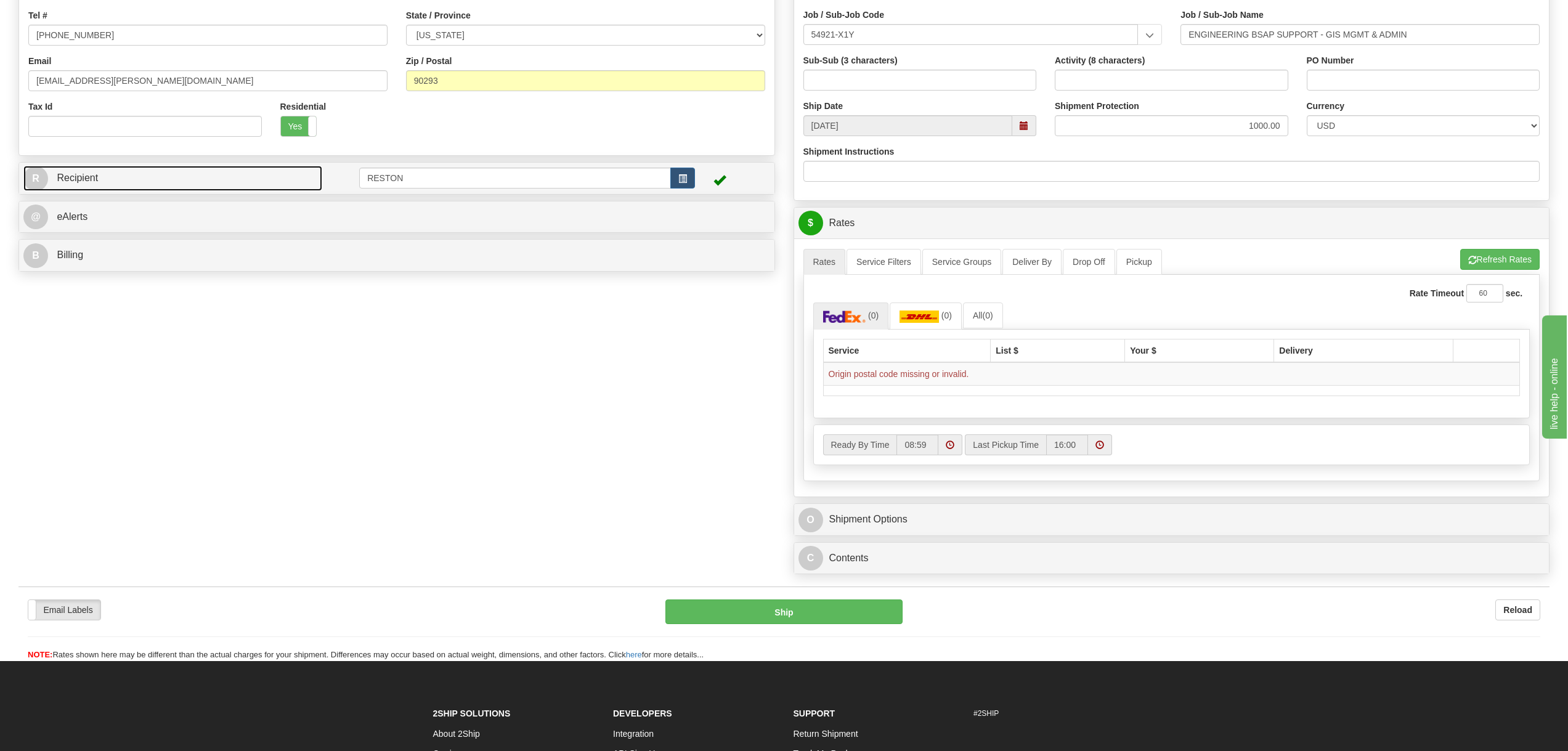
click at [224, 180] on link "R Recipient" at bounding box center [173, 178] width 299 height 25
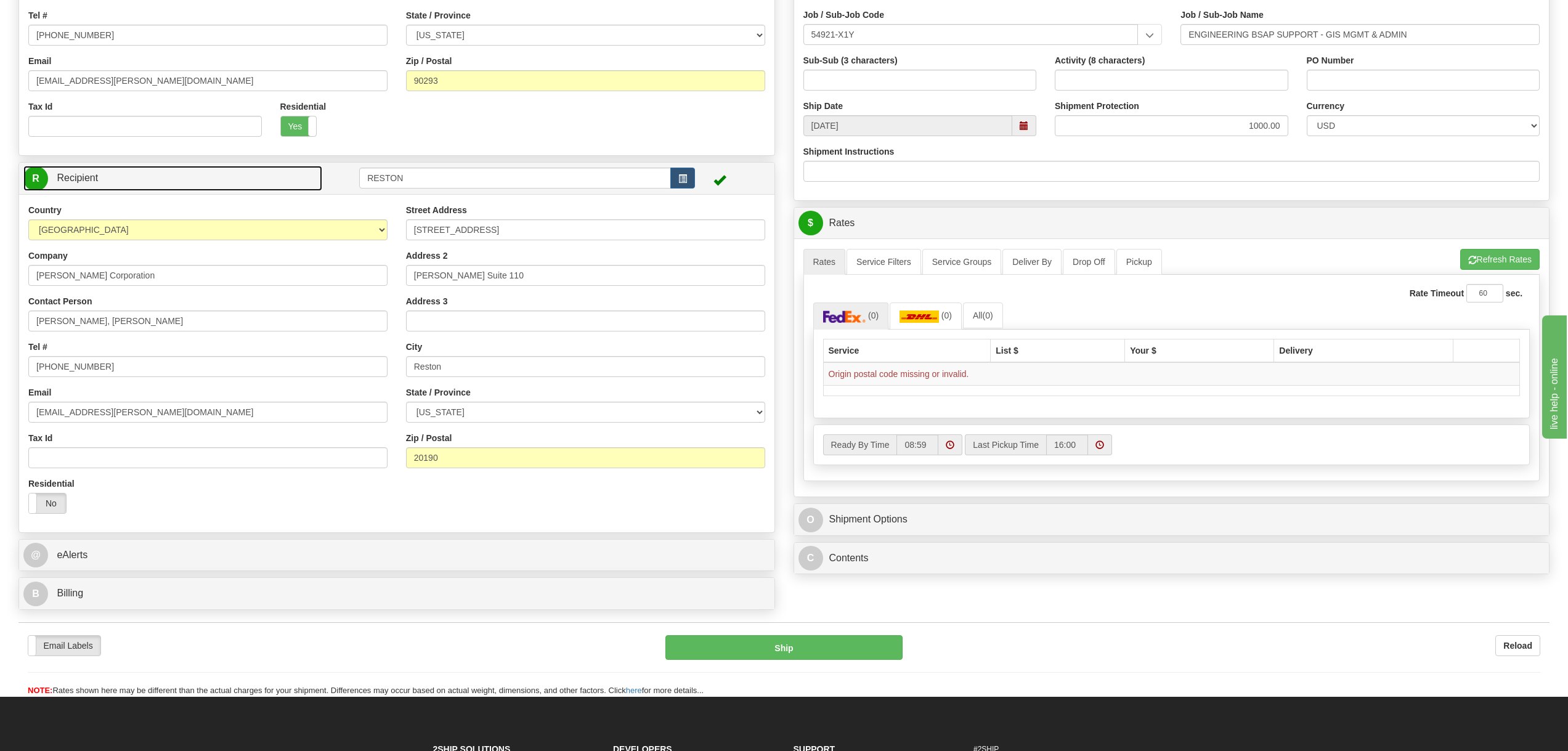
click at [231, 184] on link "R Recipient" at bounding box center [173, 178] width 299 height 25
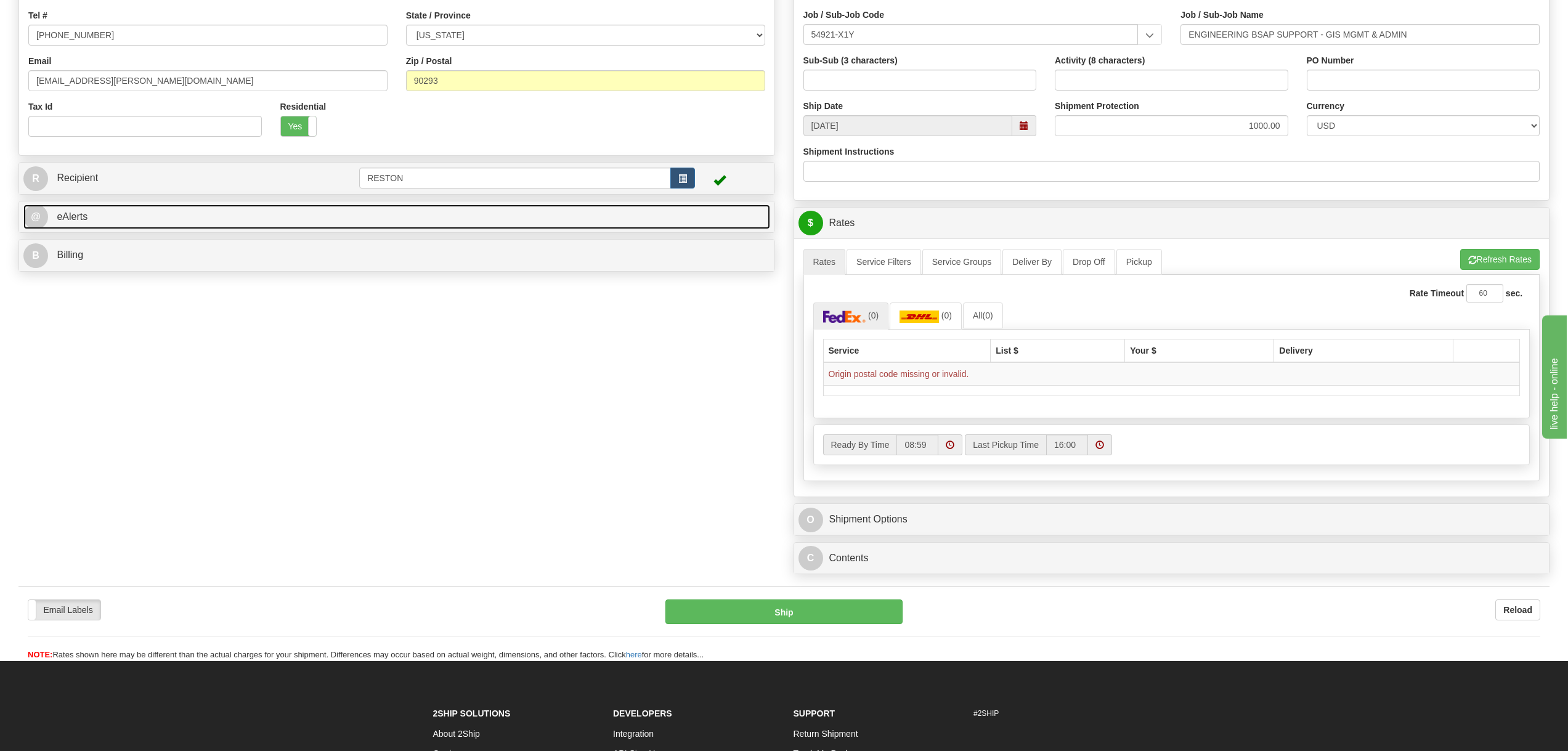
click at [159, 217] on link "@ eAlerts" at bounding box center [397, 217] width 747 height 25
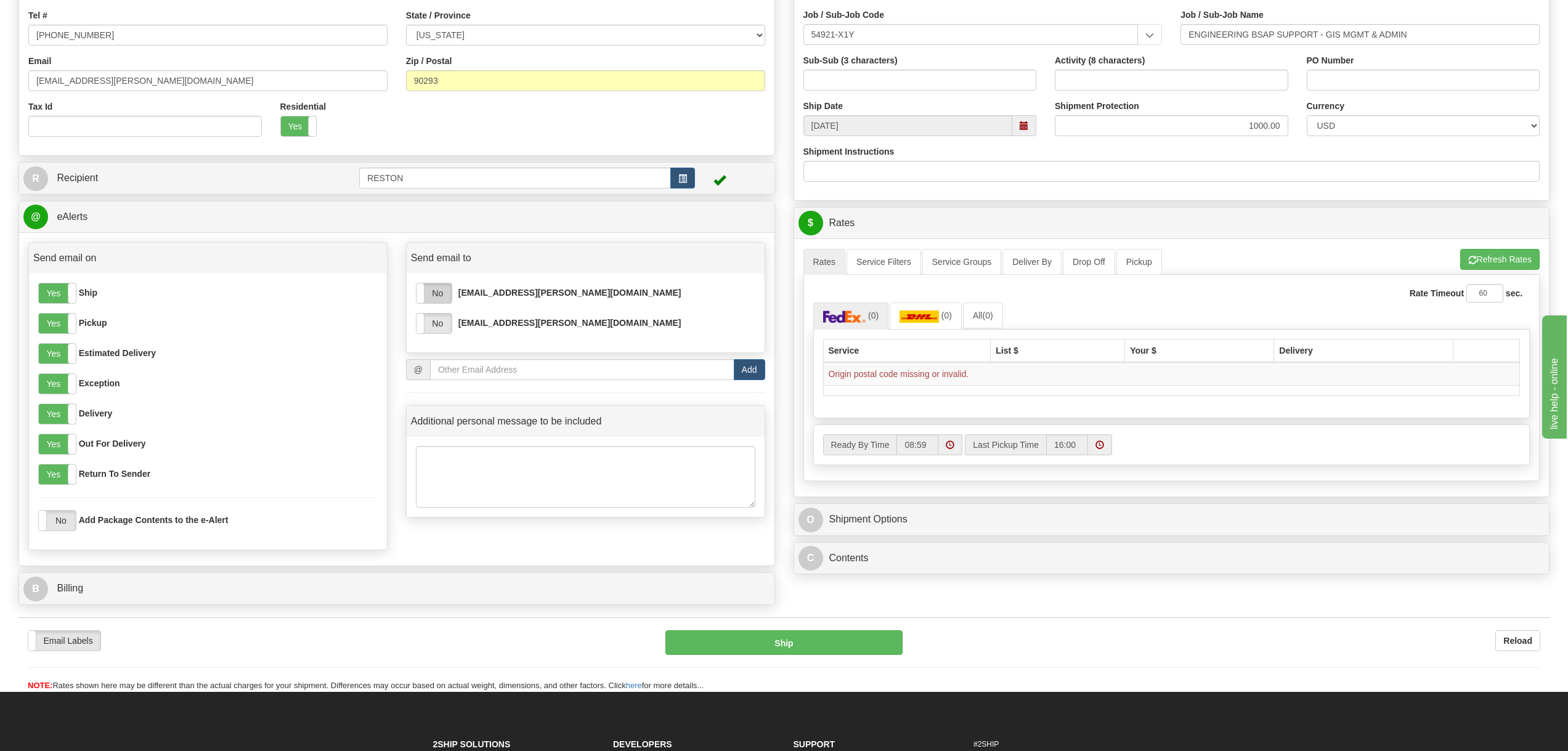
click at [437, 294] on label "No" at bounding box center [434, 293] width 35 height 20
click at [435, 320] on label "No" at bounding box center [434, 324] width 35 height 20
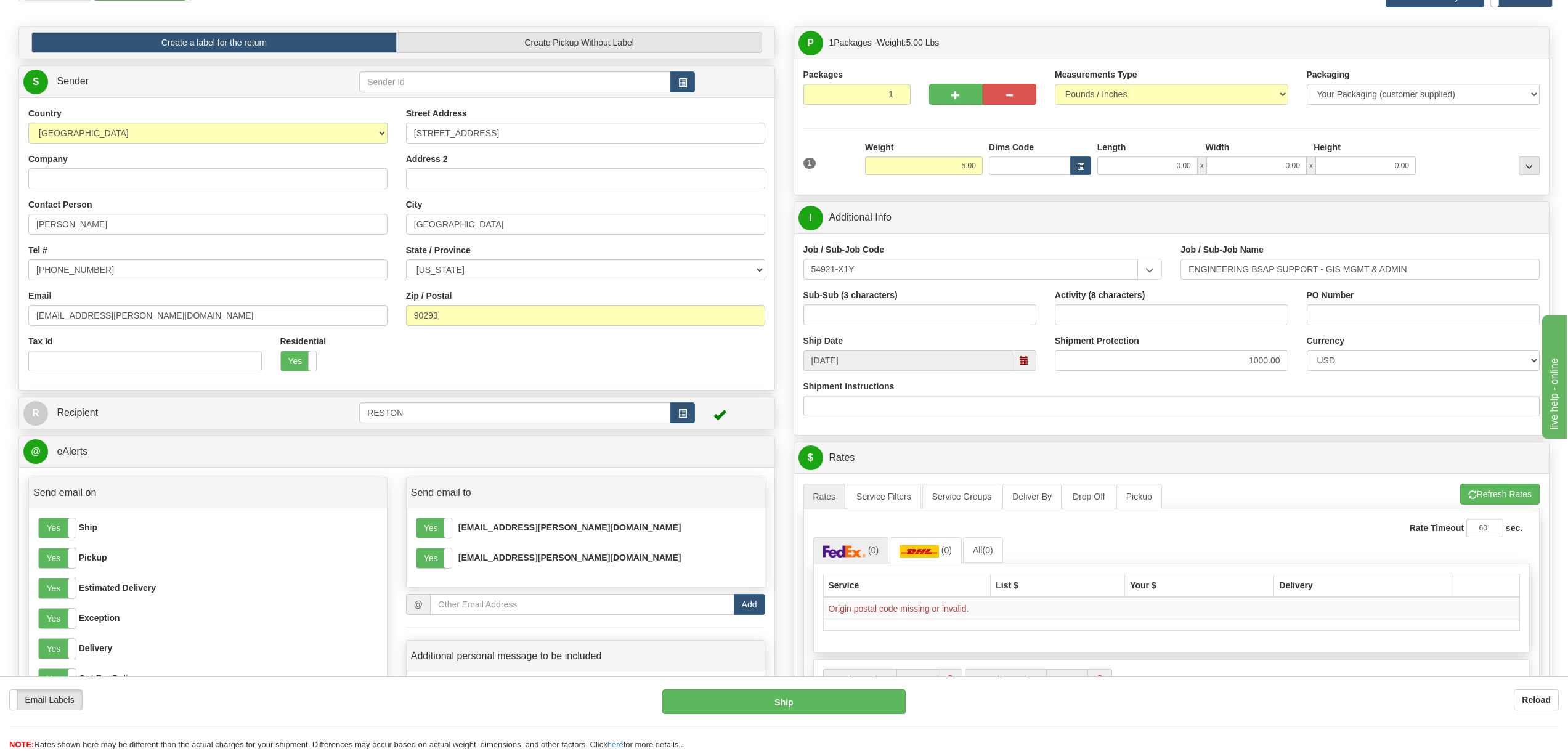
scroll to position [61, 0]
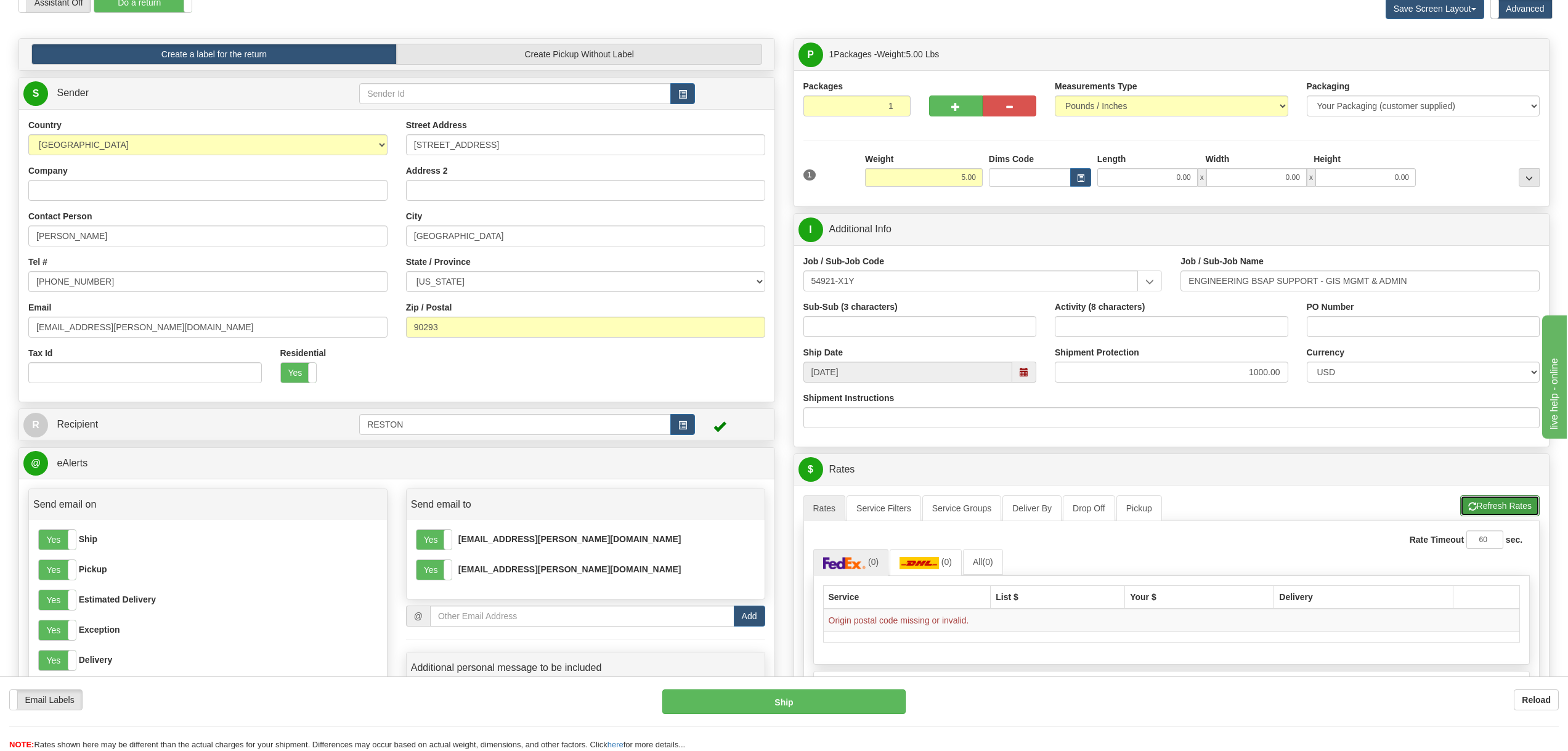
click at [1519, 503] on button "Refresh Rates" at bounding box center [1500, 505] width 79 height 21
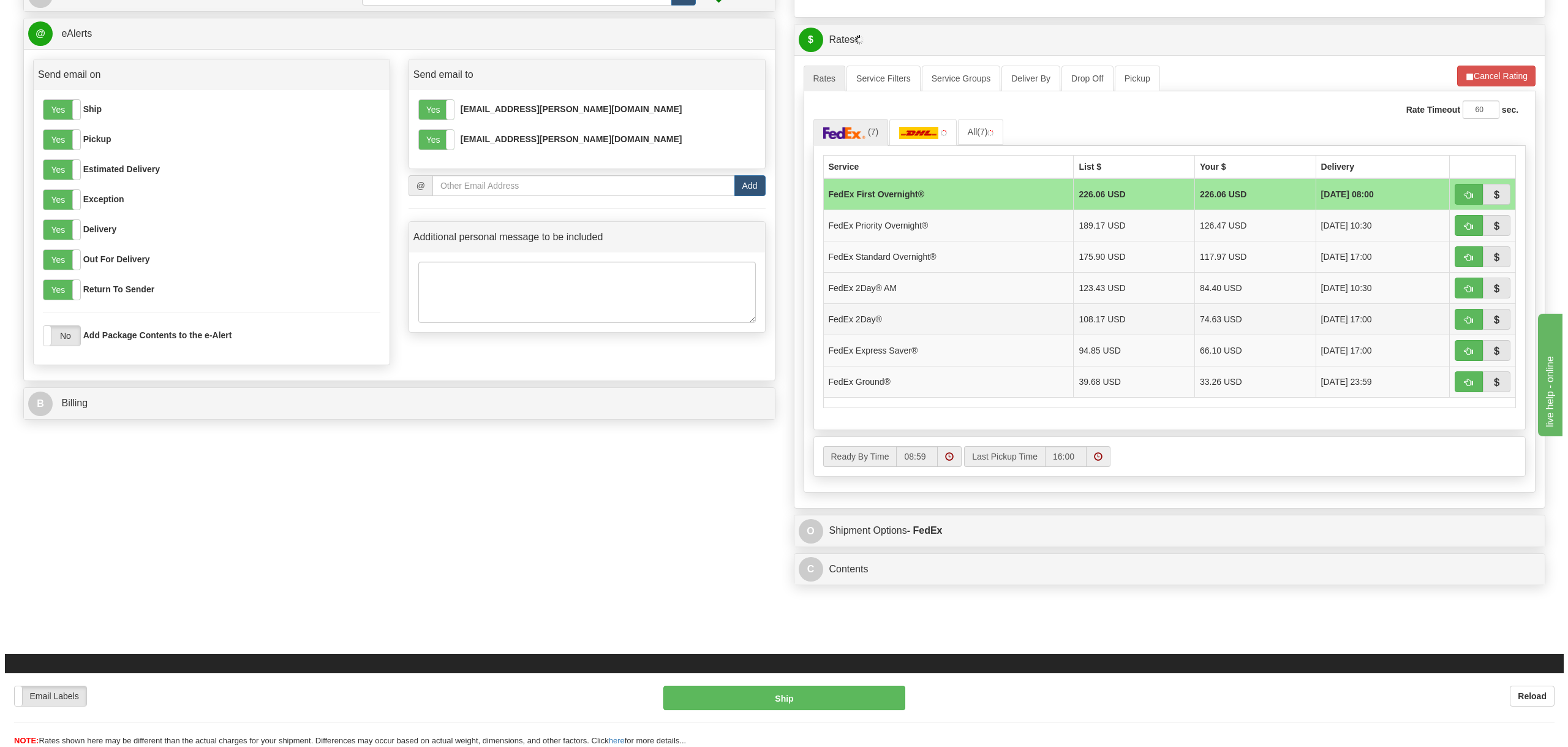
scroll to position [490, 0]
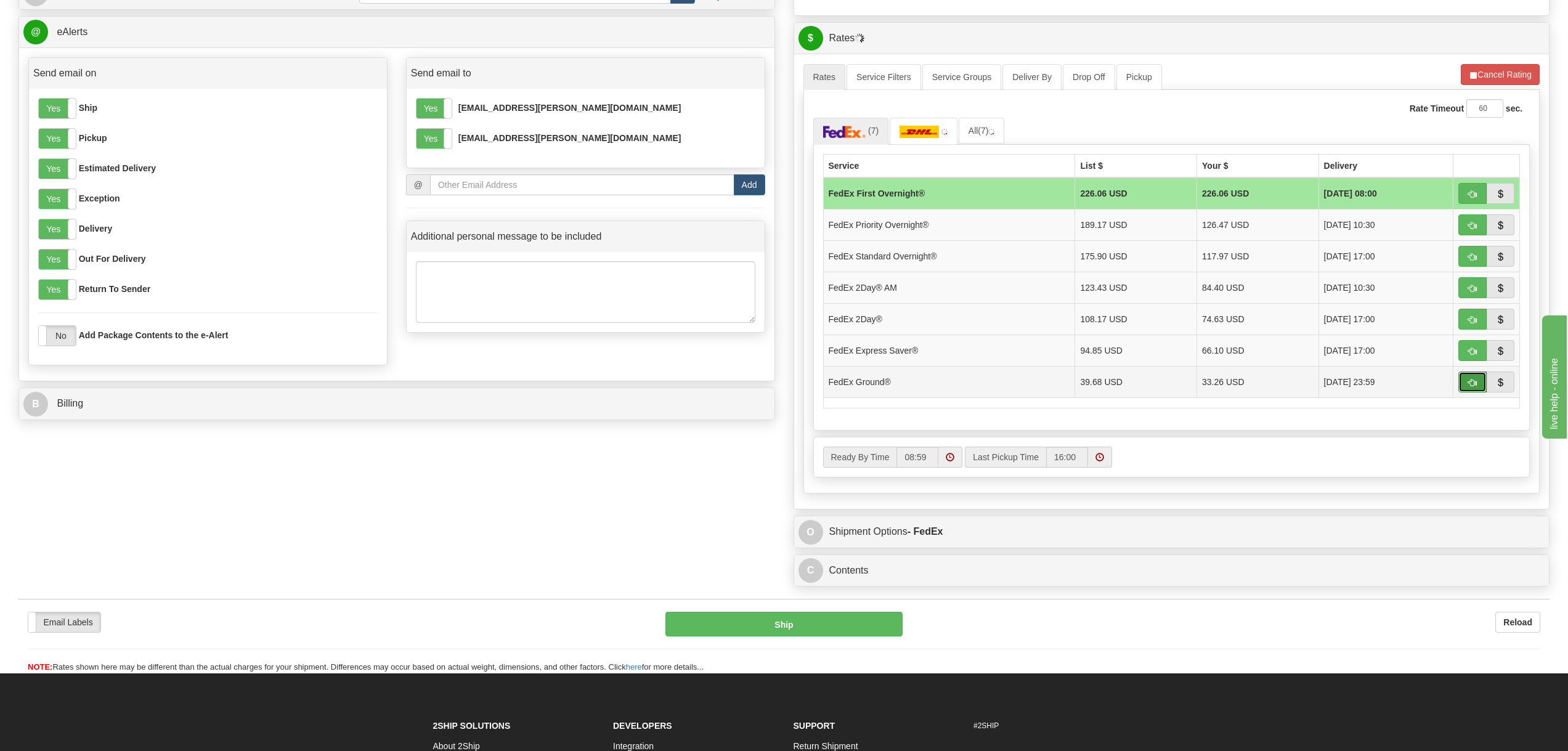
click at [1478, 381] on button "button" at bounding box center [1473, 381] width 29 height 21
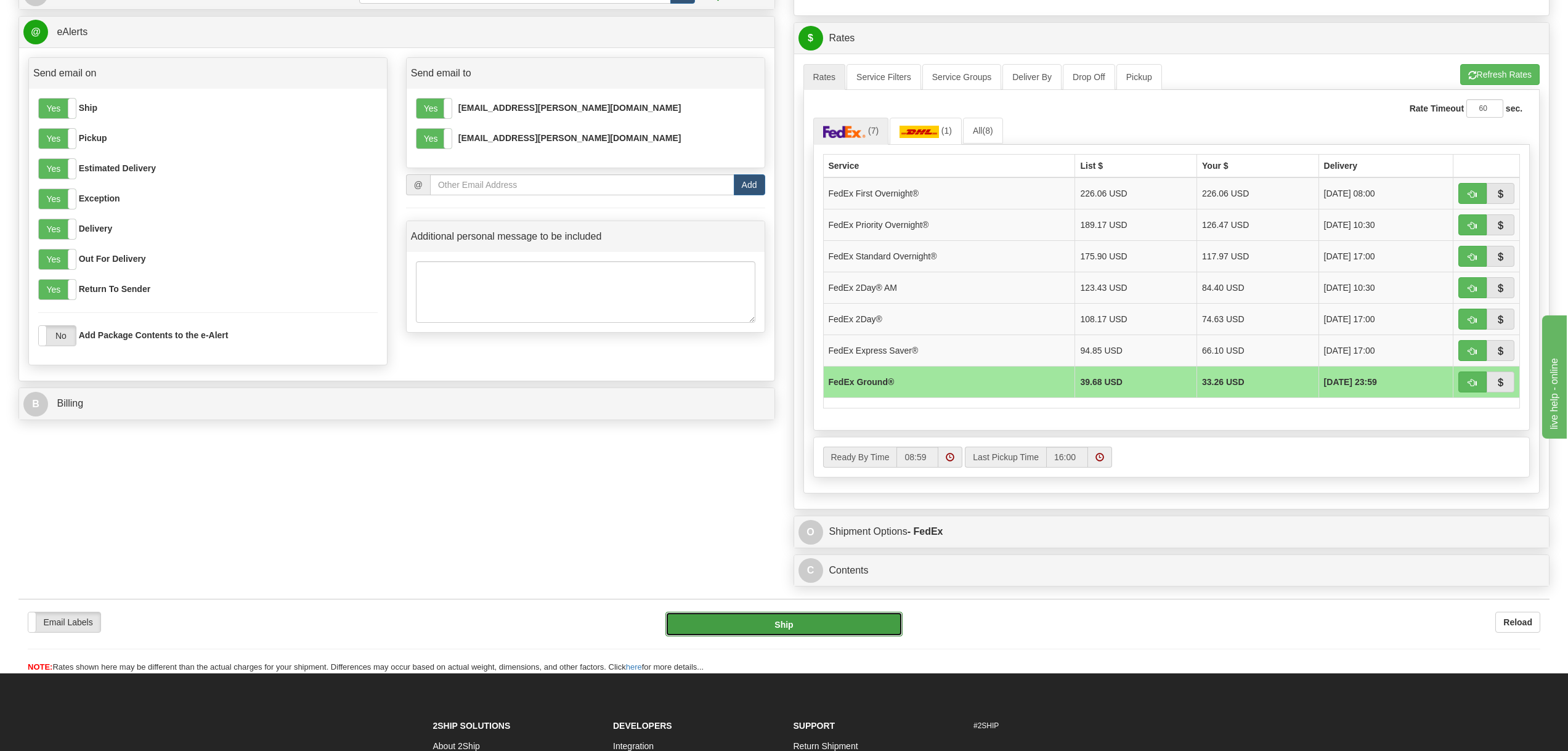
click at [827, 621] on button "Ship" at bounding box center [784, 623] width 237 height 24
type input "92"
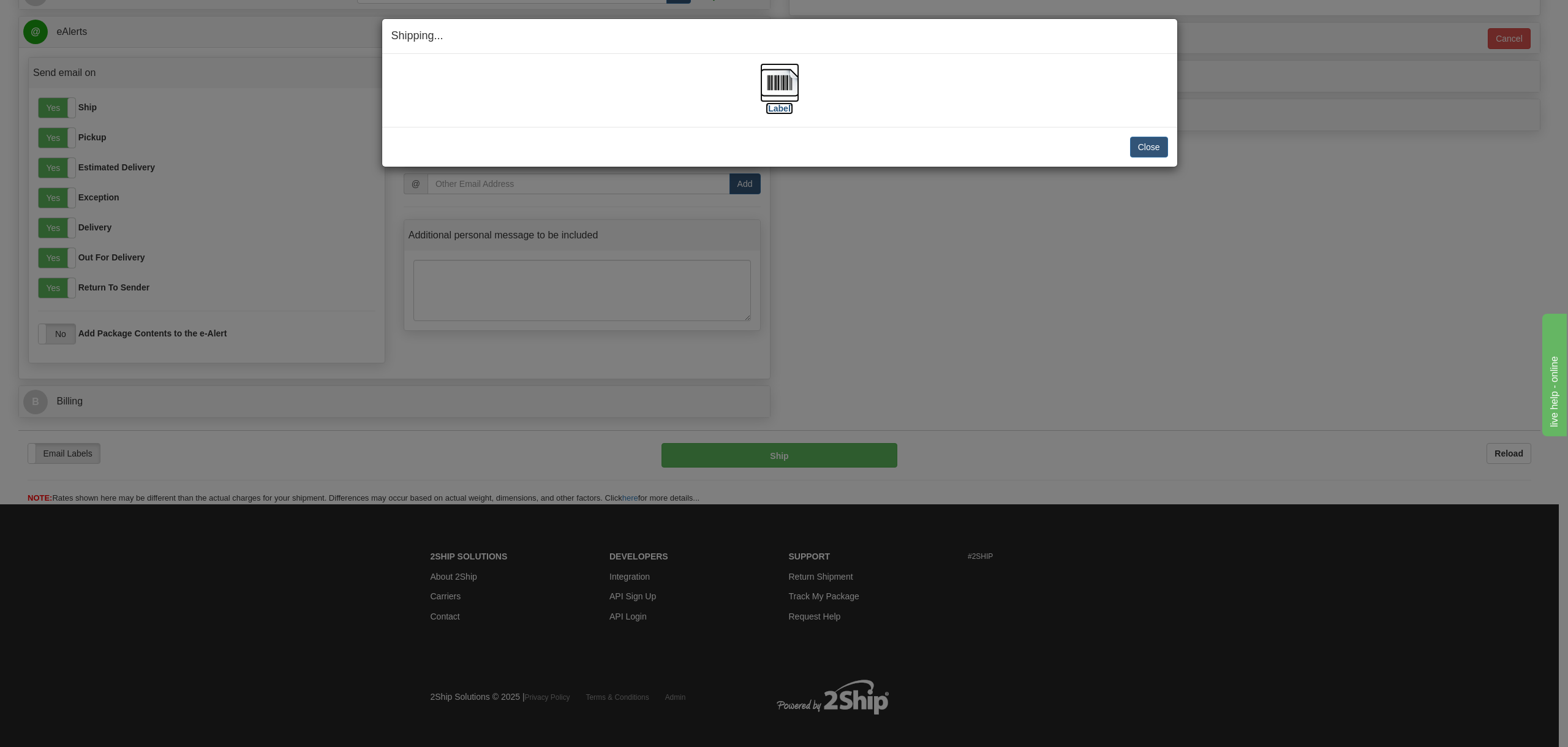
click at [778, 87] on img at bounding box center [780, 83] width 39 height 39
